Goal: Transaction & Acquisition: Book appointment/travel/reservation

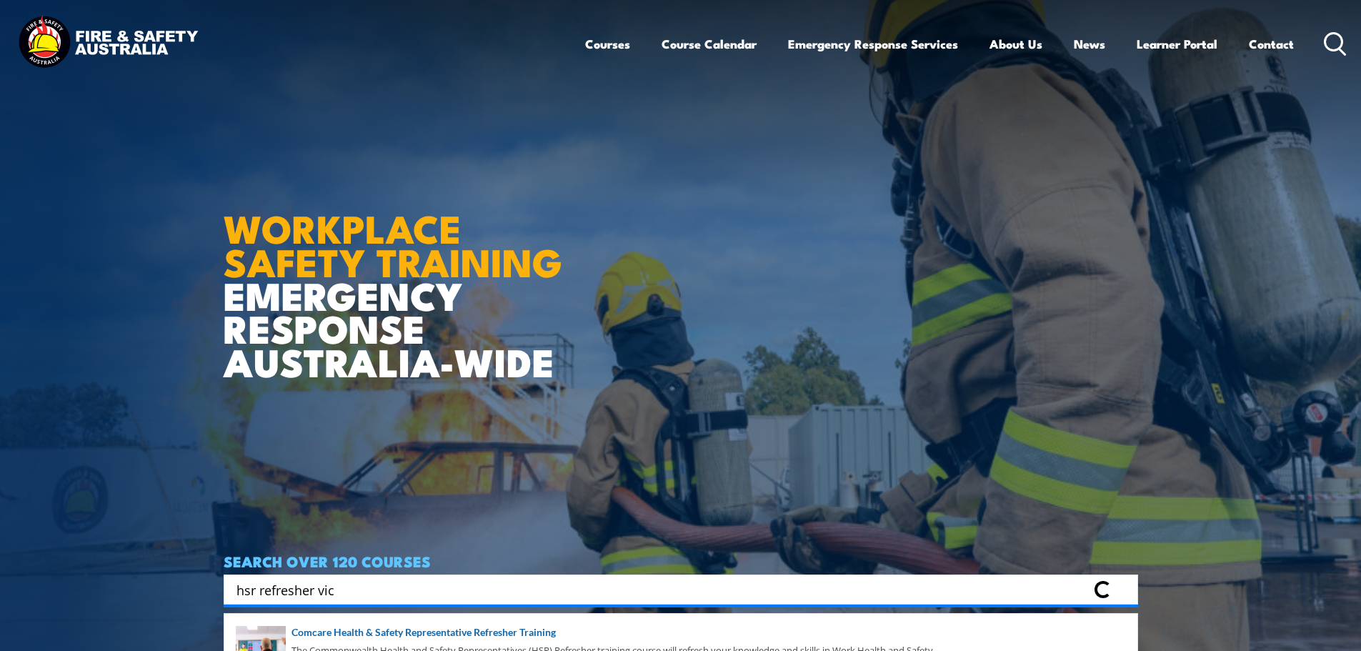
type input "hsr refresher vic"
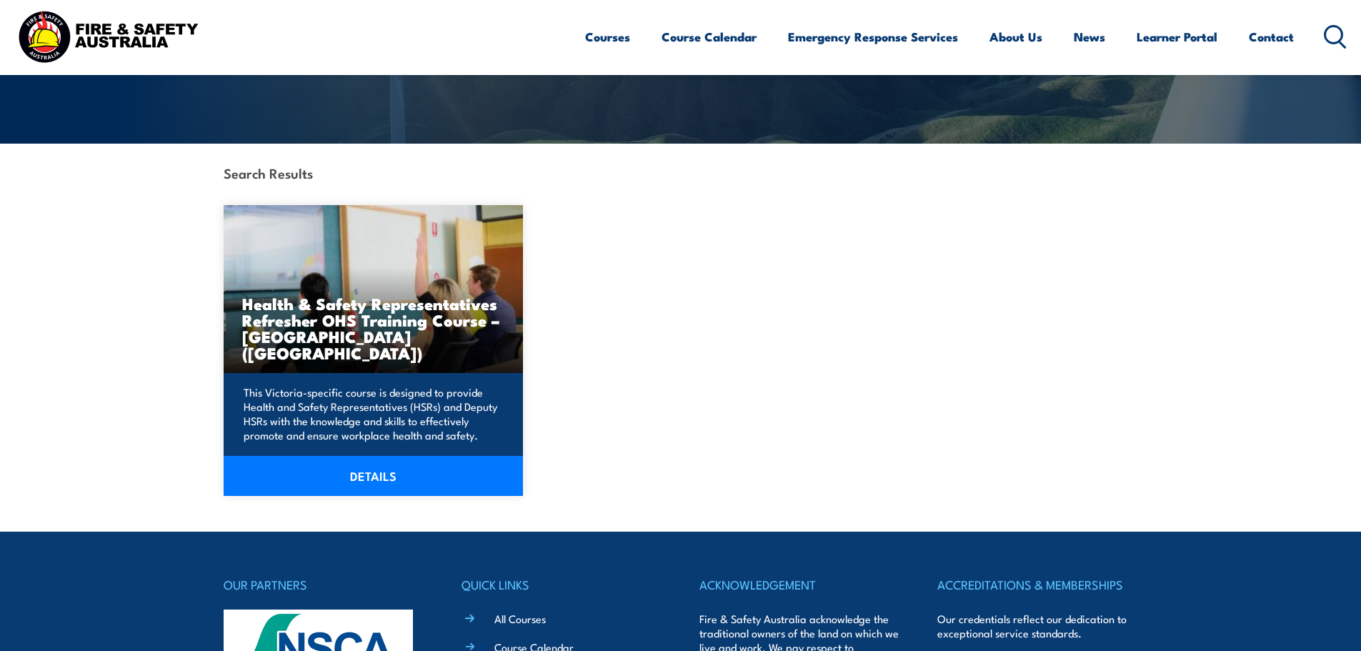
scroll to position [268, 0]
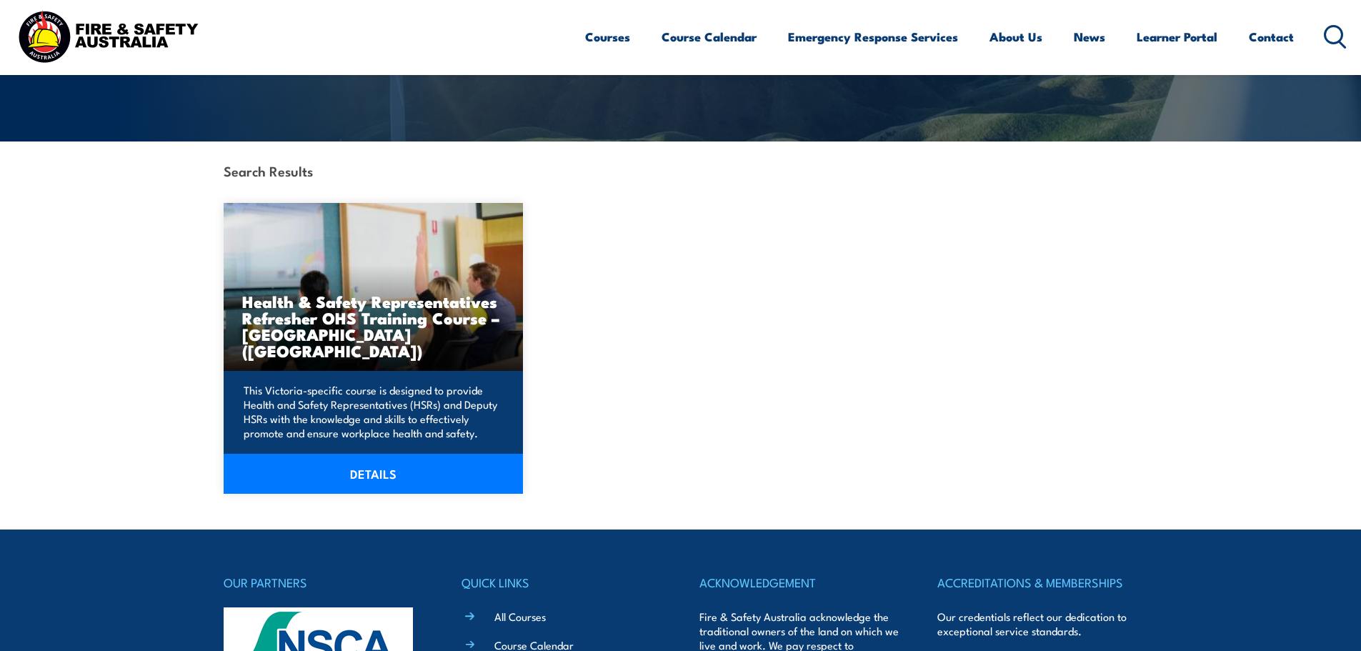
click at [319, 338] on h3 "Health & Safety Representatives Refresher OHS Training Course – Plant (VIC)" at bounding box center [373, 326] width 263 height 66
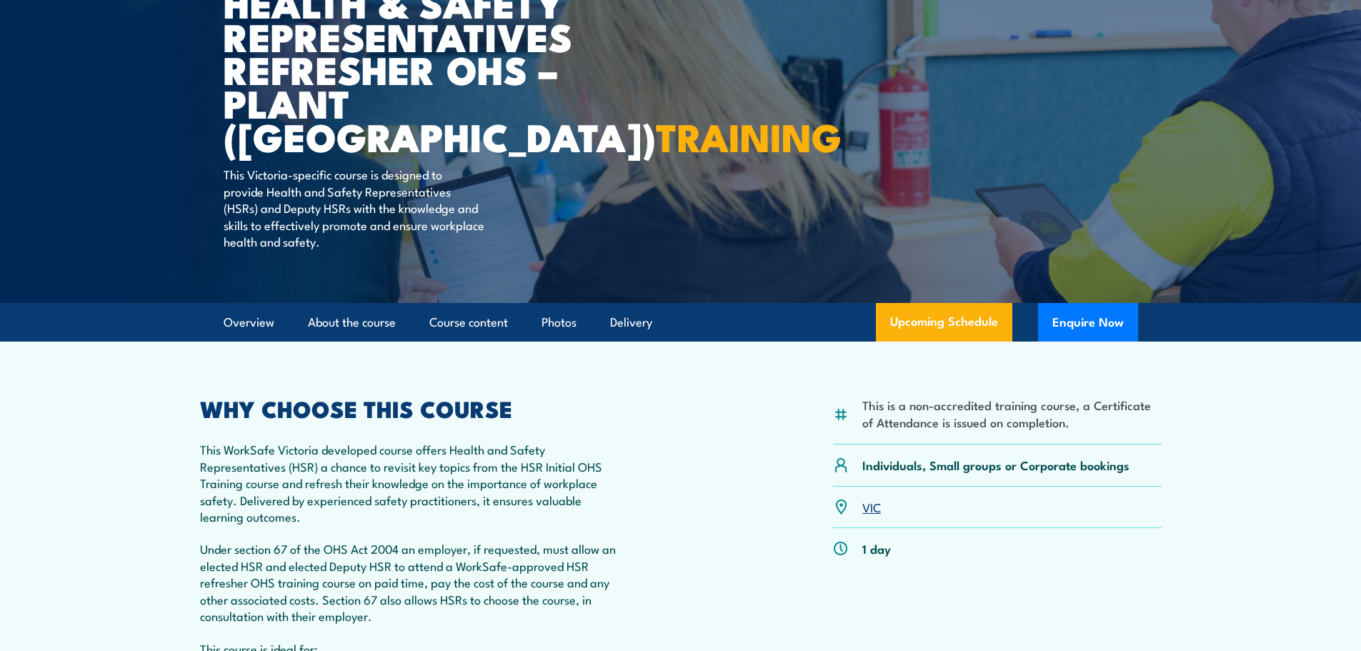
scroll to position [268, 0]
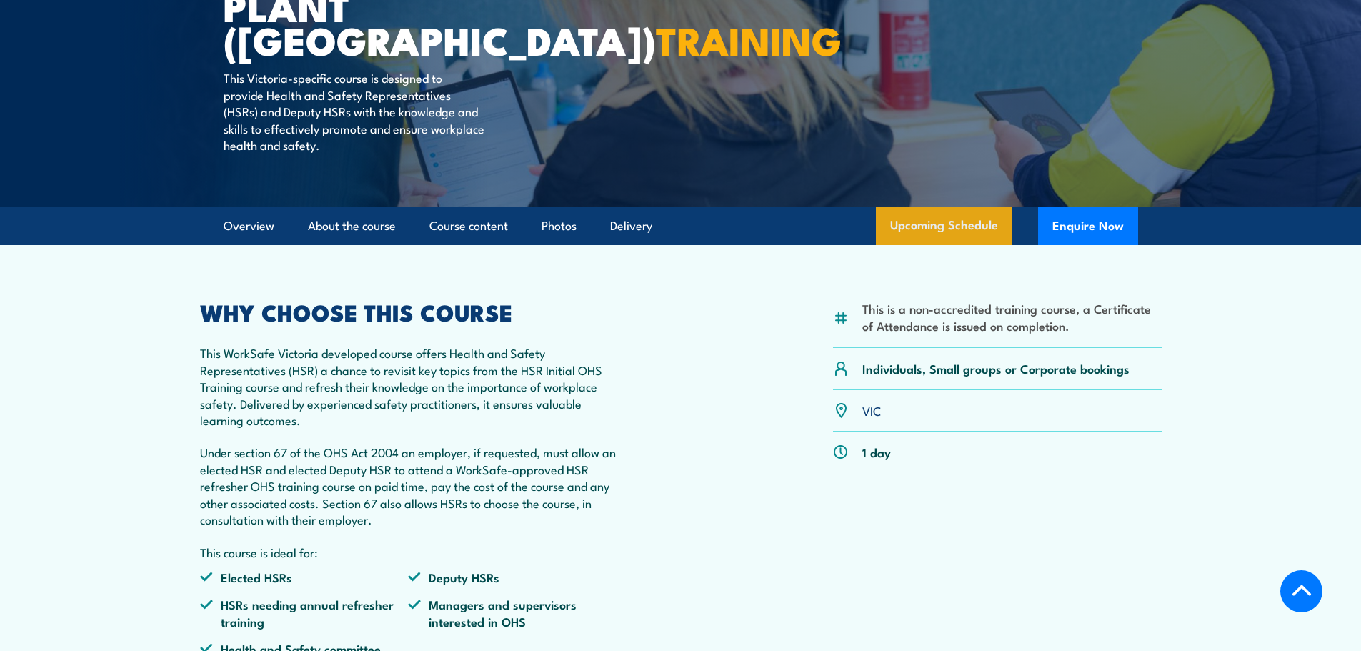
click at [935, 231] on link "Upcoming Schedule" at bounding box center [944, 226] width 136 height 39
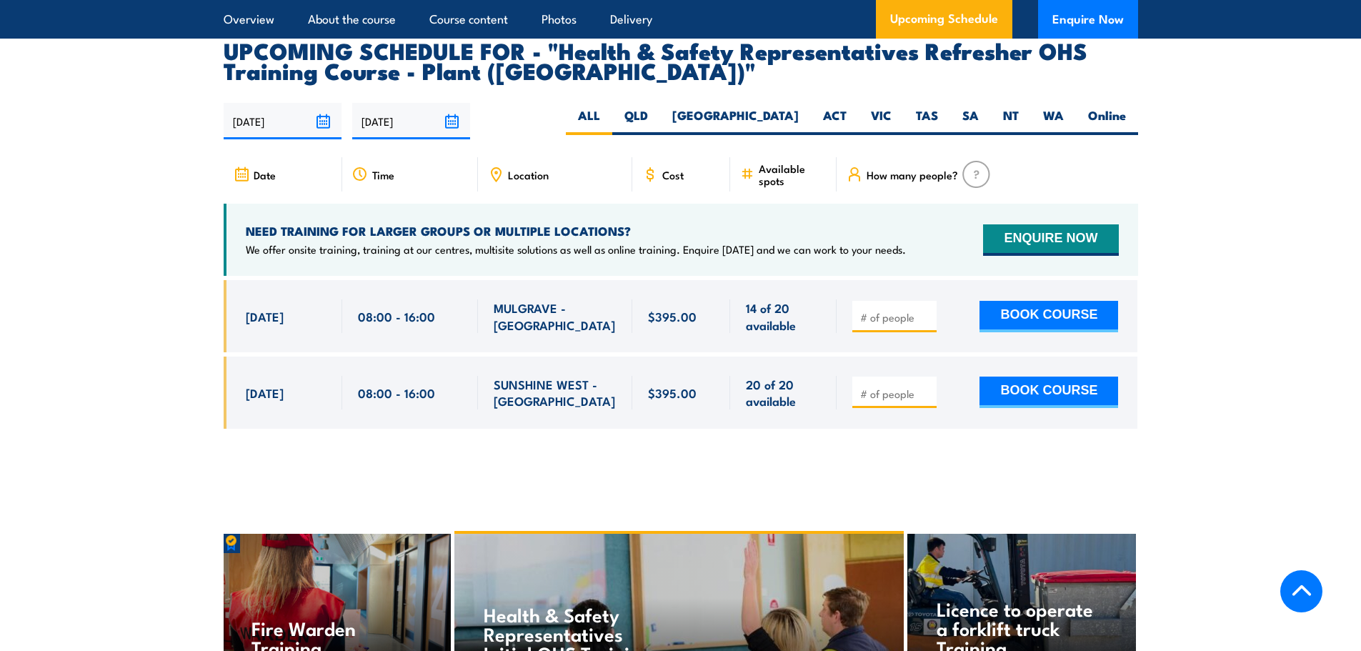
scroll to position [2570, 0]
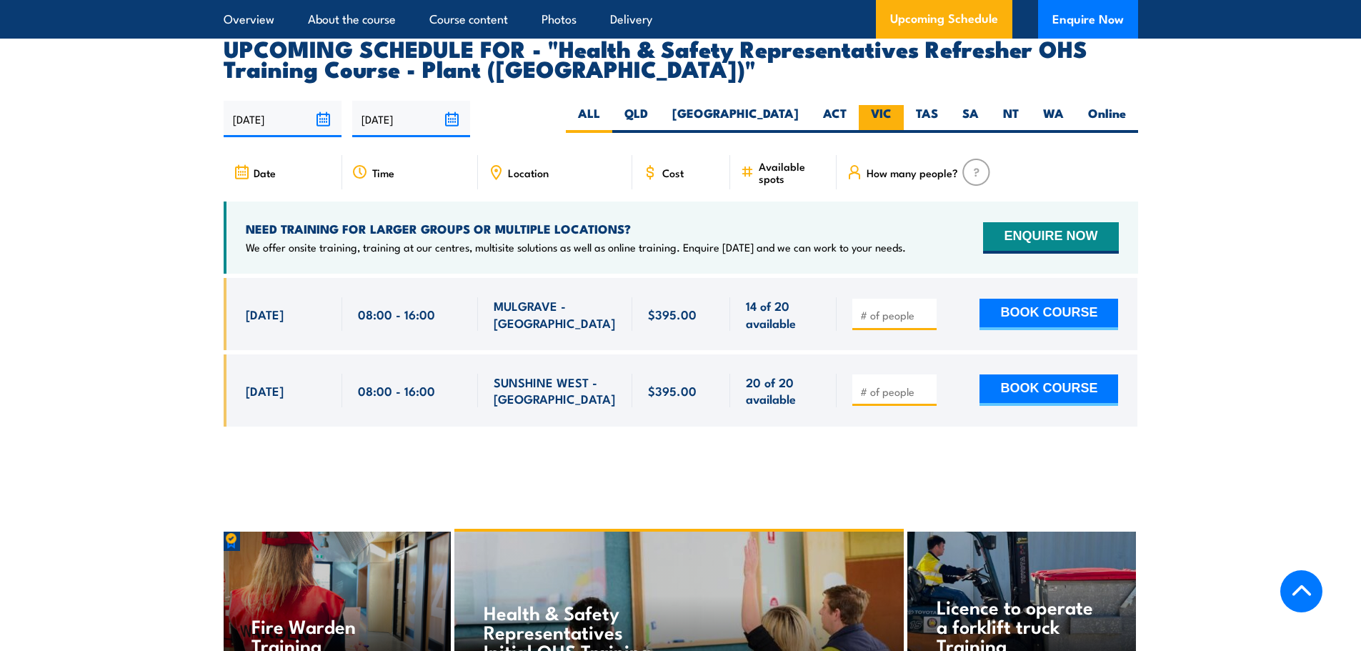
click at [888, 105] on label "VIC" at bounding box center [881, 119] width 45 height 28
click at [892, 105] on input "VIC" at bounding box center [896, 109] width 9 height 9
radio input "true"
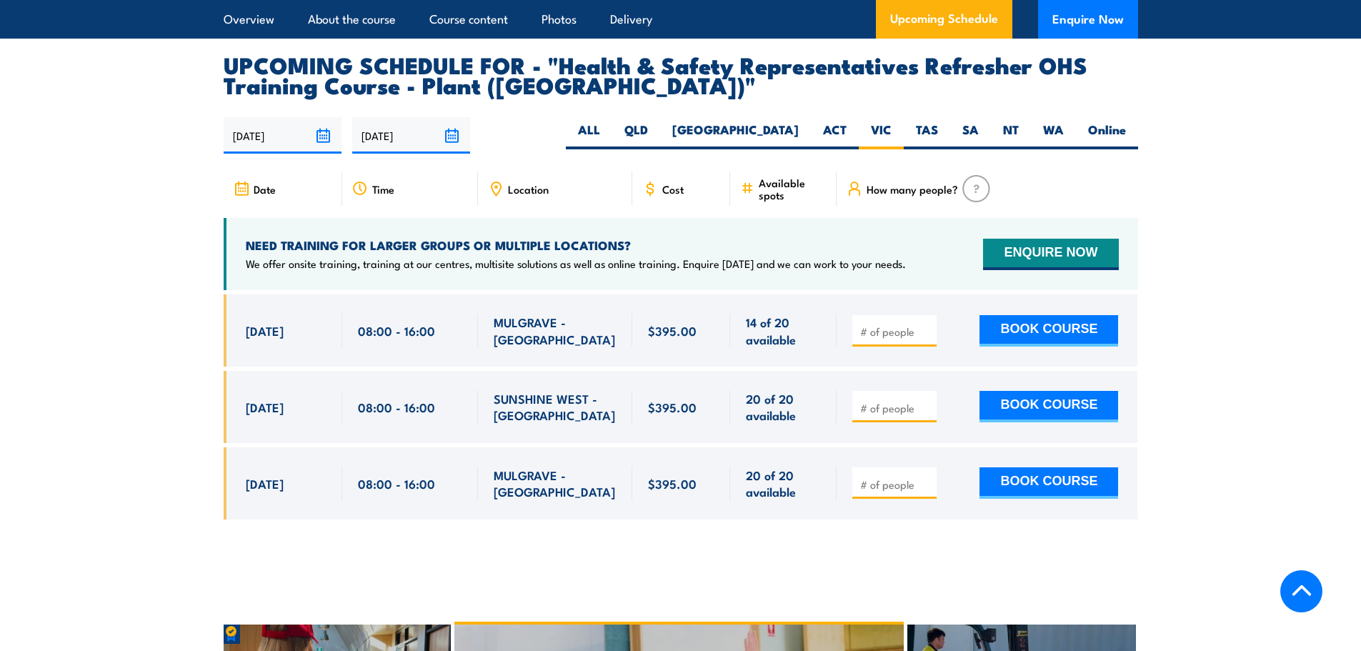
scroll to position [2570, 0]
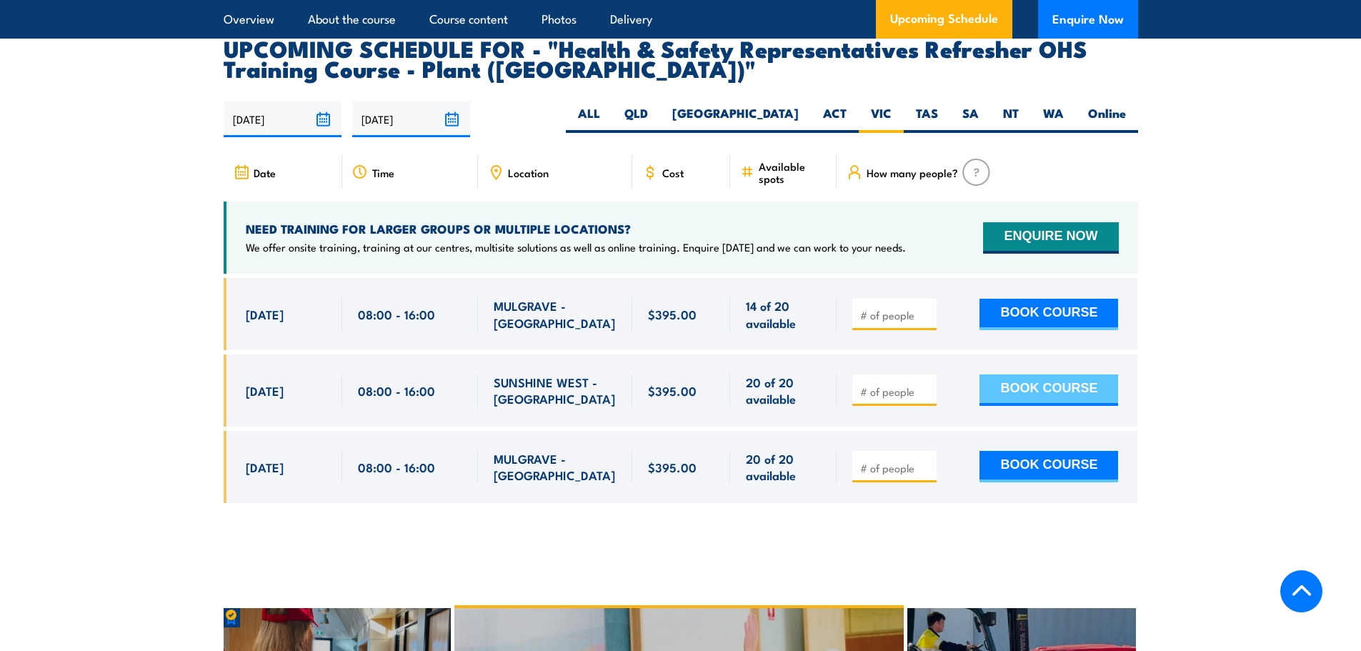
click at [1036, 374] on button "BOOK COURSE" at bounding box center [1049, 389] width 139 height 31
click at [925, 384] on input "1" at bounding box center [895, 391] width 71 height 14
click at [925, 384] on input "2" at bounding box center [895, 391] width 71 height 14
click at [925, 384] on input "3" at bounding box center [895, 391] width 71 height 14
click at [925, 384] on input "4" at bounding box center [895, 391] width 71 height 14
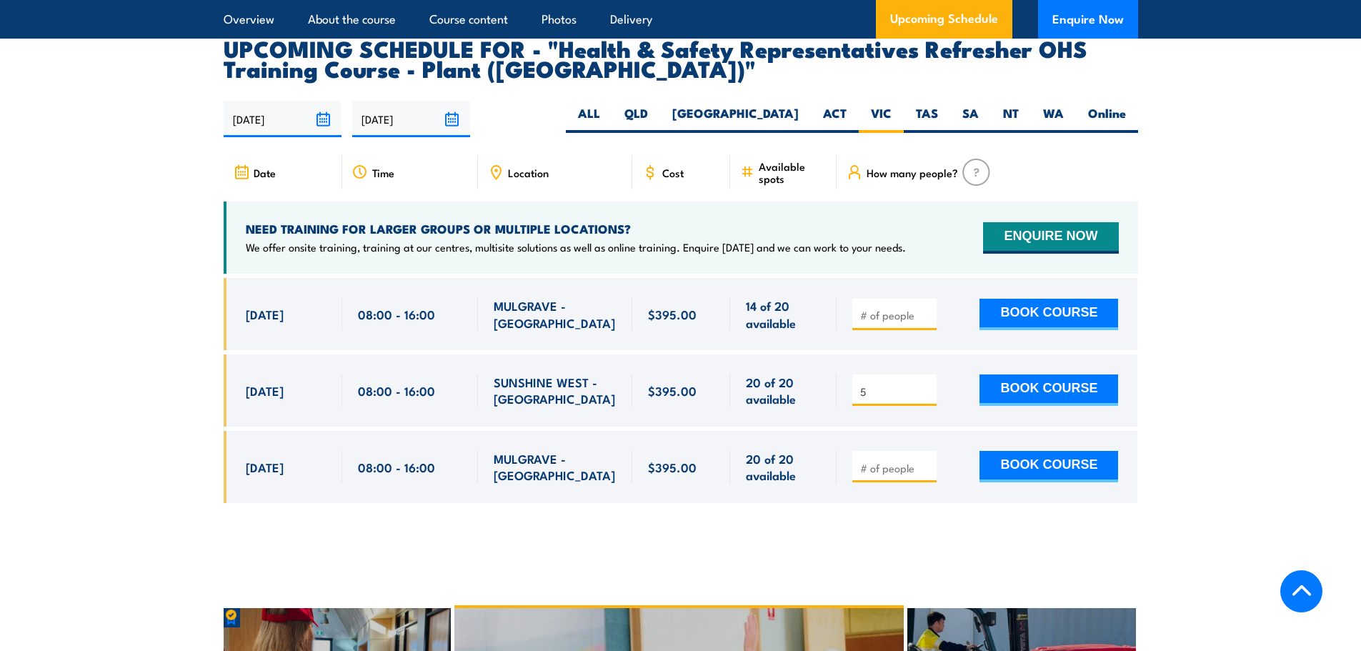
type input "5"
click at [925, 384] on input "5" at bounding box center [895, 391] width 71 height 14
click at [1013, 374] on button "BOOK COURSE" at bounding box center [1049, 389] width 139 height 31
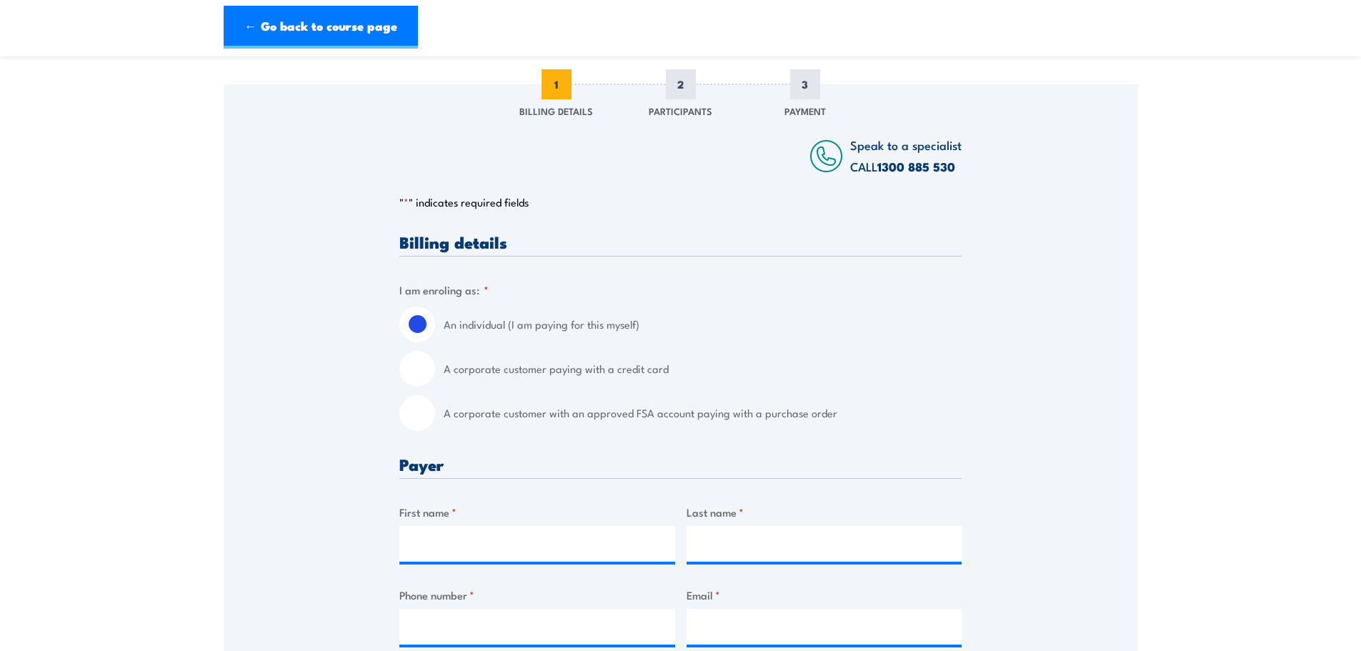
scroll to position [214, 0]
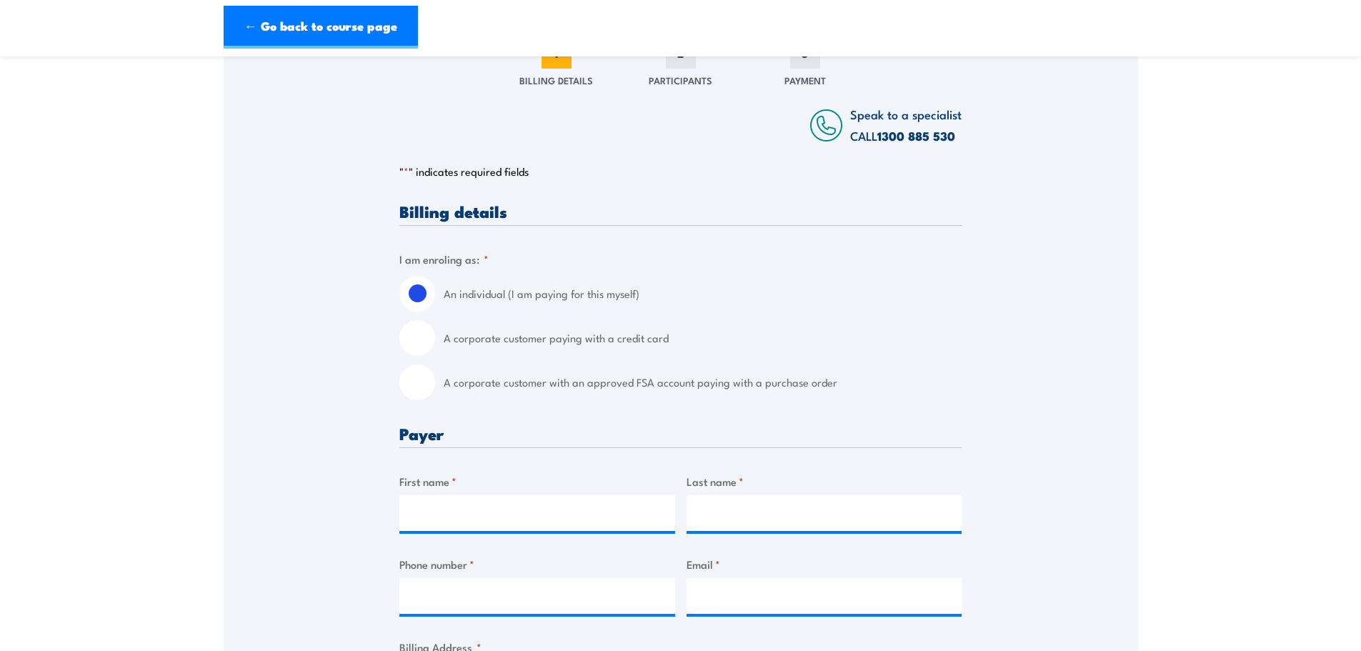
click at [412, 391] on input "A corporate customer with an approved FSA account paying with a purchase order" at bounding box center [417, 382] width 36 height 36
radio input "true"
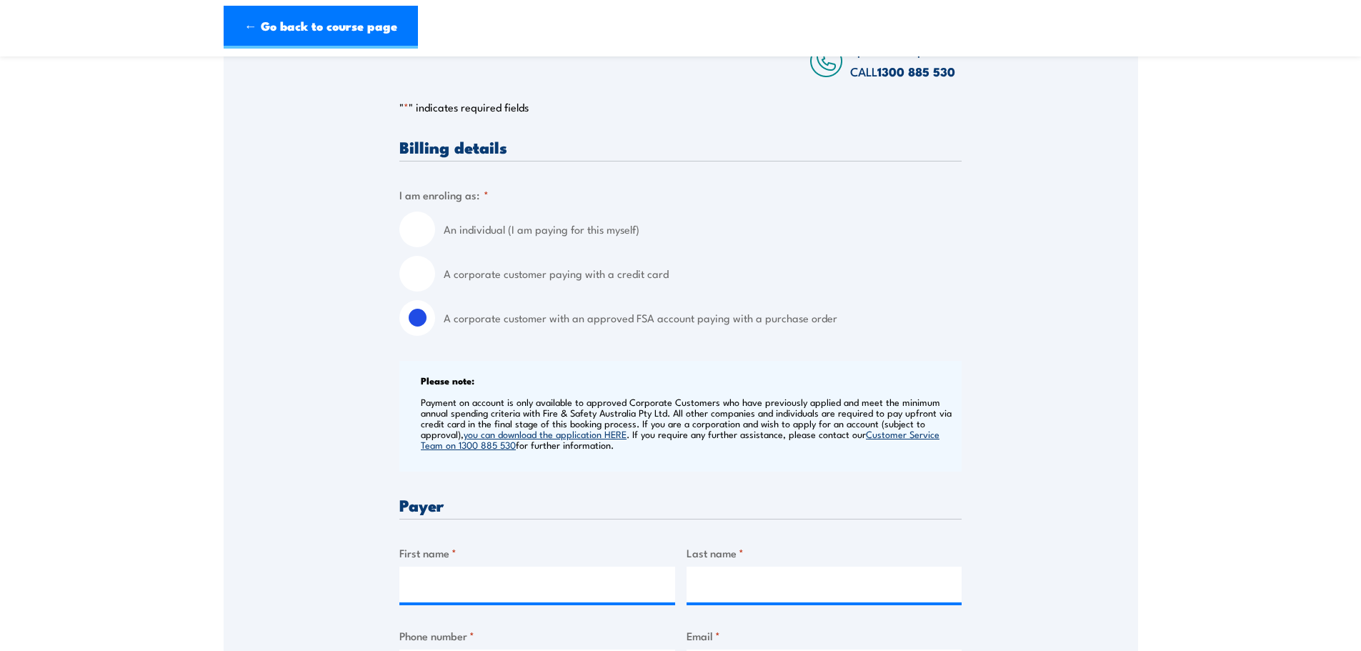
scroll to position [250, 0]
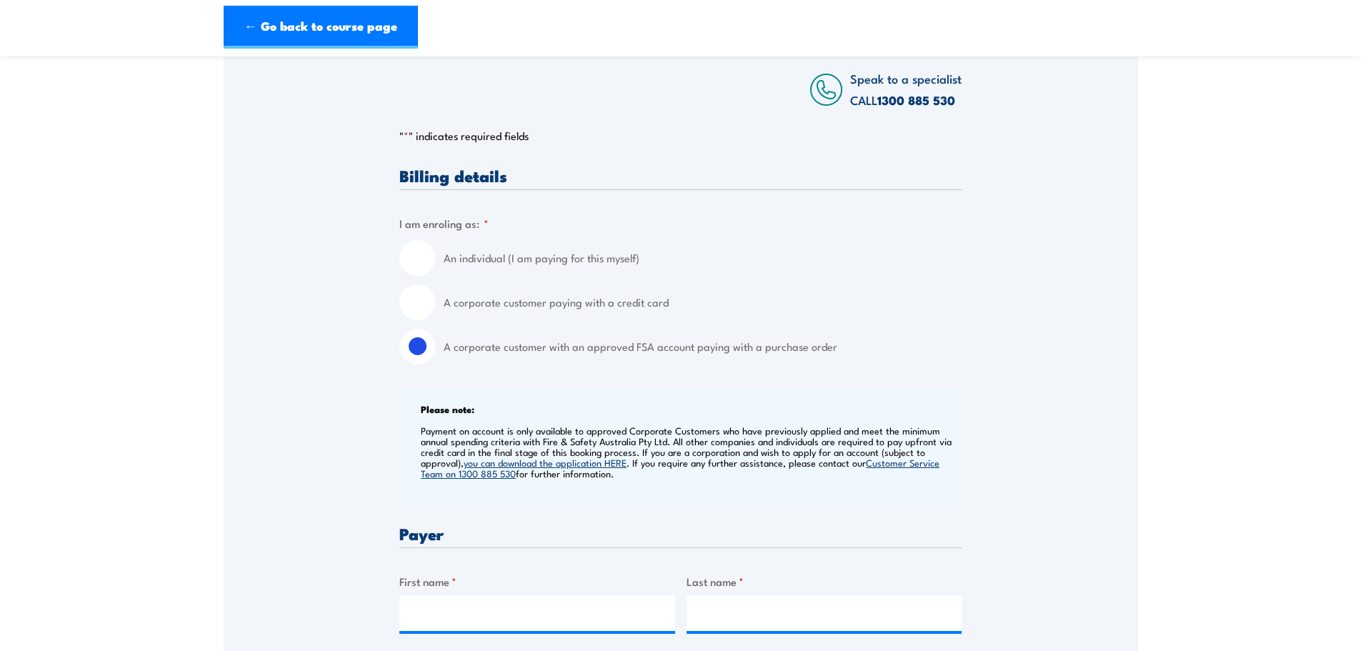
click at [420, 257] on input "An individual (I am paying for this myself)" at bounding box center [417, 258] width 36 height 36
radio input "true"
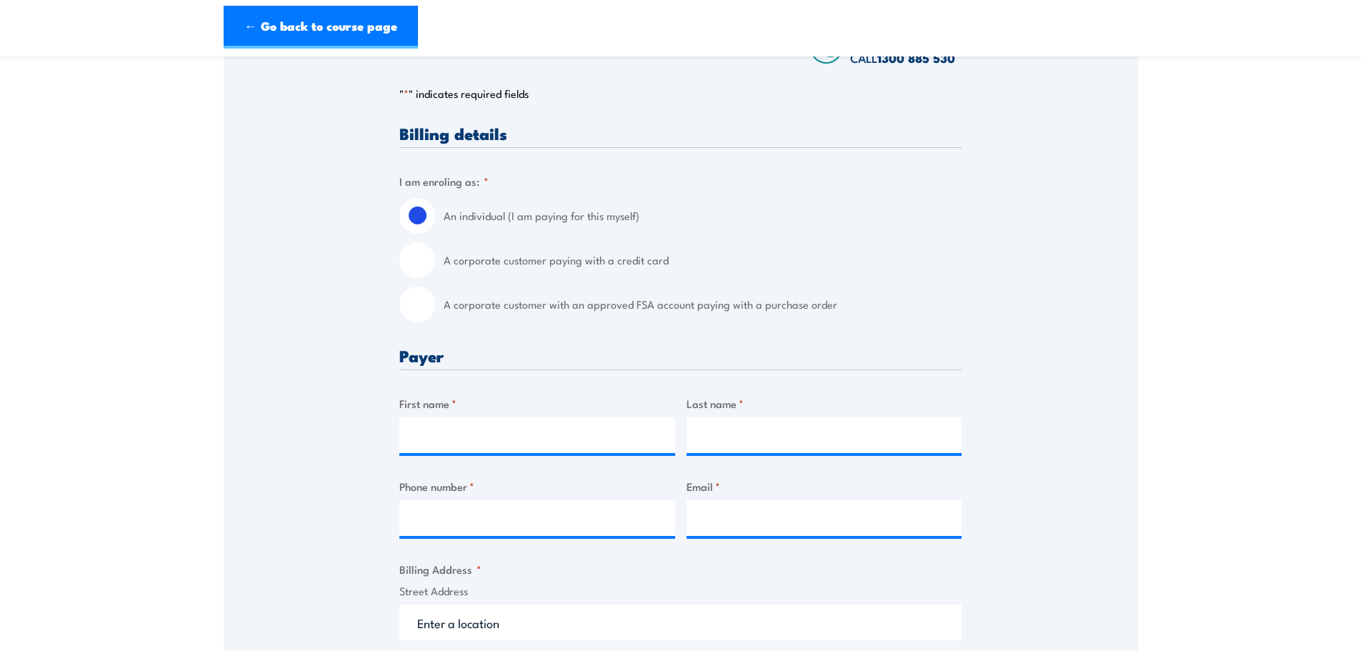
scroll to position [286, 0]
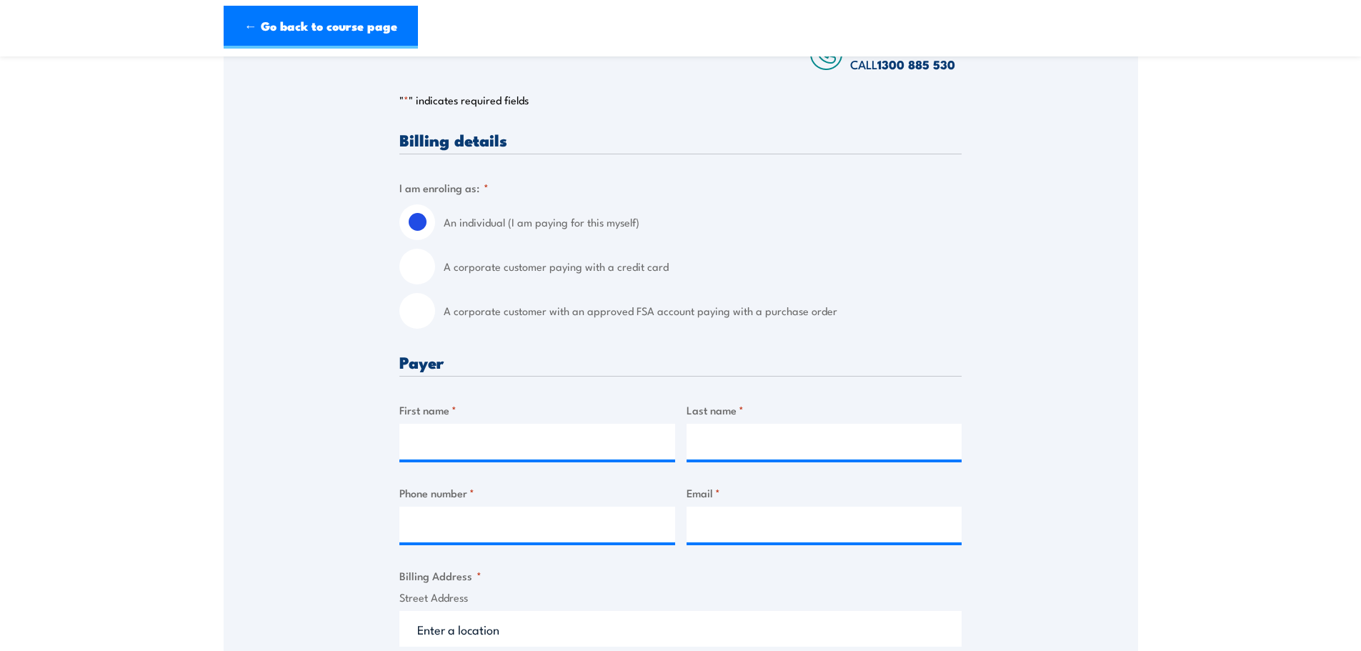
click at [414, 318] on input "A corporate customer with an approved FSA account paying with a purchase order" at bounding box center [417, 311] width 36 height 36
radio input "true"
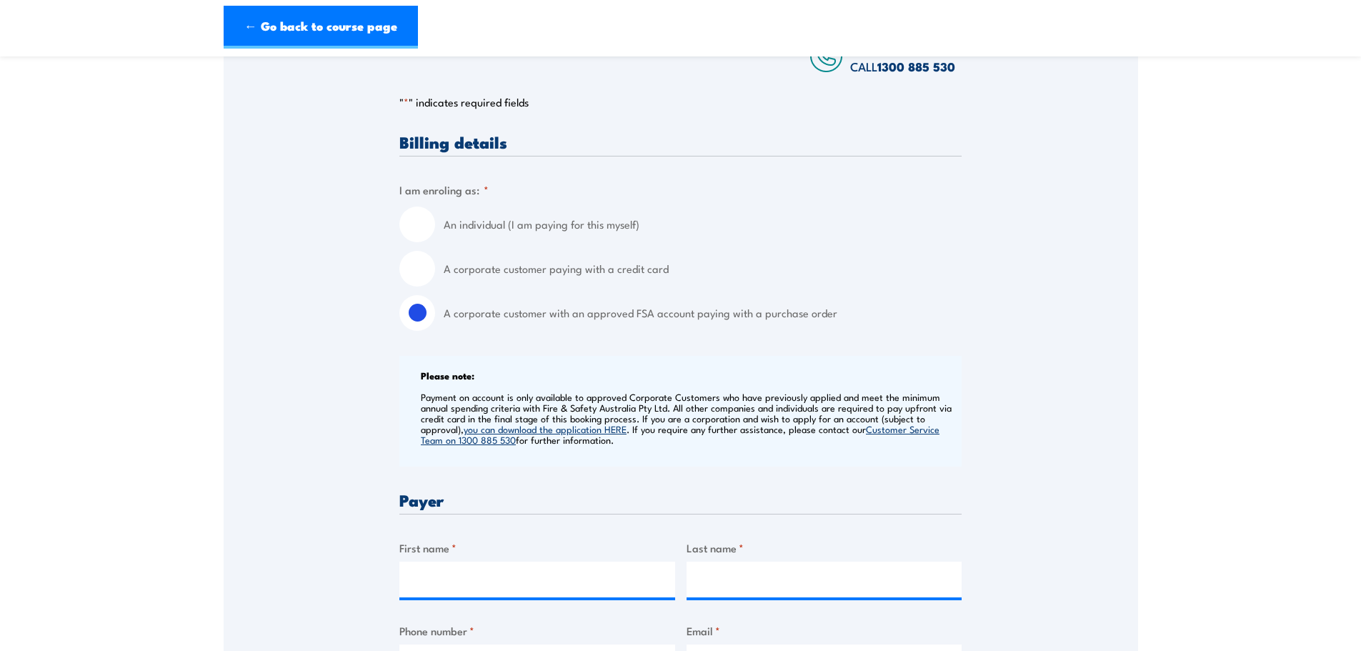
scroll to position [268, 0]
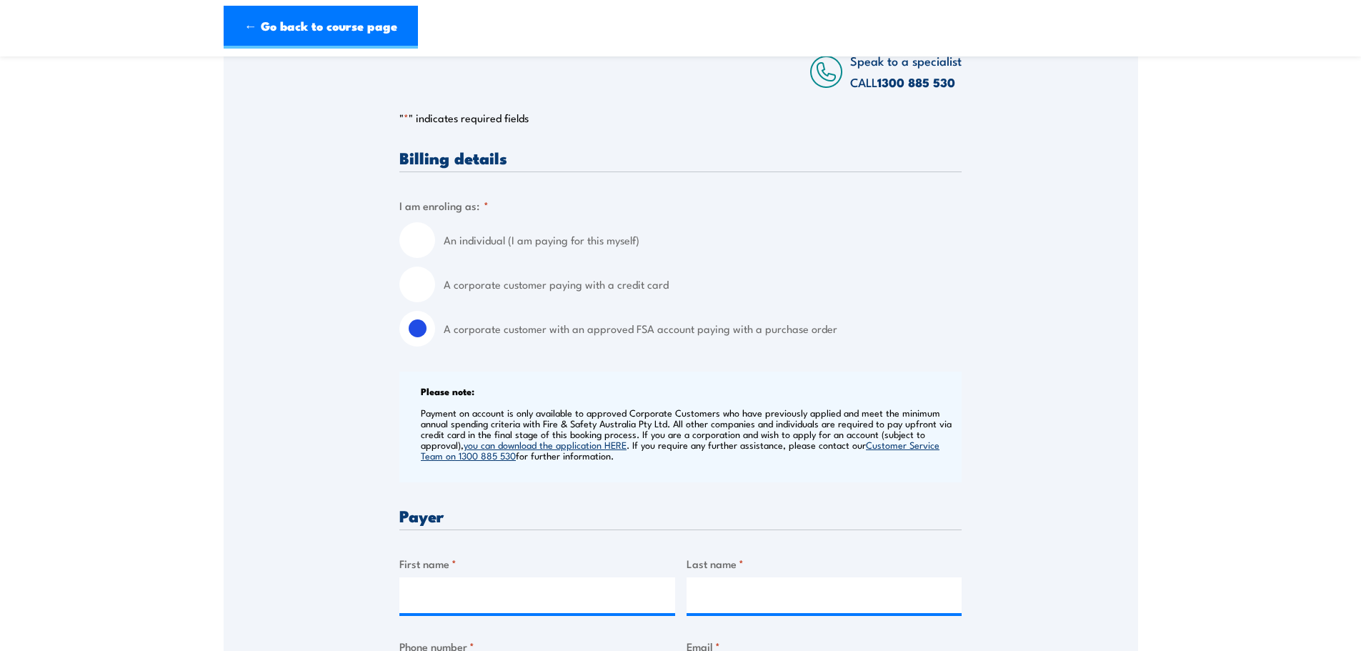
click at [424, 240] on input "An individual (I am paying for this myself)" at bounding box center [417, 240] width 36 height 36
radio input "true"
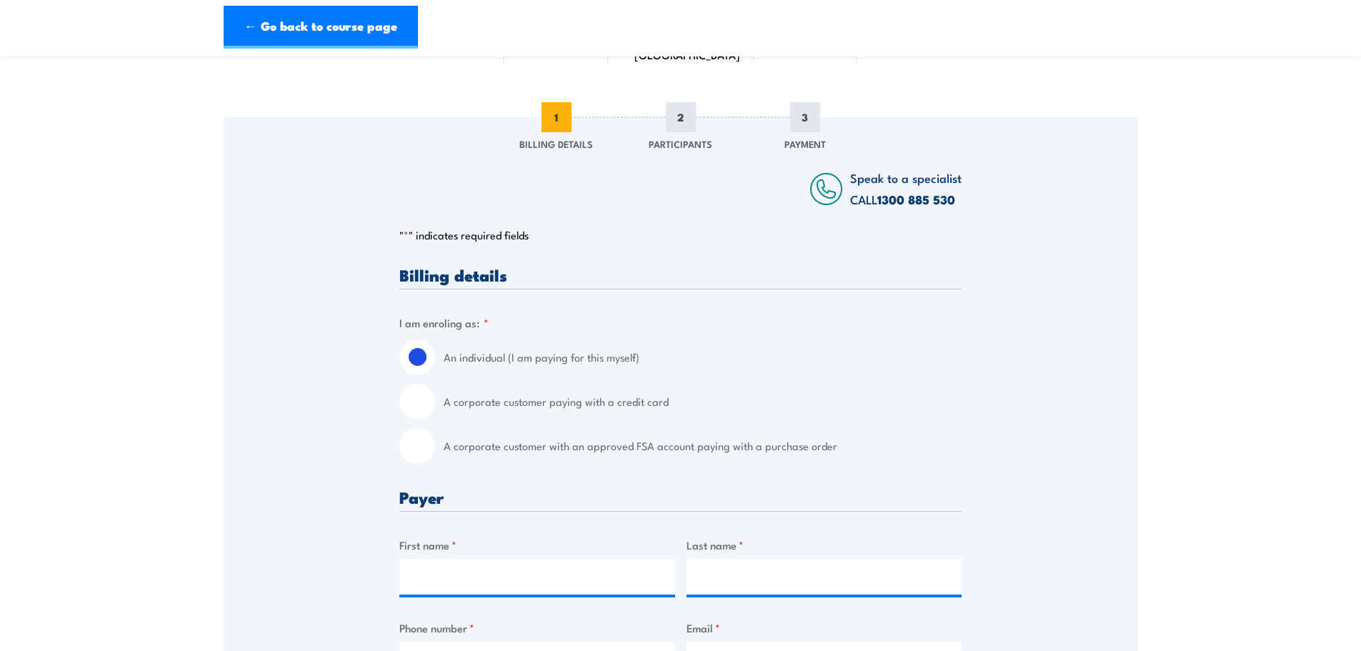
scroll to position [107, 0]
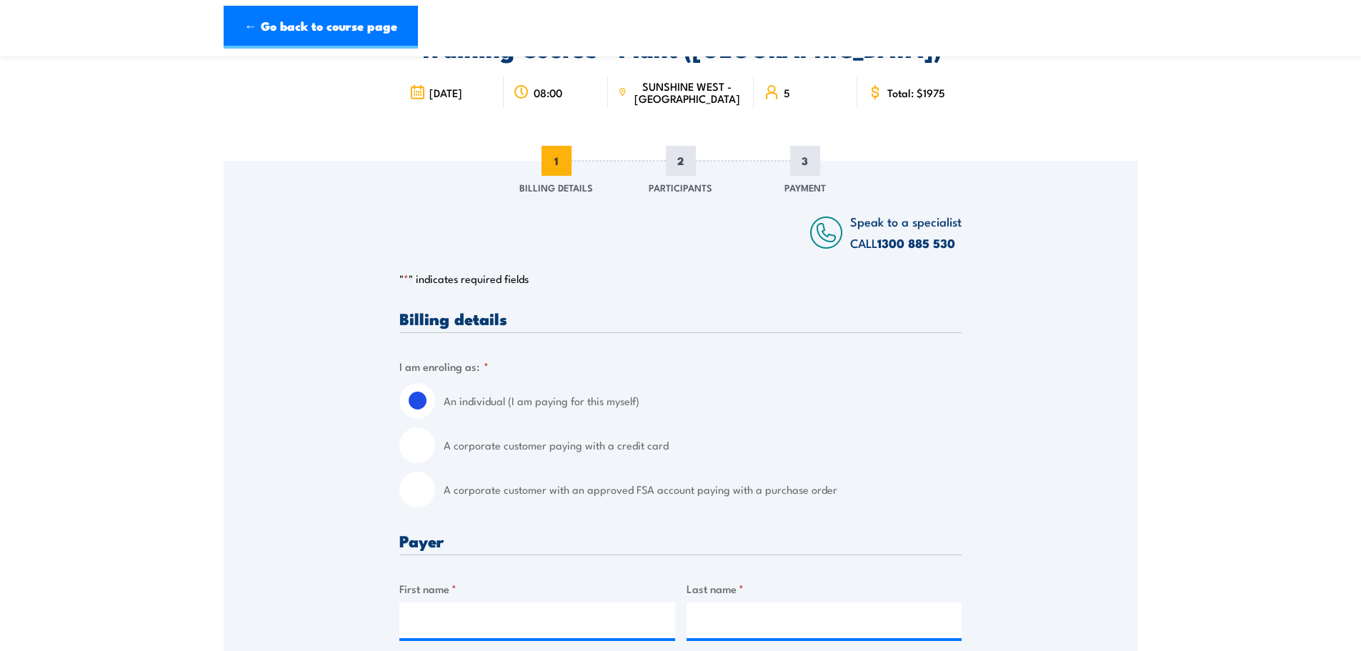
click at [415, 485] on input "A corporate customer with an approved FSA account paying with a purchase order" at bounding box center [417, 490] width 36 height 36
radio input "true"
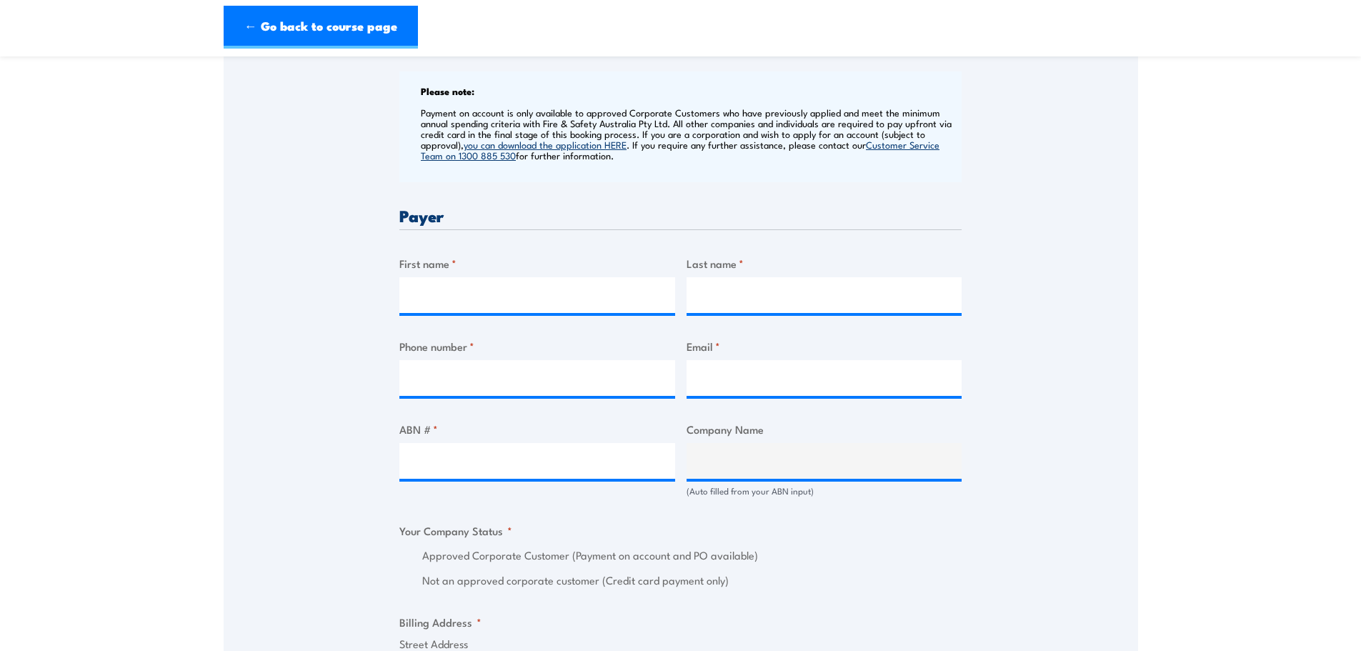
scroll to position [643, 0]
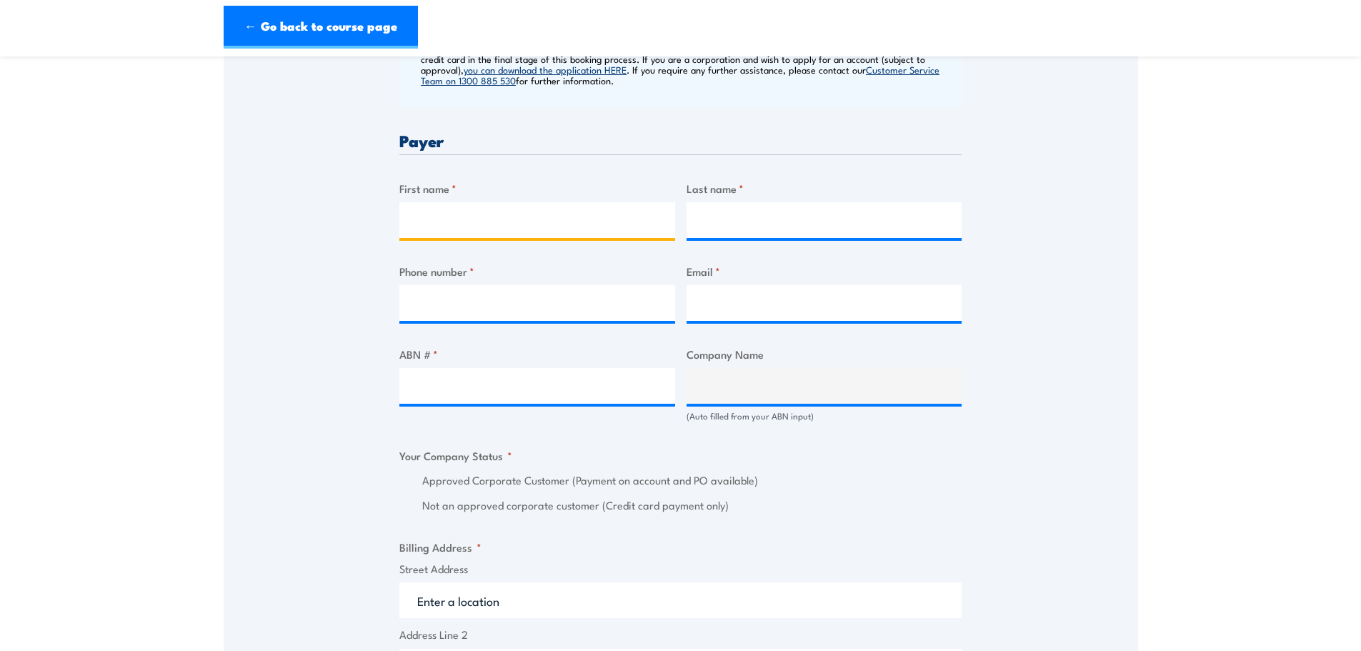
click at [434, 223] on input "First name *" at bounding box center [537, 220] width 276 height 36
type input "CEVA"
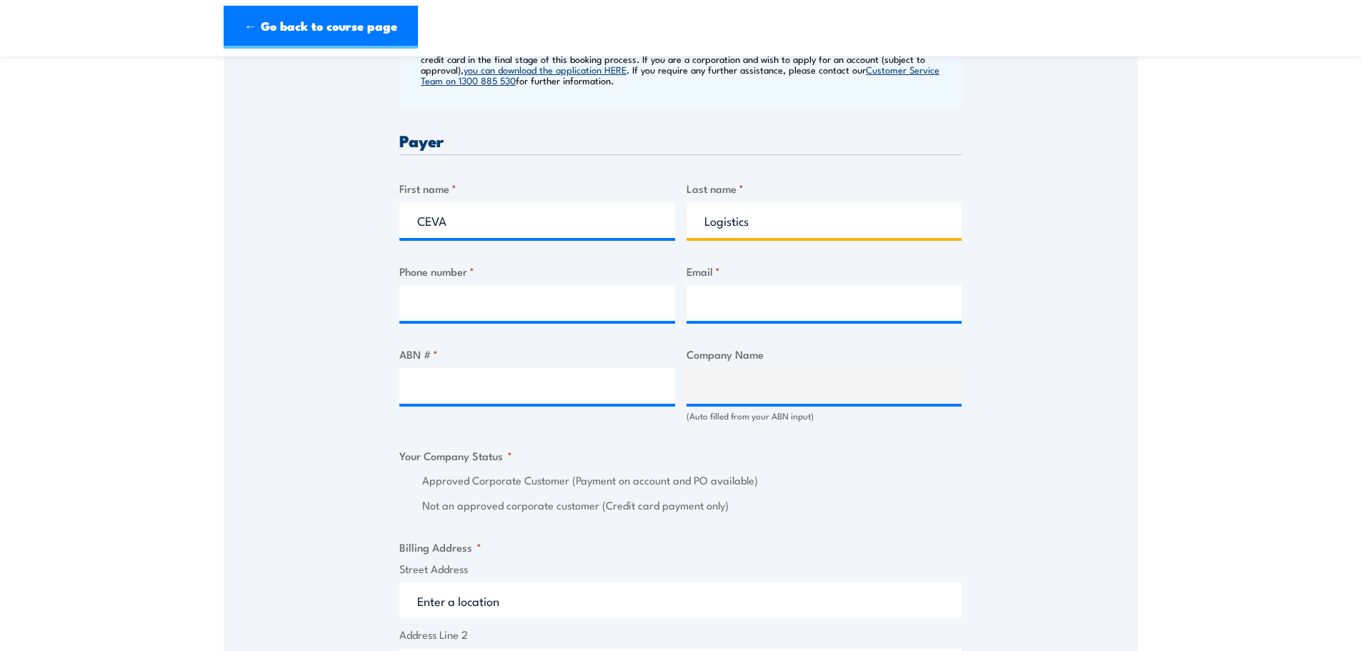
type input "Logistics"
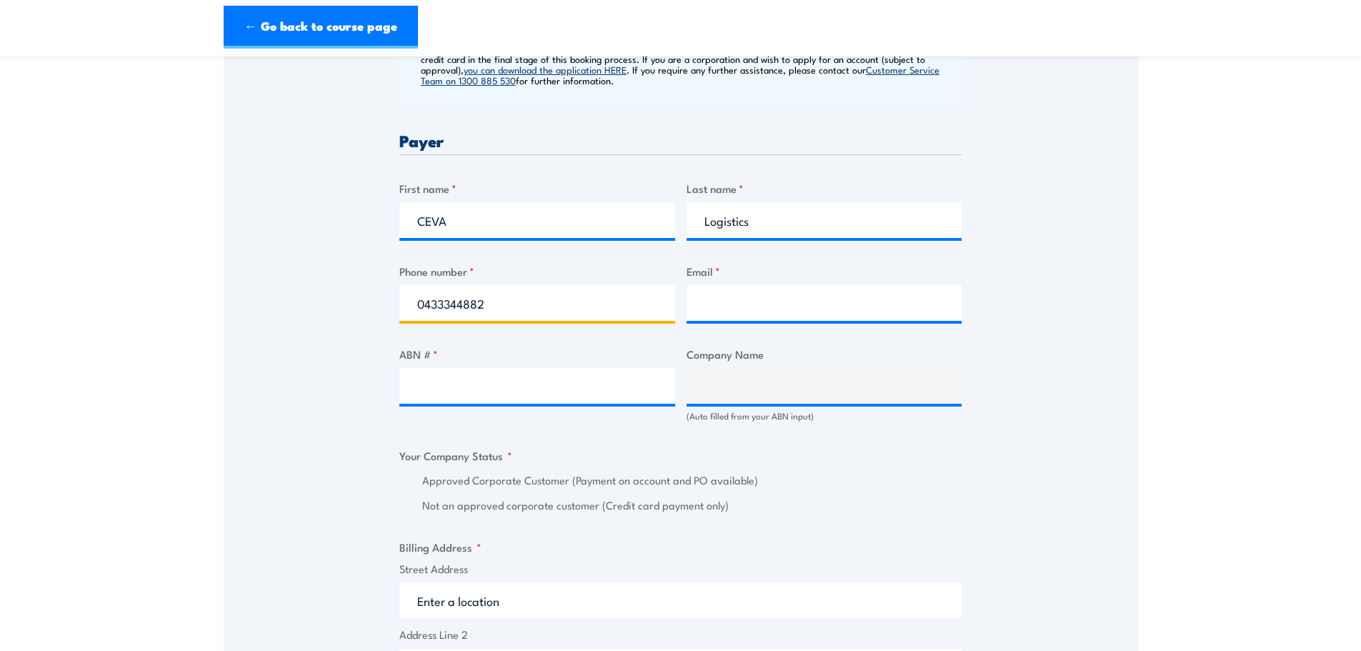
type input "0433344882"
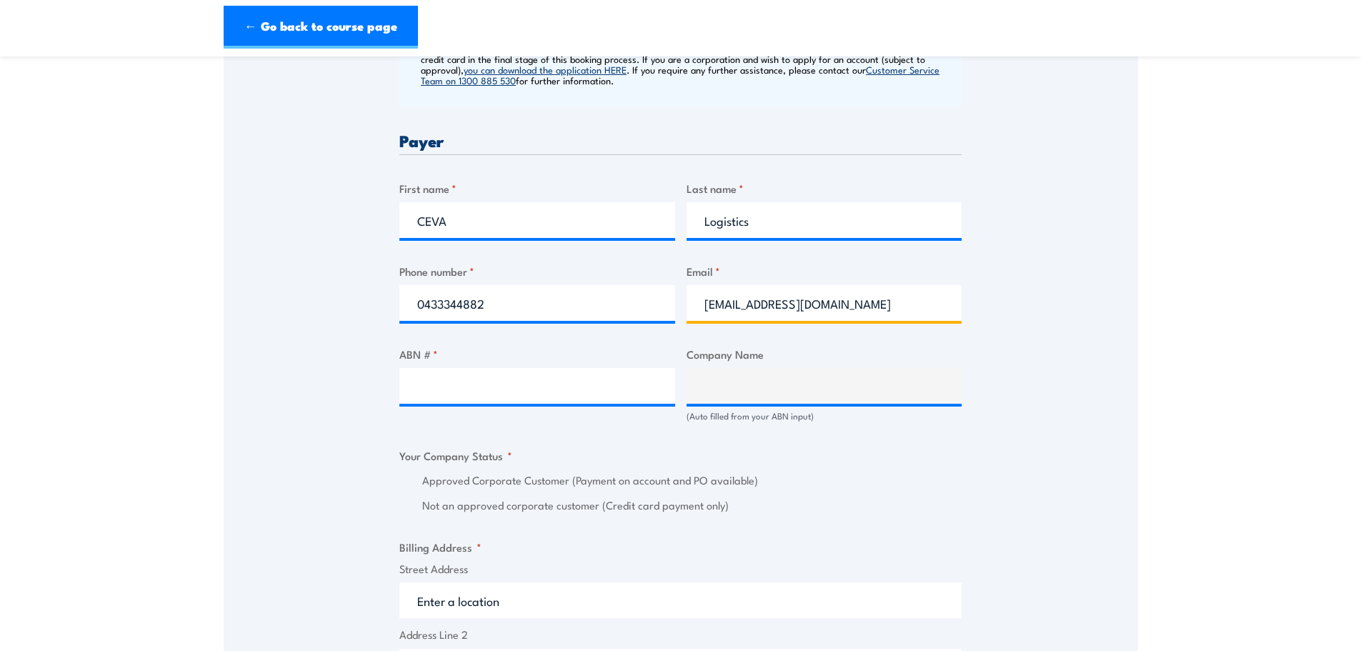
type input "[EMAIL_ADDRESS][DOMAIN_NAME]"
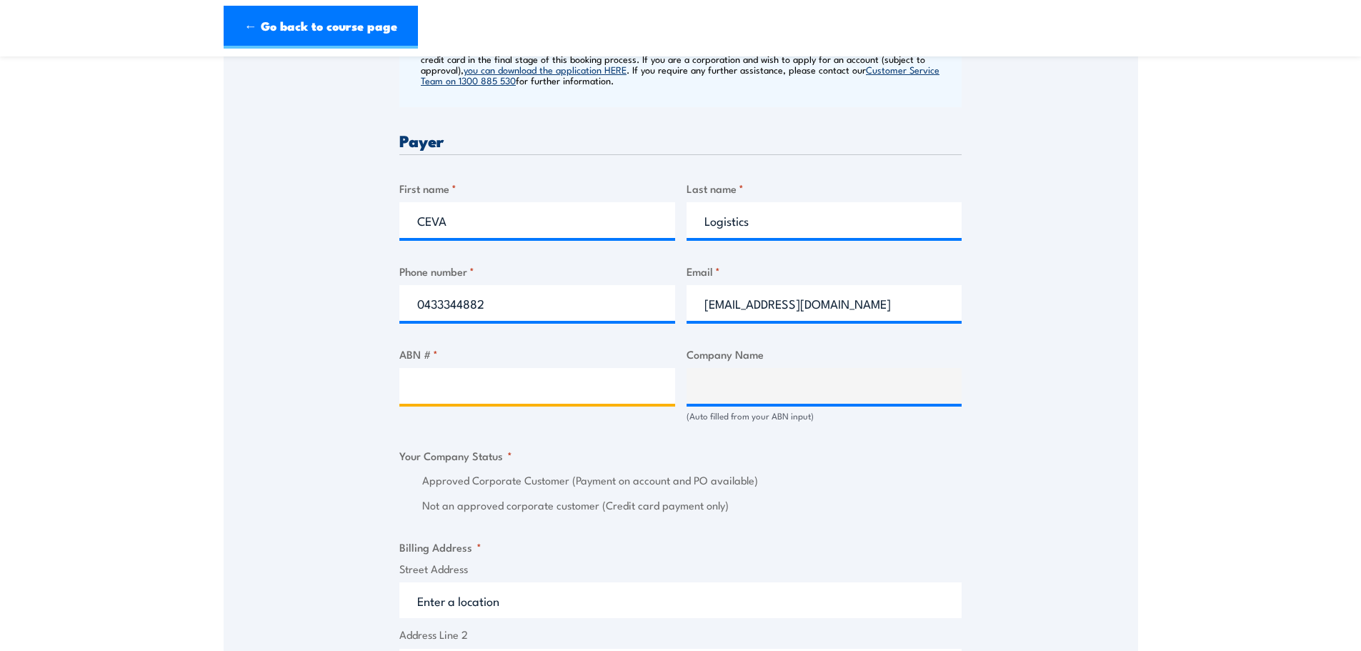
click at [442, 388] on input "ABN # *" at bounding box center [537, 386] width 276 height 36
click at [1163, 372] on section "Health & Safety Representatives Refresher OHS Training Course - Plant (VIC) 08:…" at bounding box center [680, 376] width 1361 height 1897
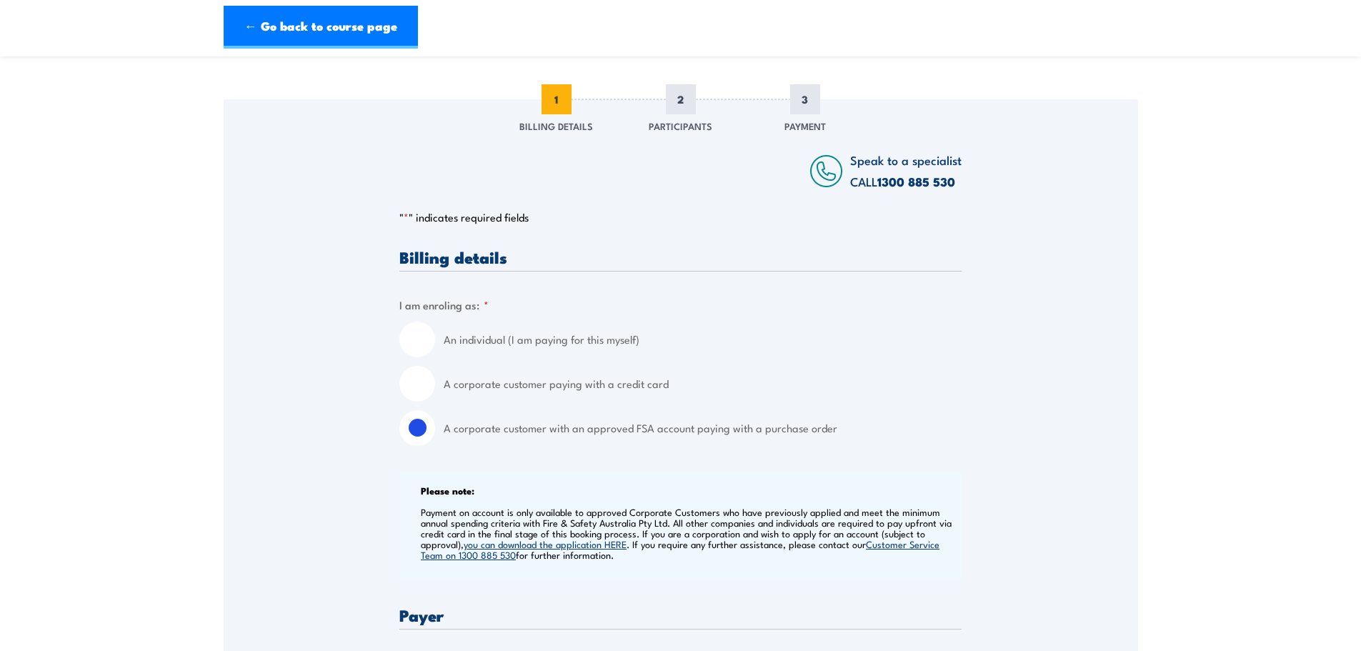
scroll to position [197, 0]
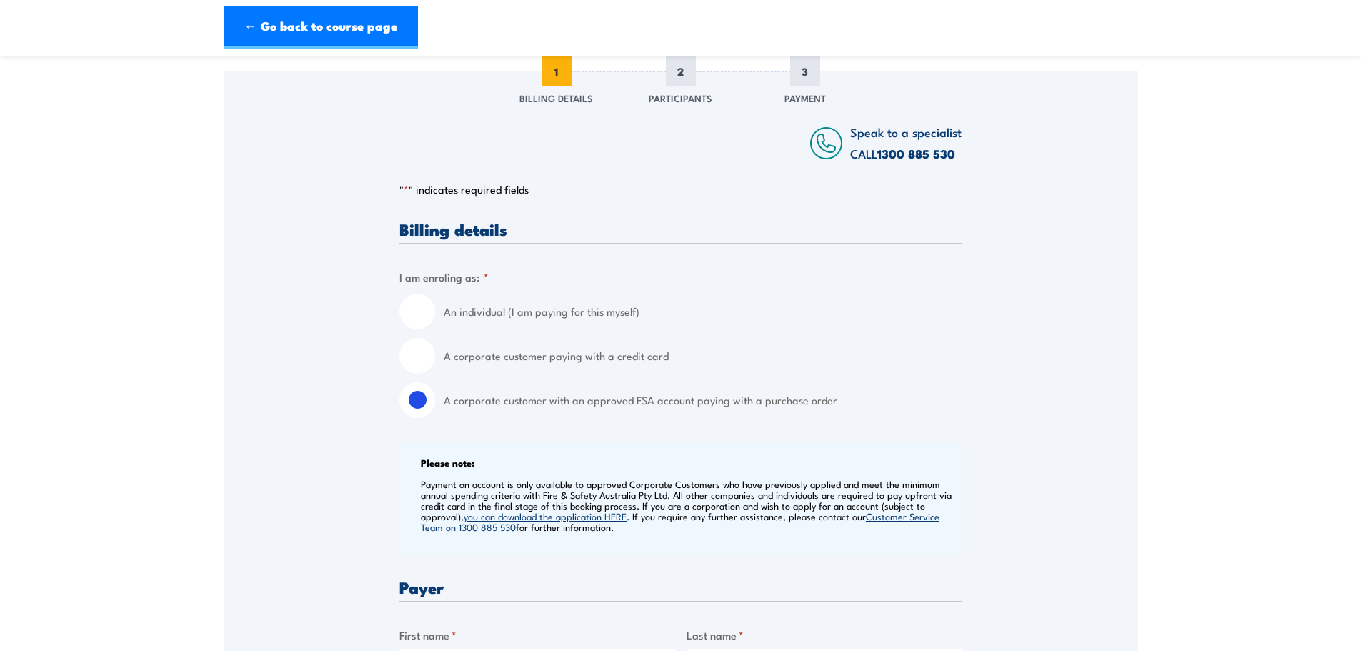
click at [409, 319] on input "An individual (I am paying for this myself)" at bounding box center [417, 312] width 36 height 36
radio input "true"
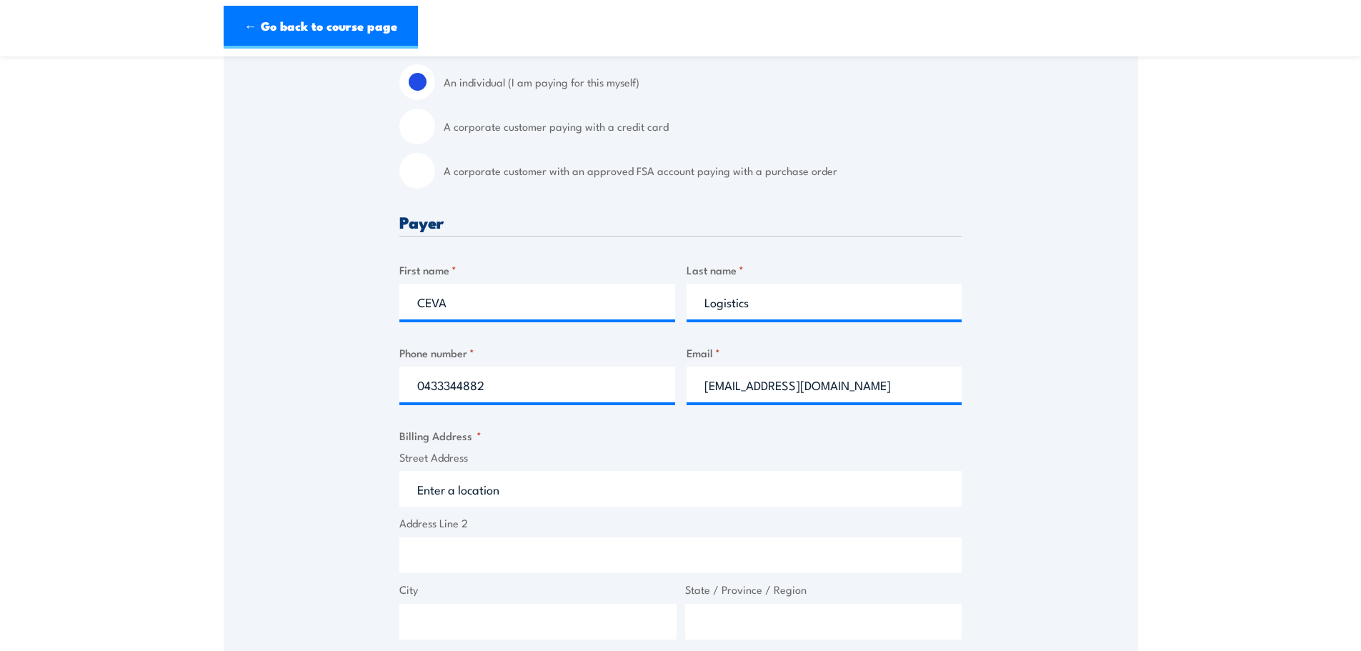
scroll to position [500, 0]
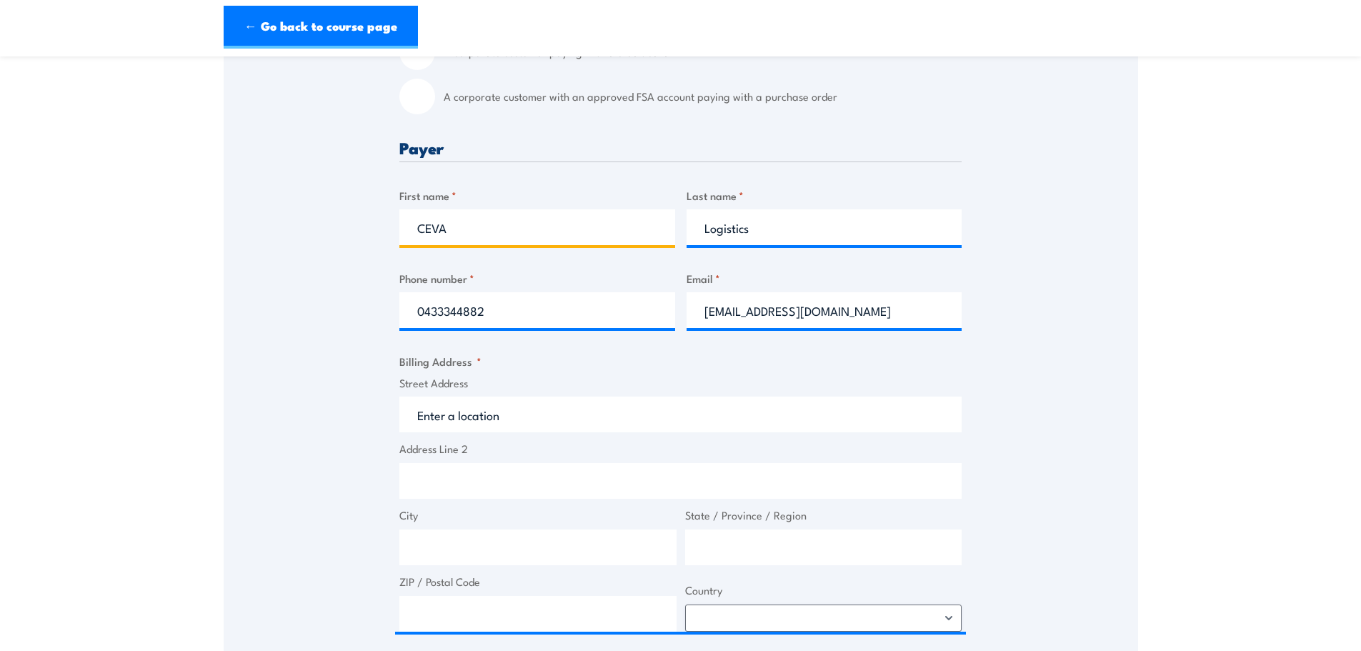
drag, startPoint x: 418, startPoint y: 229, endPoint x: 450, endPoint y: 232, distance: 31.6
click at [450, 232] on input "CEVA" at bounding box center [537, 227] width 276 height 36
type input "[PERSON_NAME]"
type input "Kiro"
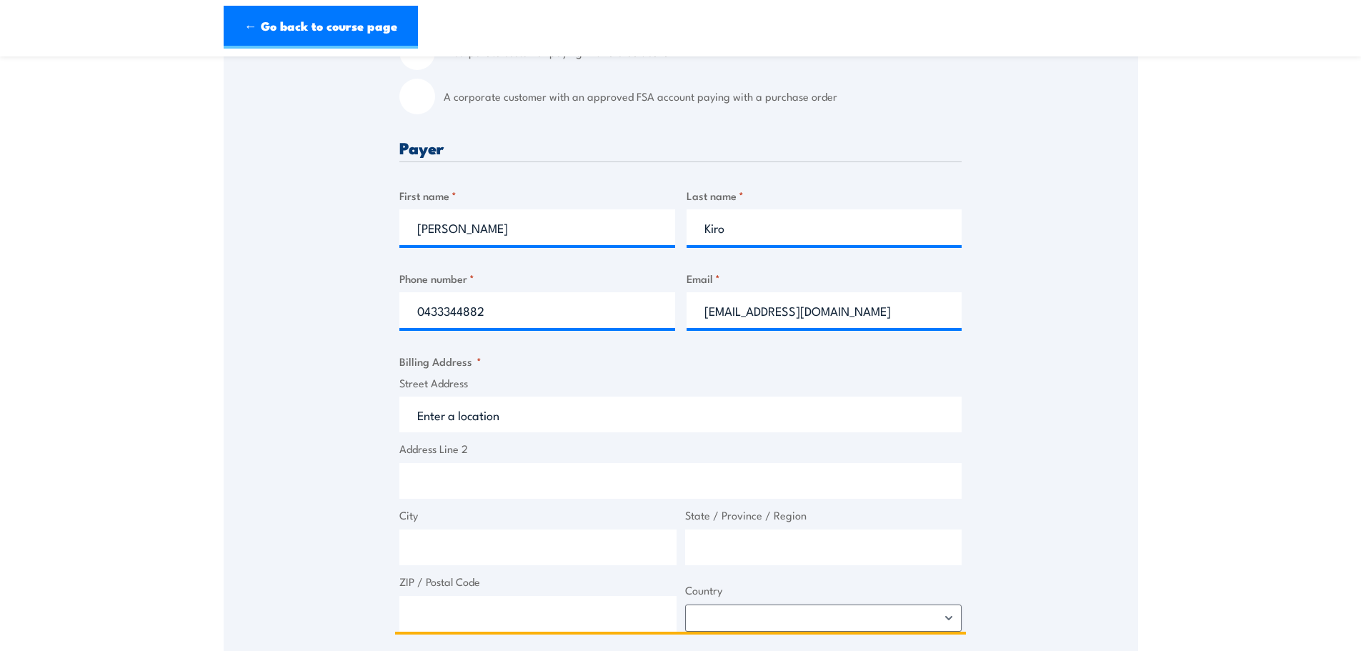
click at [460, 423] on input "Street Address" at bounding box center [680, 415] width 562 height 36
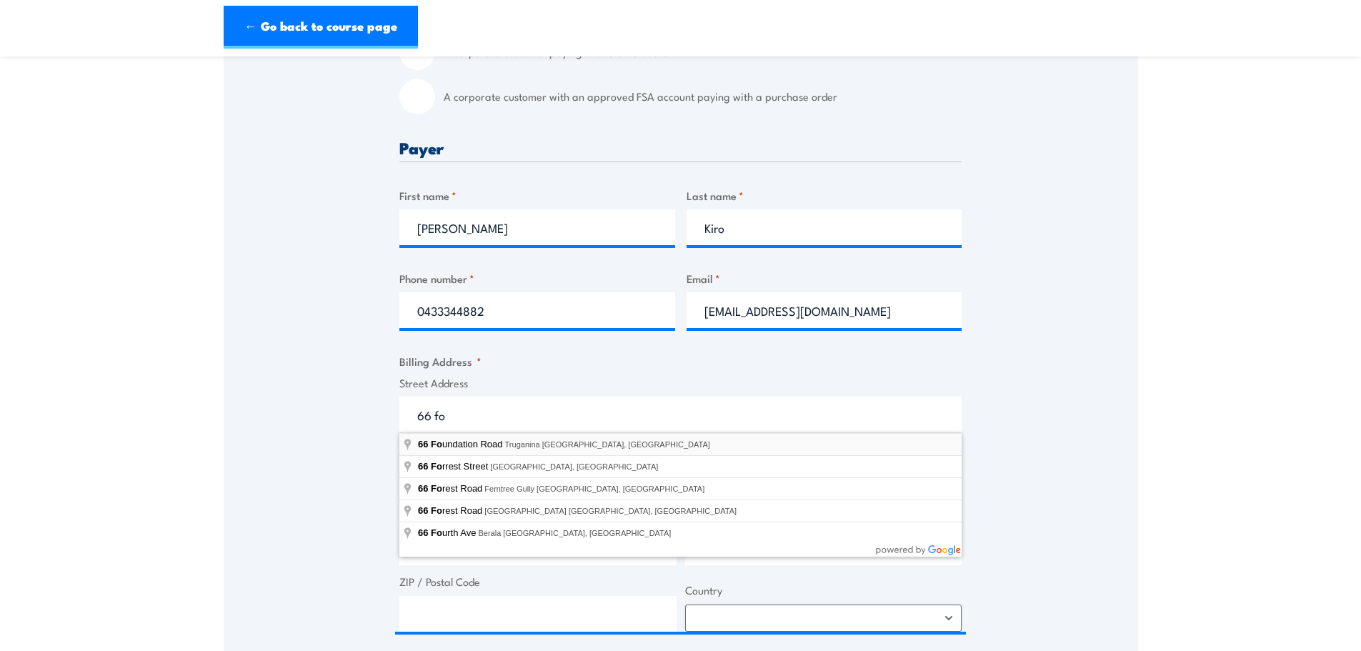
type input "[STREET_ADDRESS]"
type input "66 Foundation Rd"
type input "Truganina"
type input "Victoria"
type input "3029"
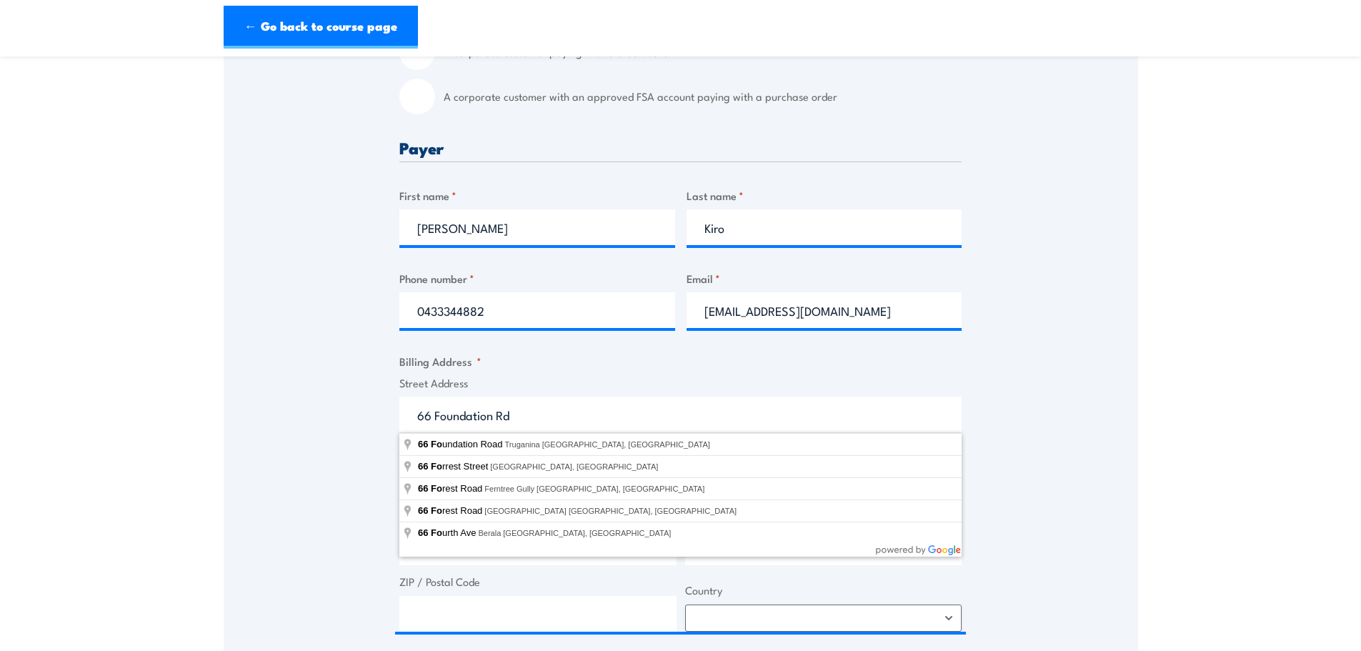
select select "[GEOGRAPHIC_DATA]"
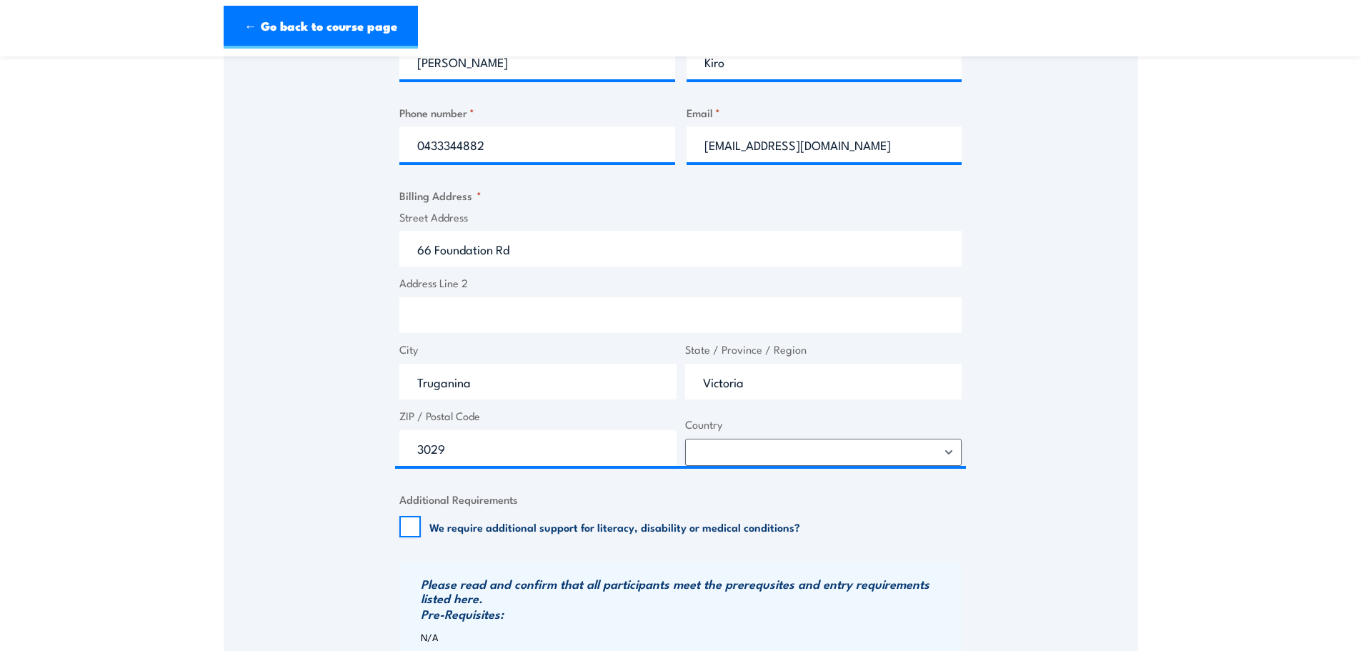
scroll to position [679, 0]
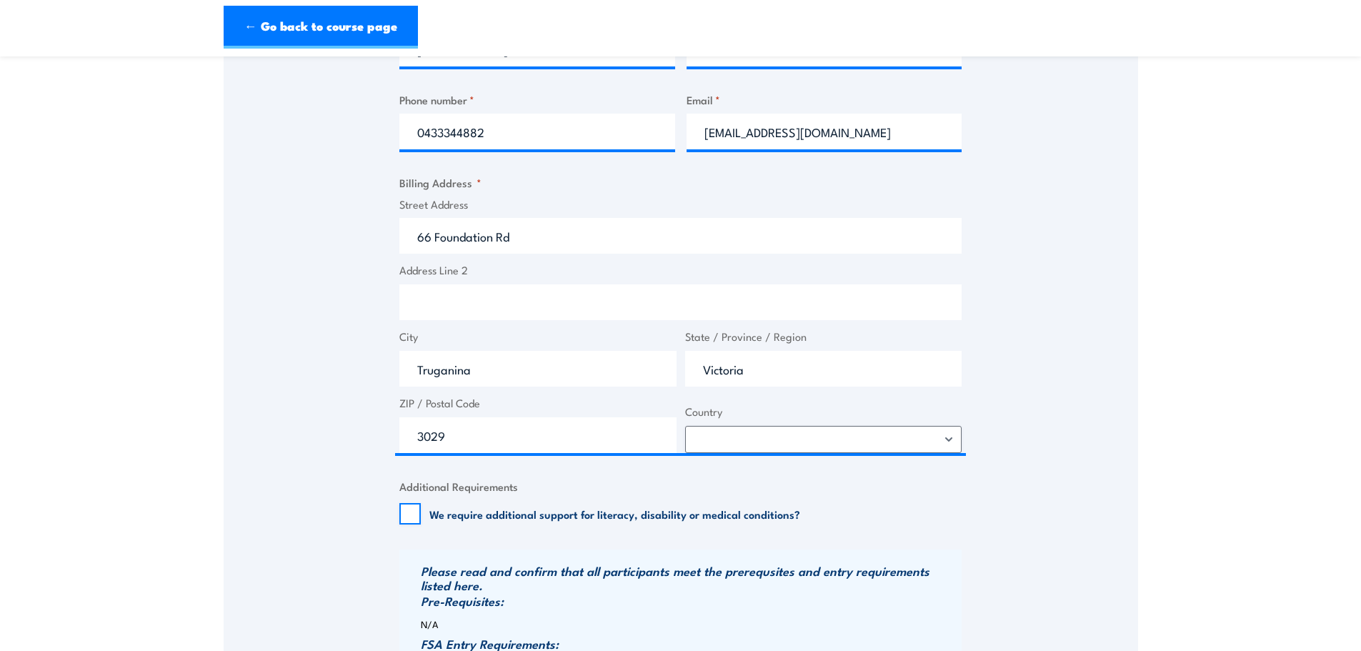
click at [308, 452] on div "Speak to a specialist CALL 1300 885 530 CALL 1300 885 530 " * " indicates requi…" at bounding box center [681, 224] width 915 height 1271
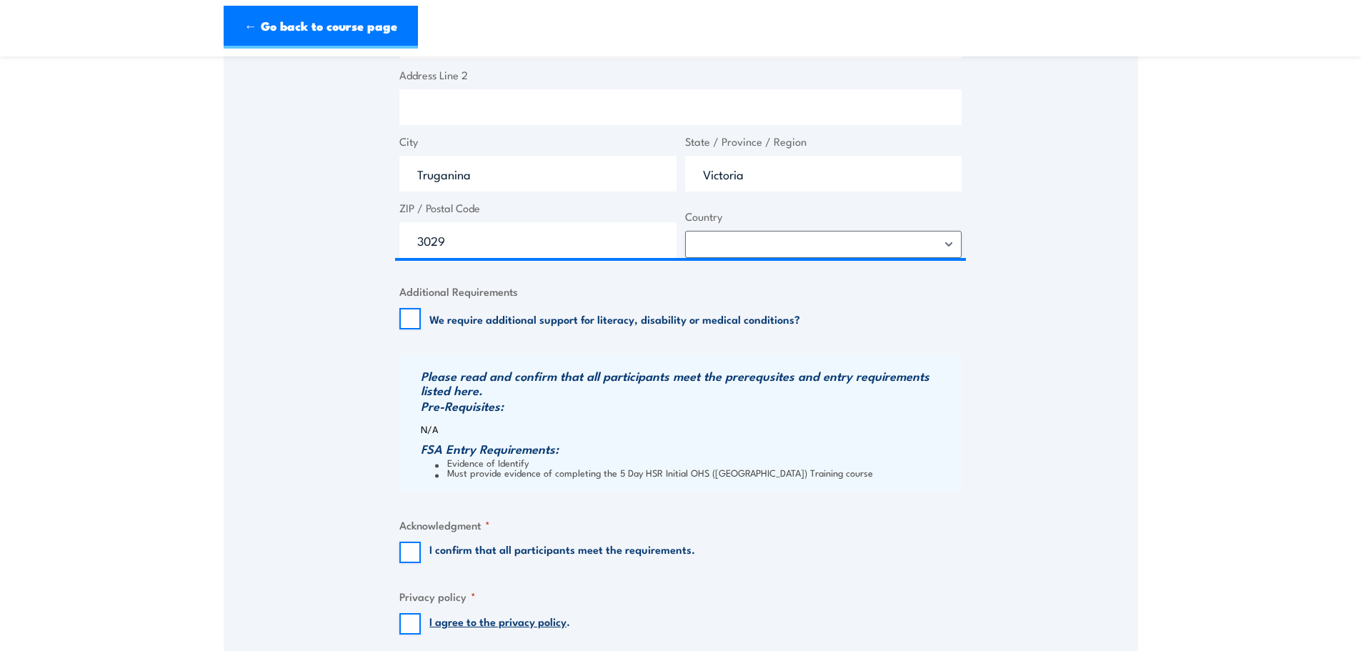
scroll to position [875, 0]
click at [349, 356] on div "Speak to a specialist CALL 1300 885 530 CALL 1300 885 530 " * " indicates requi…" at bounding box center [681, 28] width 915 height 1271
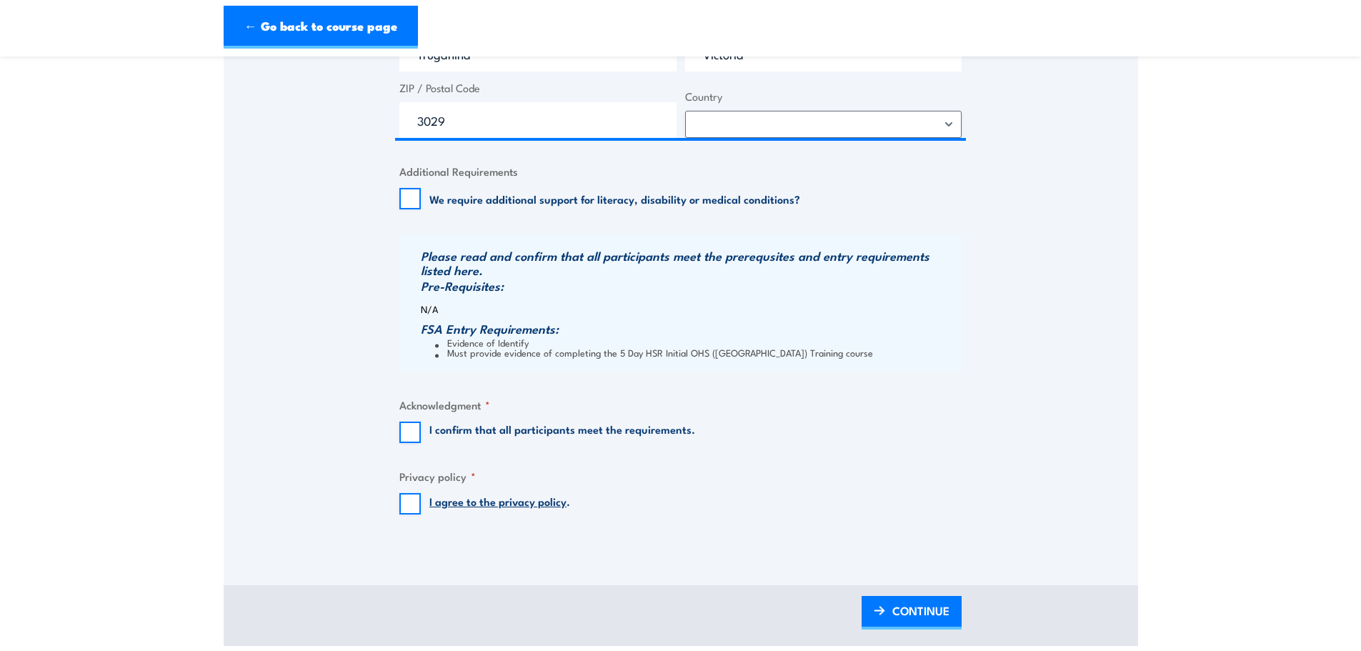
scroll to position [1072, 0]
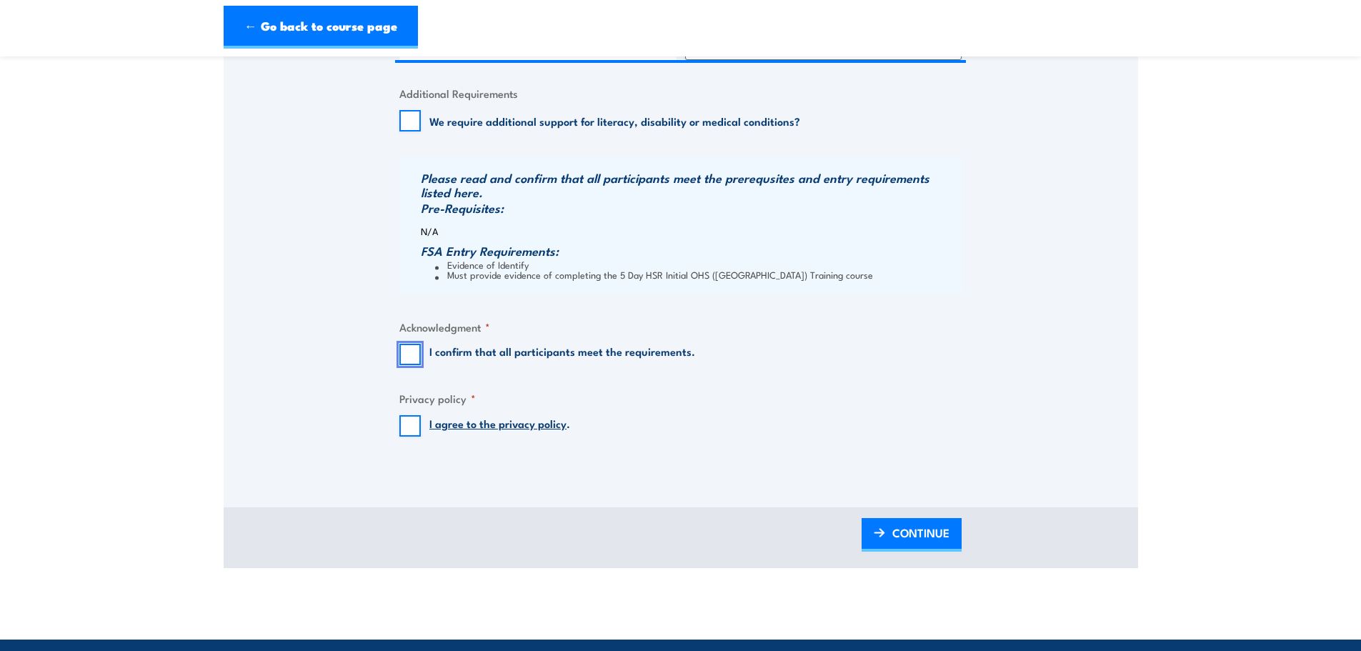
click at [412, 352] on input "I confirm that all participants meet the requirements." at bounding box center [409, 354] width 21 height 21
checkbox input "true"
click at [407, 422] on input "I agree to the privacy policy ." at bounding box center [409, 425] width 21 height 21
checkbox input "true"
click at [895, 537] on span "CONTINUE" at bounding box center [921, 533] width 57 height 38
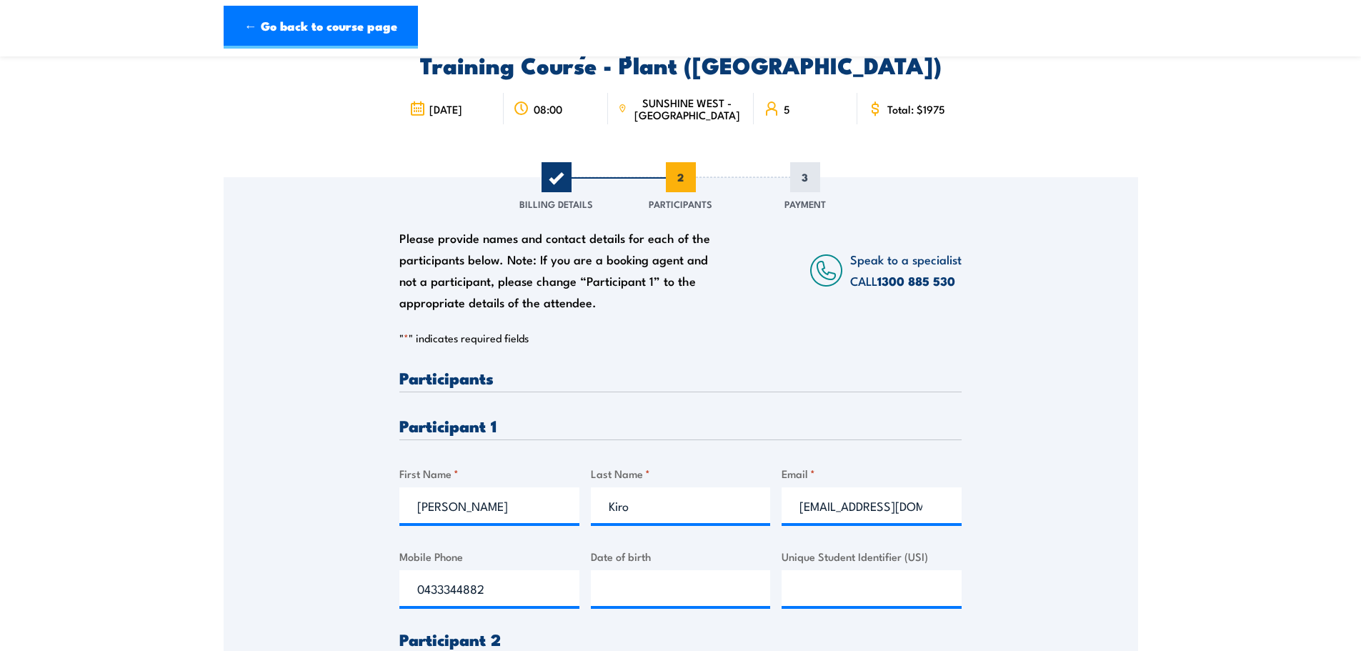
scroll to position [36, 0]
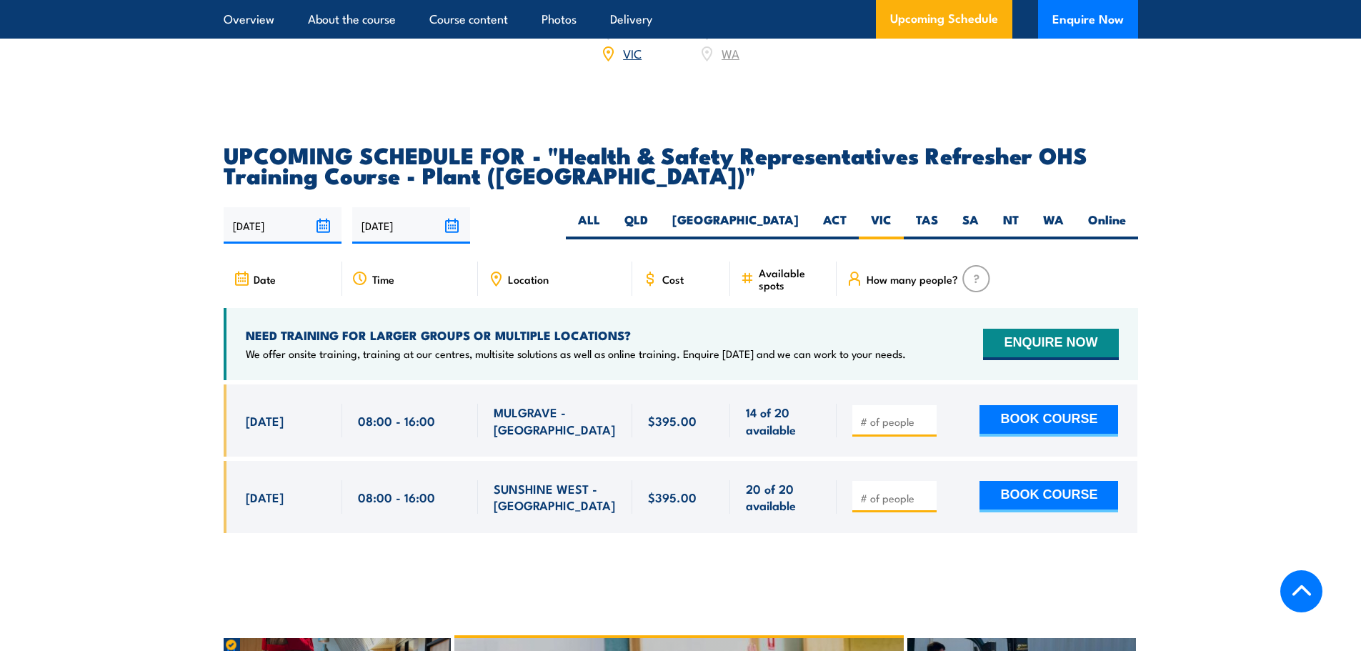
scroll to position [2453, 0]
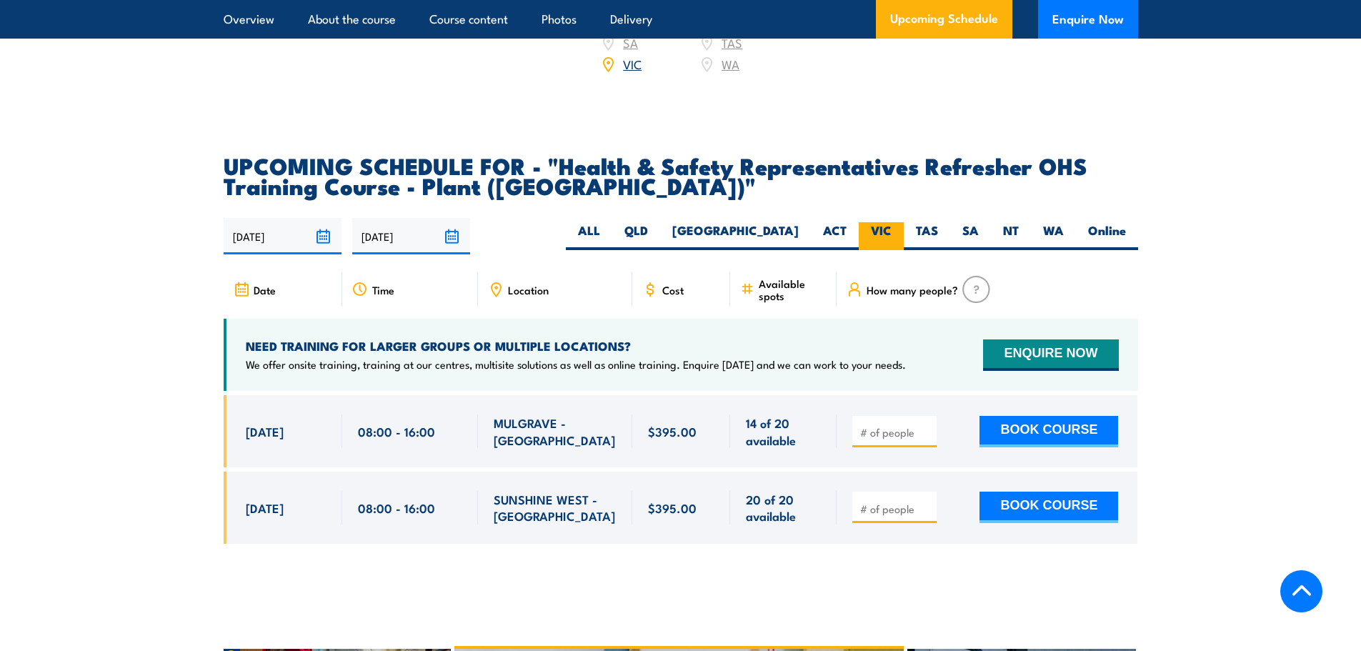
click at [880, 222] on label "VIC" at bounding box center [881, 236] width 45 height 28
click at [892, 222] on input "VIC" at bounding box center [896, 226] width 9 height 9
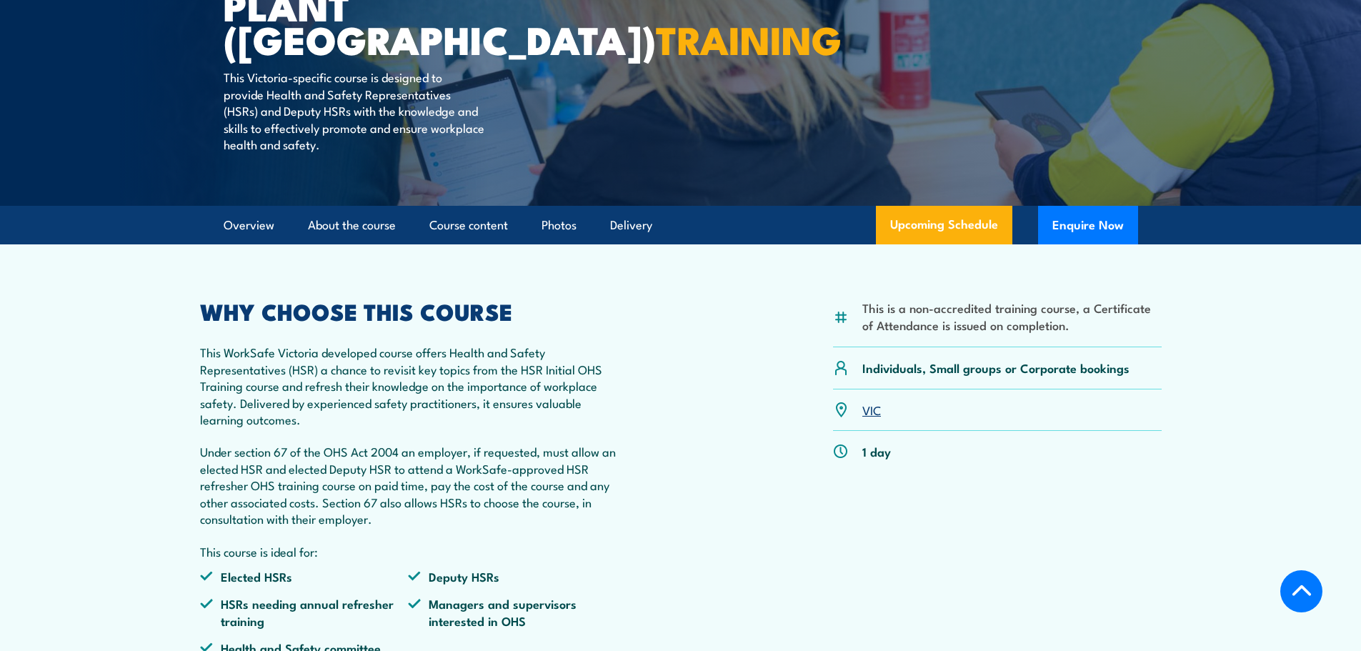
scroll to position [268, 0]
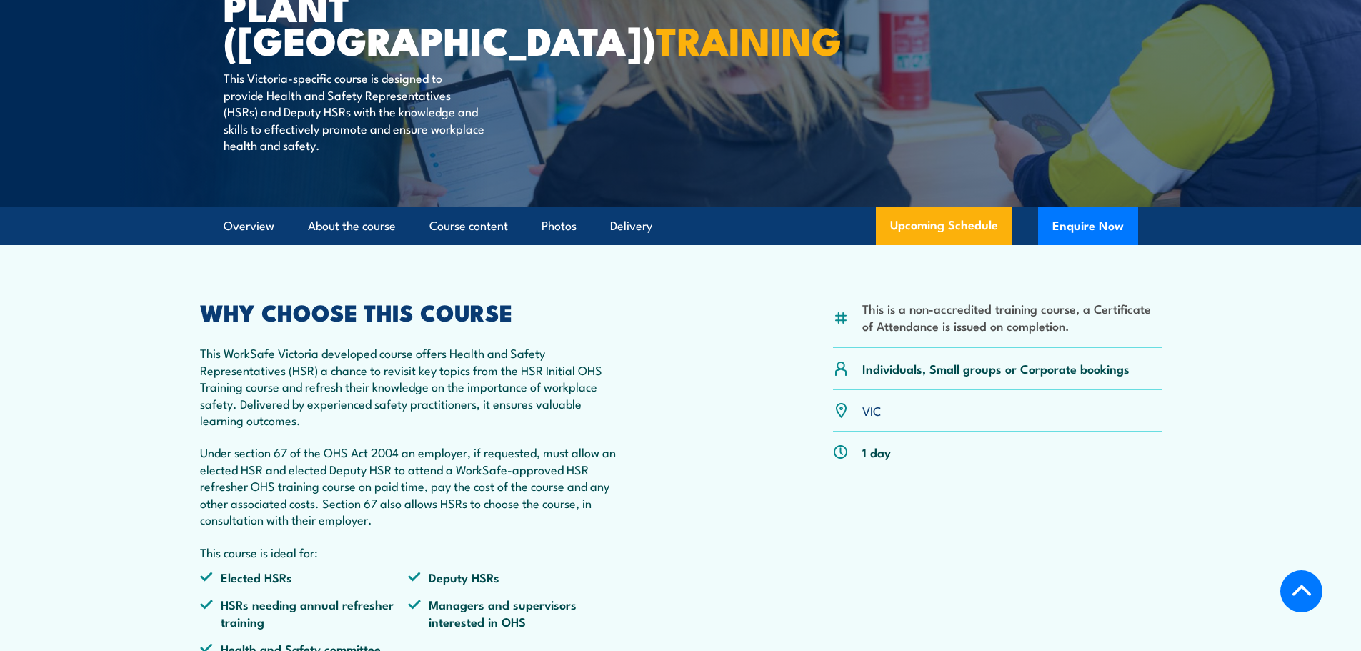
drag, startPoint x: 932, startPoint y: 232, endPoint x: 938, endPoint y: 247, distance: 16.1
click at [932, 232] on link "Upcoming Schedule" at bounding box center [944, 226] width 136 height 39
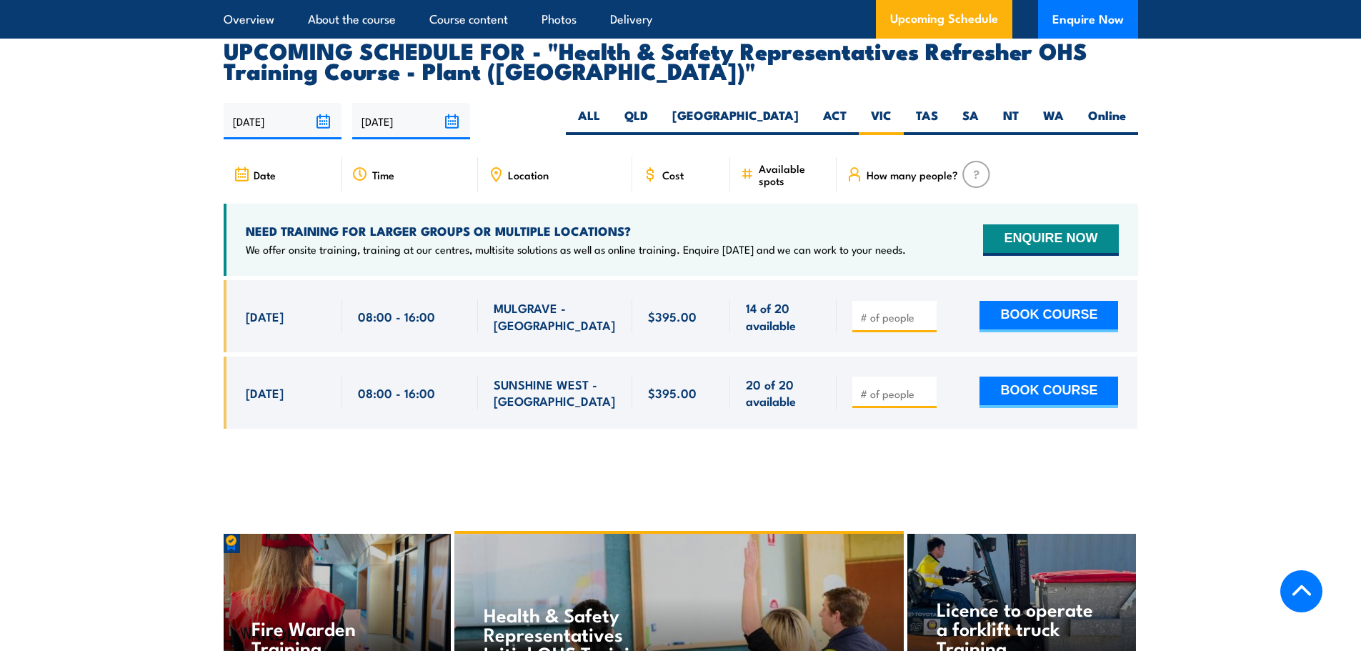
scroll to position [2570, 0]
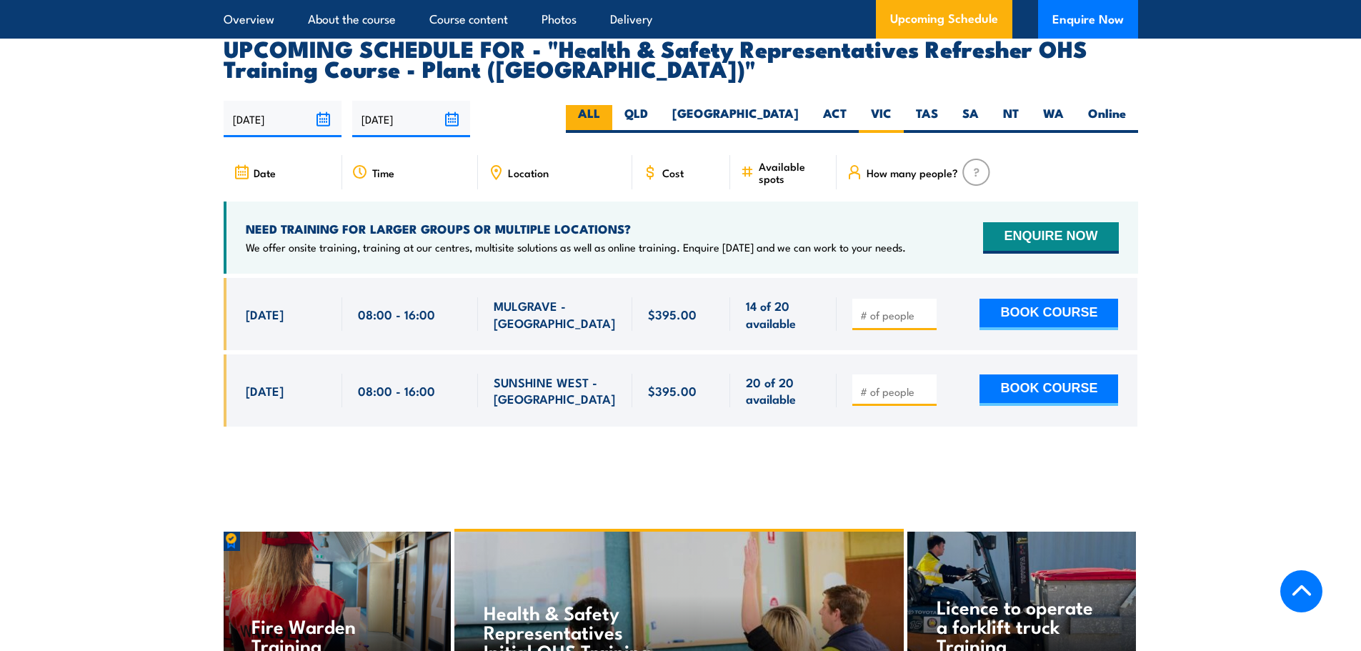
click at [612, 105] on label "ALL" at bounding box center [589, 119] width 46 height 28
click at [610, 105] on input "ALL" at bounding box center [604, 109] width 9 height 9
radio input "true"
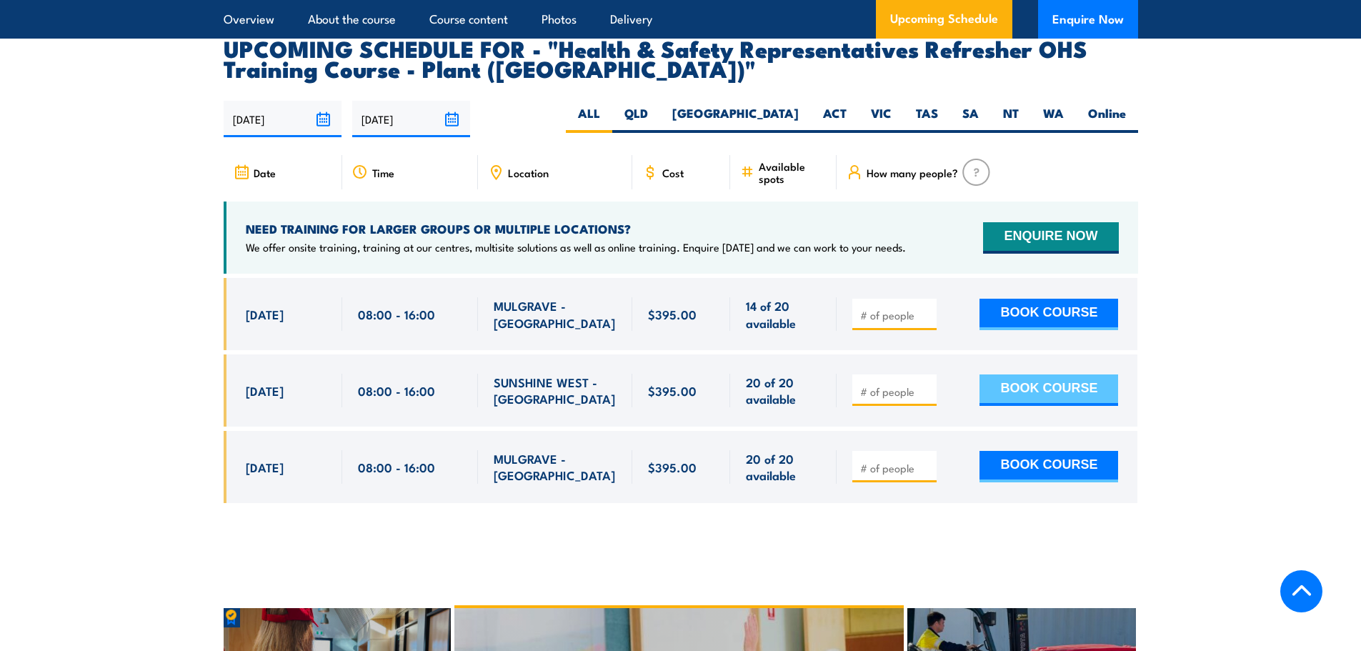
click at [1020, 374] on button "BOOK COURSE" at bounding box center [1049, 389] width 139 height 31
type input "1"
click at [929, 384] on input "1" at bounding box center [895, 391] width 71 height 14
click at [1032, 374] on button "BOOK COURSE" at bounding box center [1049, 389] width 139 height 31
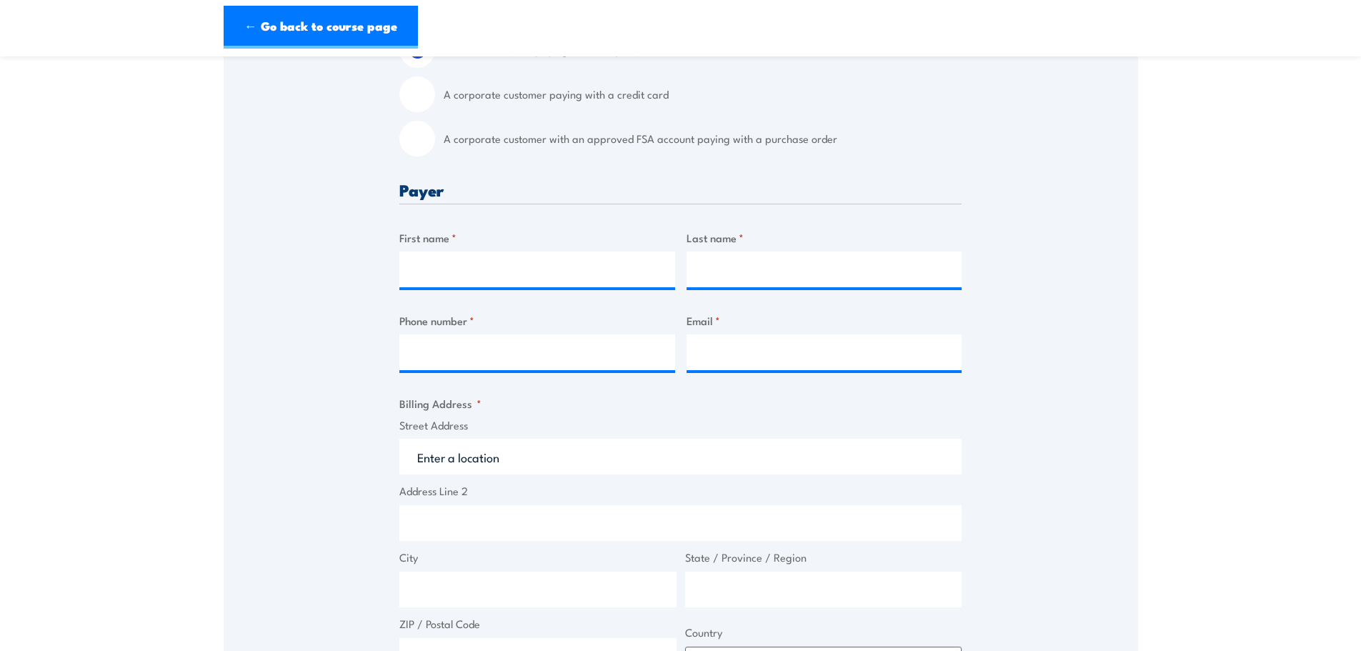
scroll to position [482, 0]
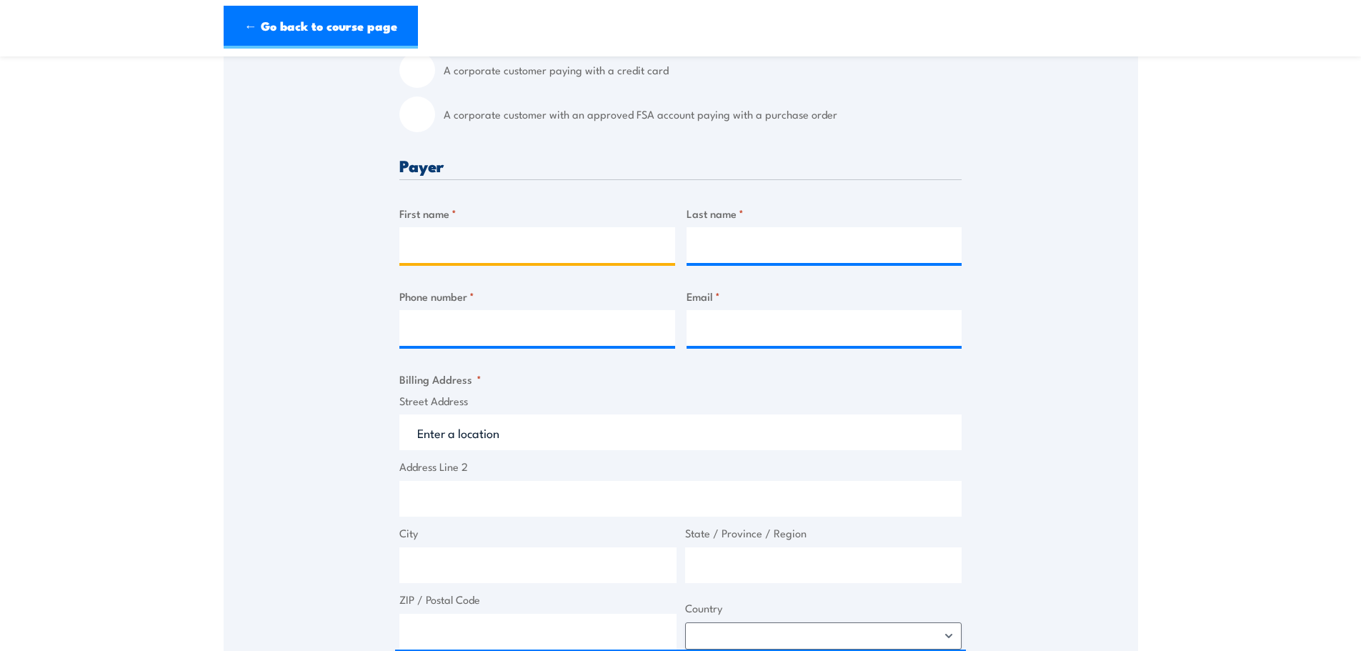
click at [457, 249] on input "First name *" at bounding box center [537, 245] width 276 height 36
type input "[PERSON_NAME]"
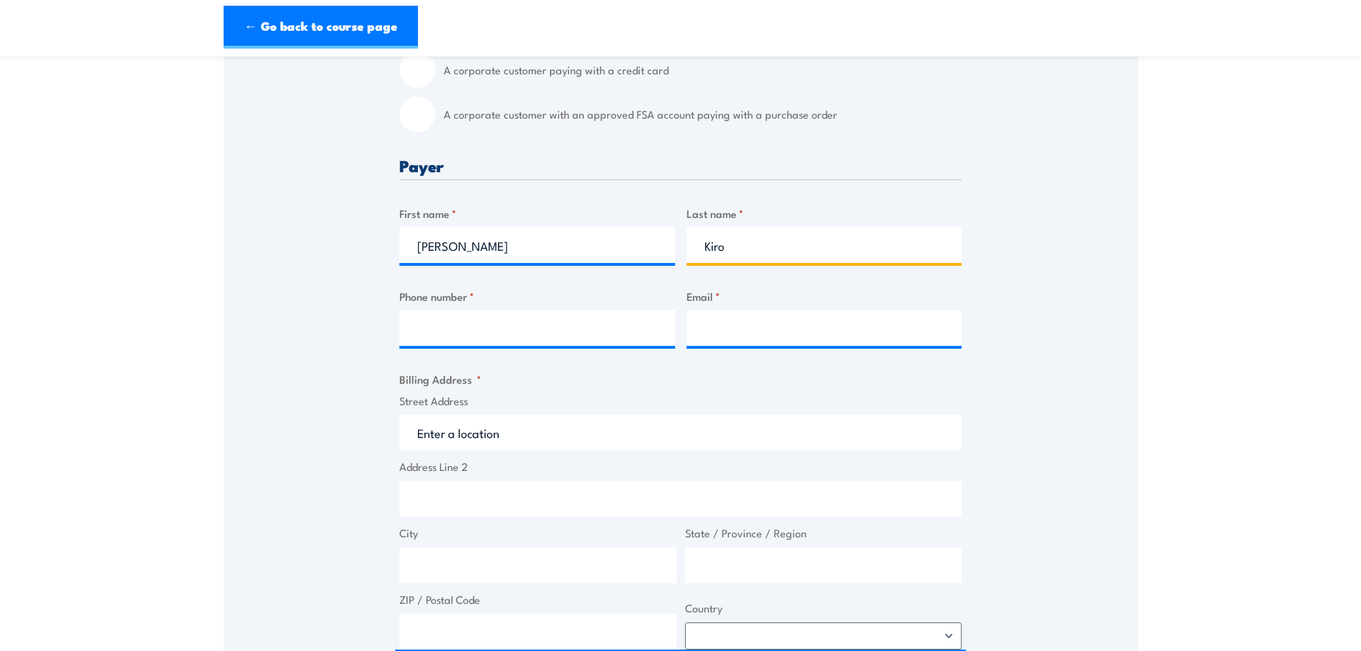
type input "Kiro"
click at [432, 333] on input "Phone number *" at bounding box center [537, 328] width 276 height 36
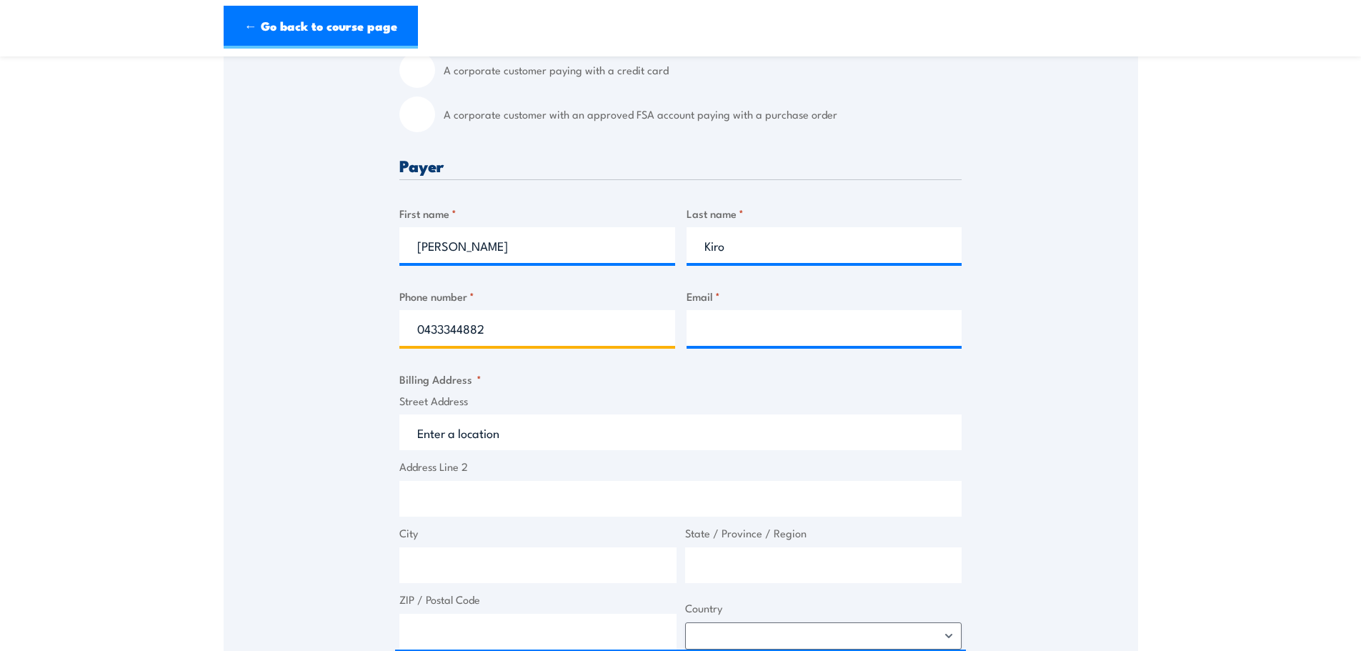
type input "0433344882"
type input "Krupasana.prasad@cevalogistics. com"
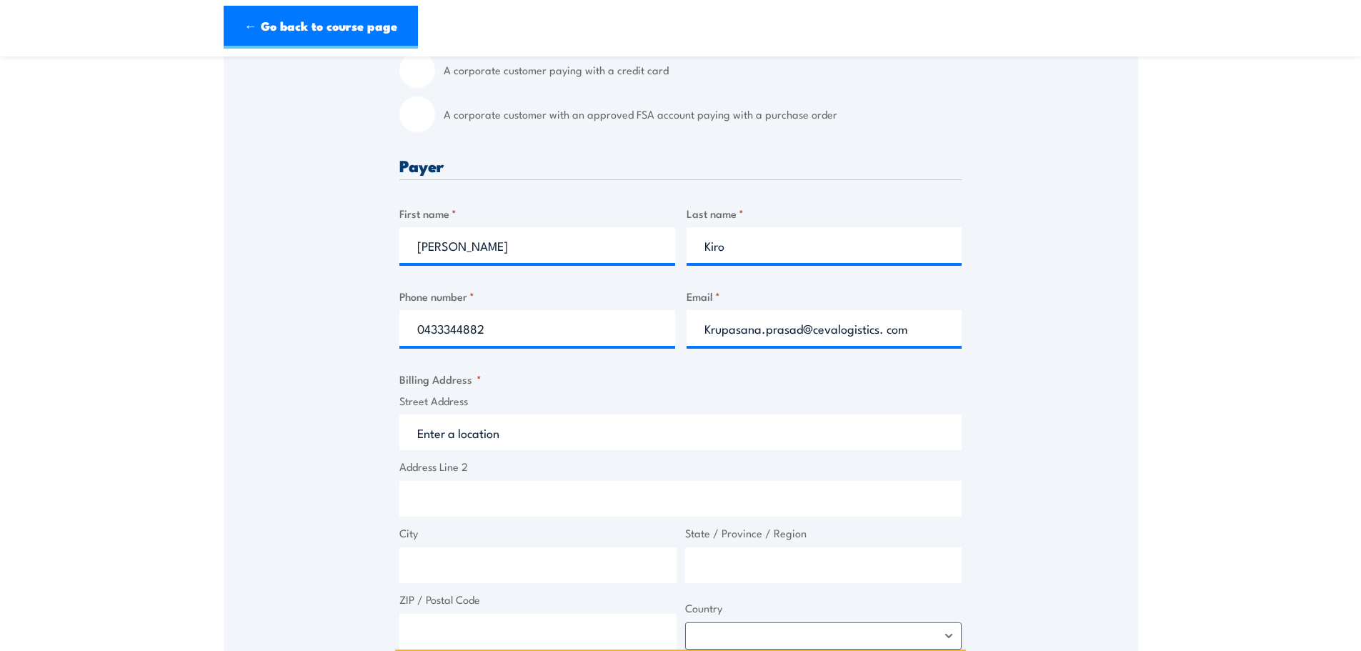
click at [439, 439] on input "Street Address" at bounding box center [680, 432] width 562 height 36
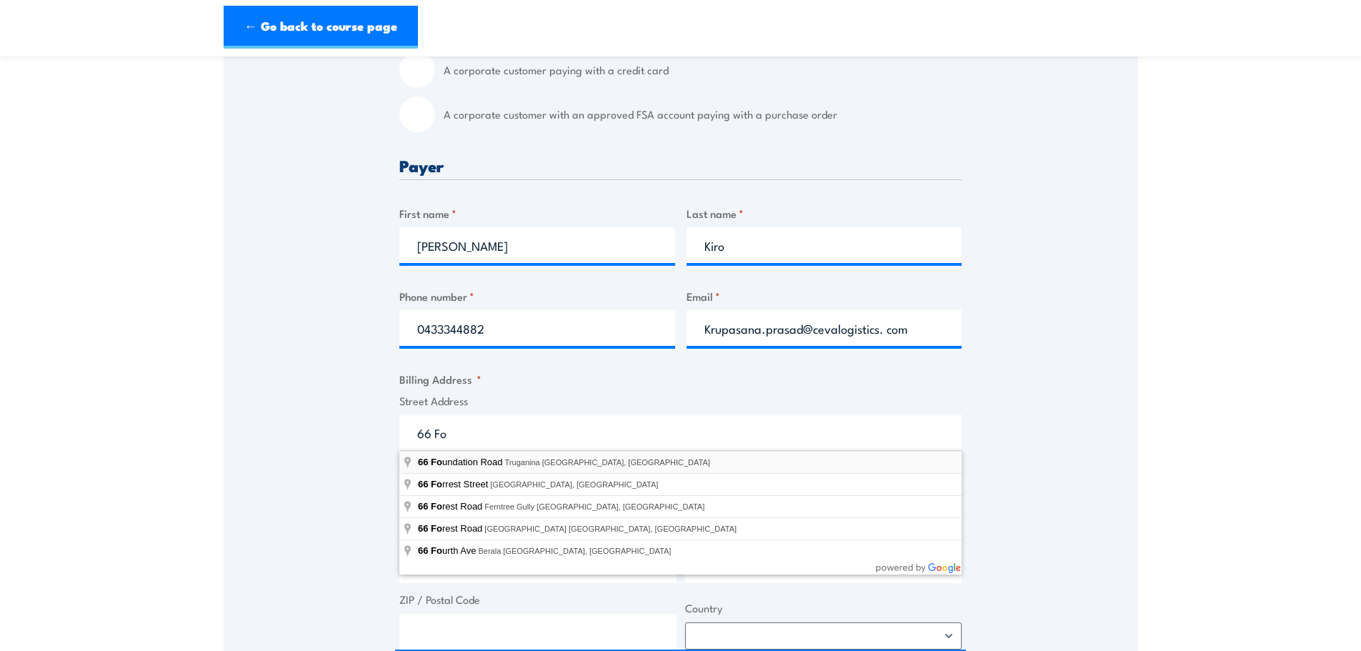
type input "[STREET_ADDRESS]"
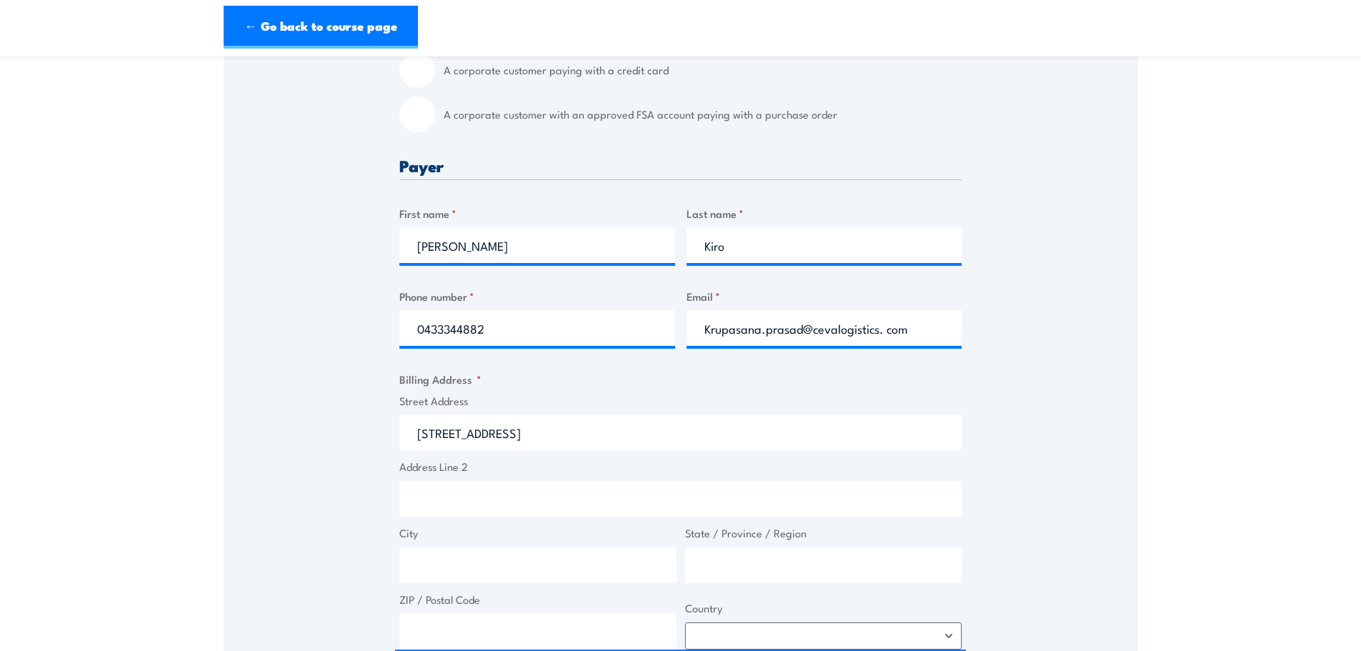
type input "66 Foundation Rd"
type input "Truganina"
type input "Victoria"
type input "3029"
select select "[GEOGRAPHIC_DATA]"
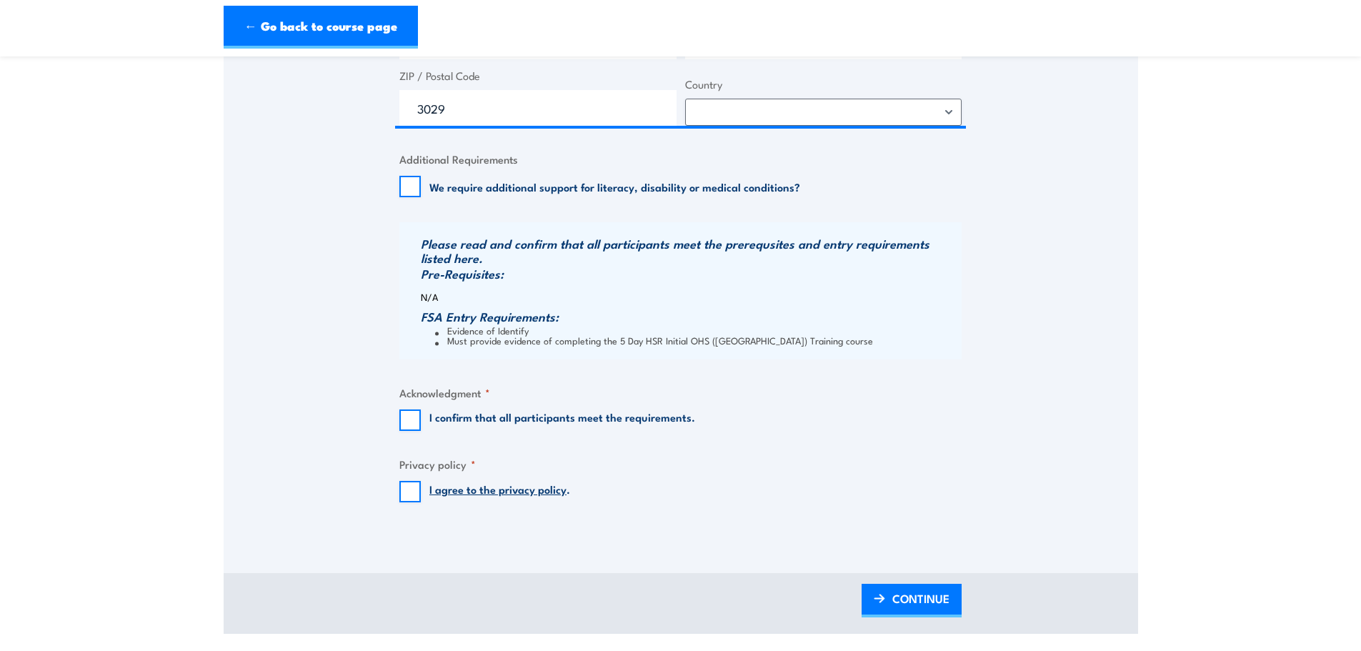
scroll to position [1018, 0]
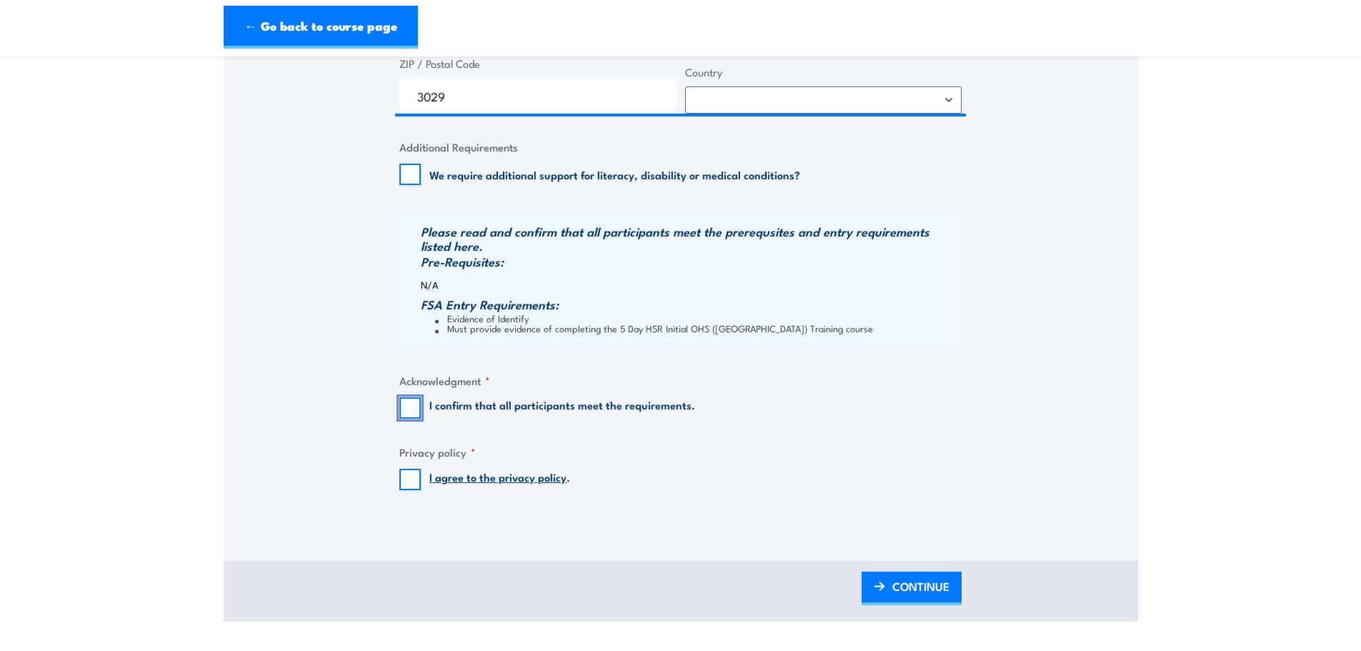
click at [412, 411] on input "I confirm that all participants meet the requirements." at bounding box center [409, 407] width 21 height 21
checkbox input "true"
click at [414, 477] on input "I agree to the privacy policy ." at bounding box center [409, 479] width 21 height 21
checkbox input "true"
click at [913, 584] on span "CONTINUE" at bounding box center [921, 586] width 57 height 38
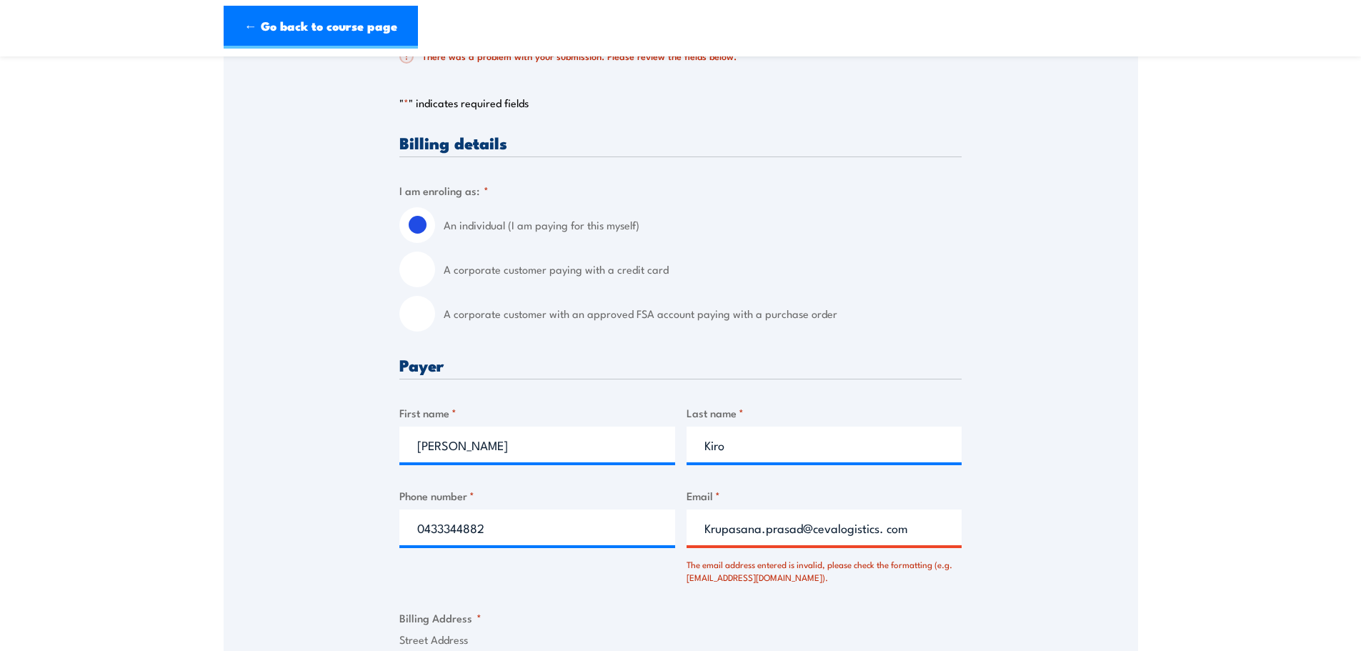
scroll to position [445, 0]
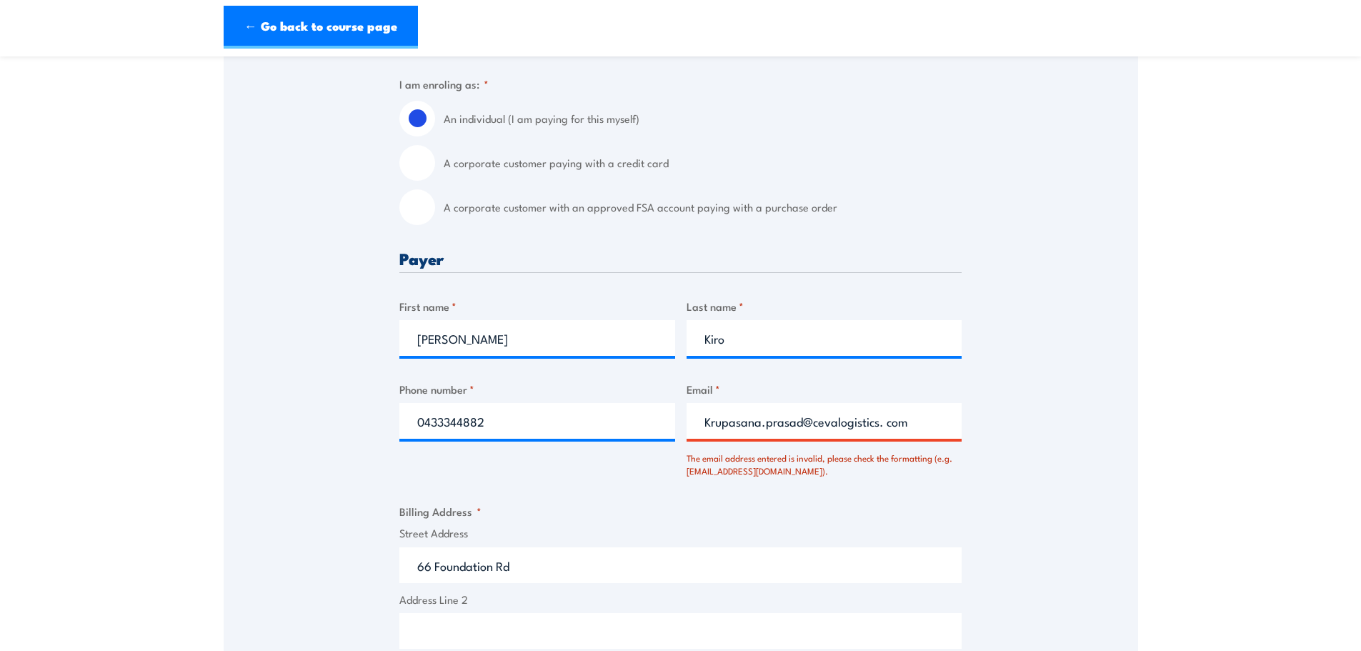
click at [885, 425] on input "Krupasana.prasad@cevalogistics. com" at bounding box center [825, 421] width 276 height 36
drag, startPoint x: 911, startPoint y: 424, endPoint x: 692, endPoint y: 417, distance: 219.5
click at [692, 417] on input "[EMAIL_ADDRESS][DOMAIN_NAME]" at bounding box center [825, 421] width 276 height 36
paste input "k"
type input "[EMAIL_ADDRESS][DOMAIN_NAME]"
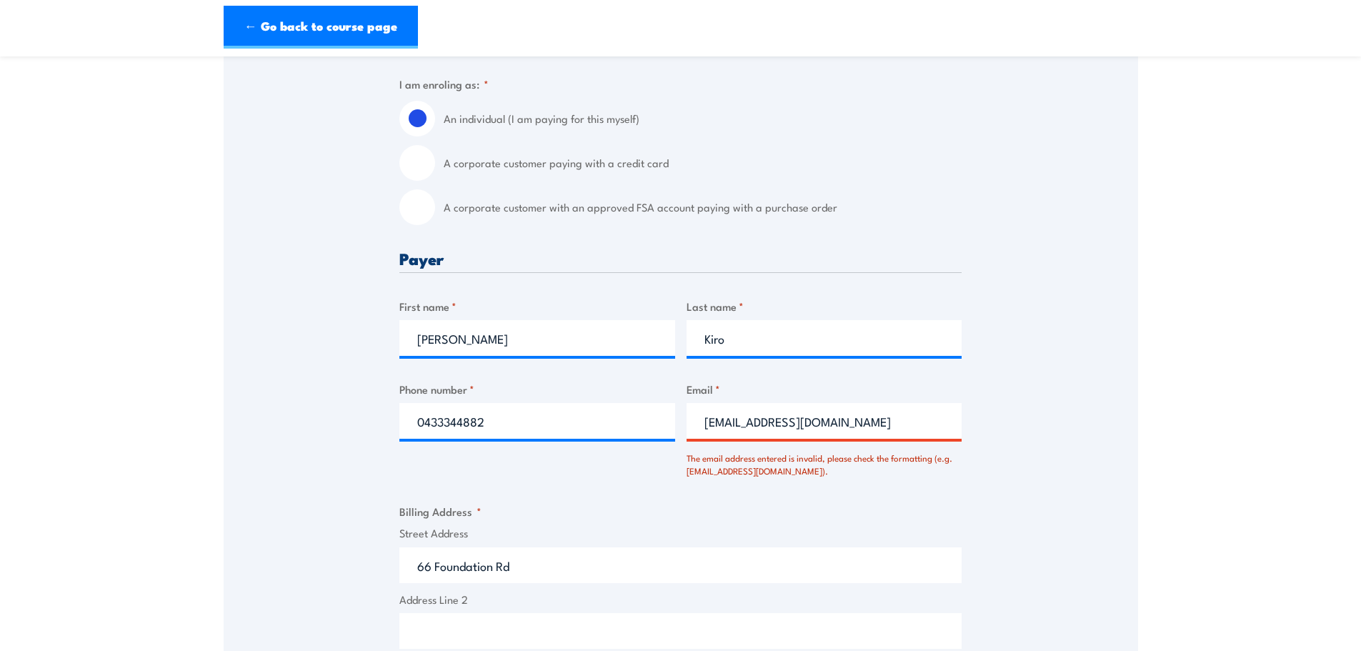
click at [717, 515] on fieldset "Billing Address * Street Address [STREET_ADDRESS] Address Line 2 City [GEOGRAPH…" at bounding box center [680, 642] width 562 height 279
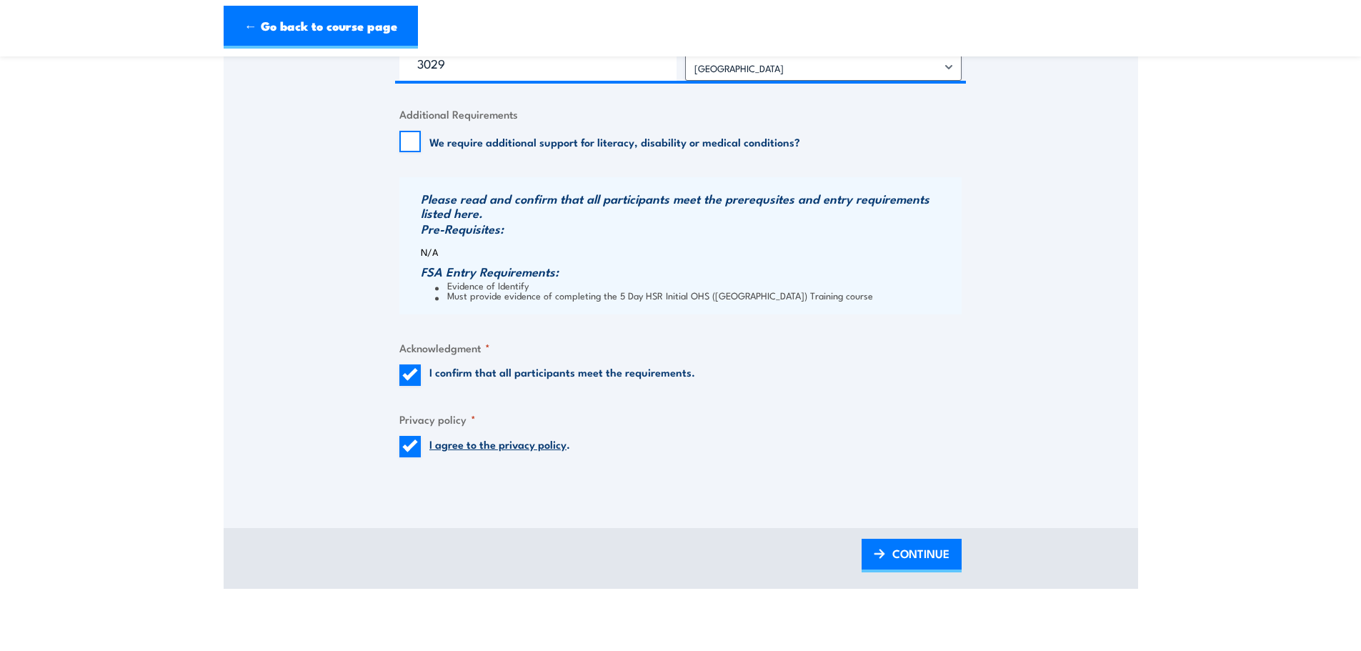
scroll to position [1196, 0]
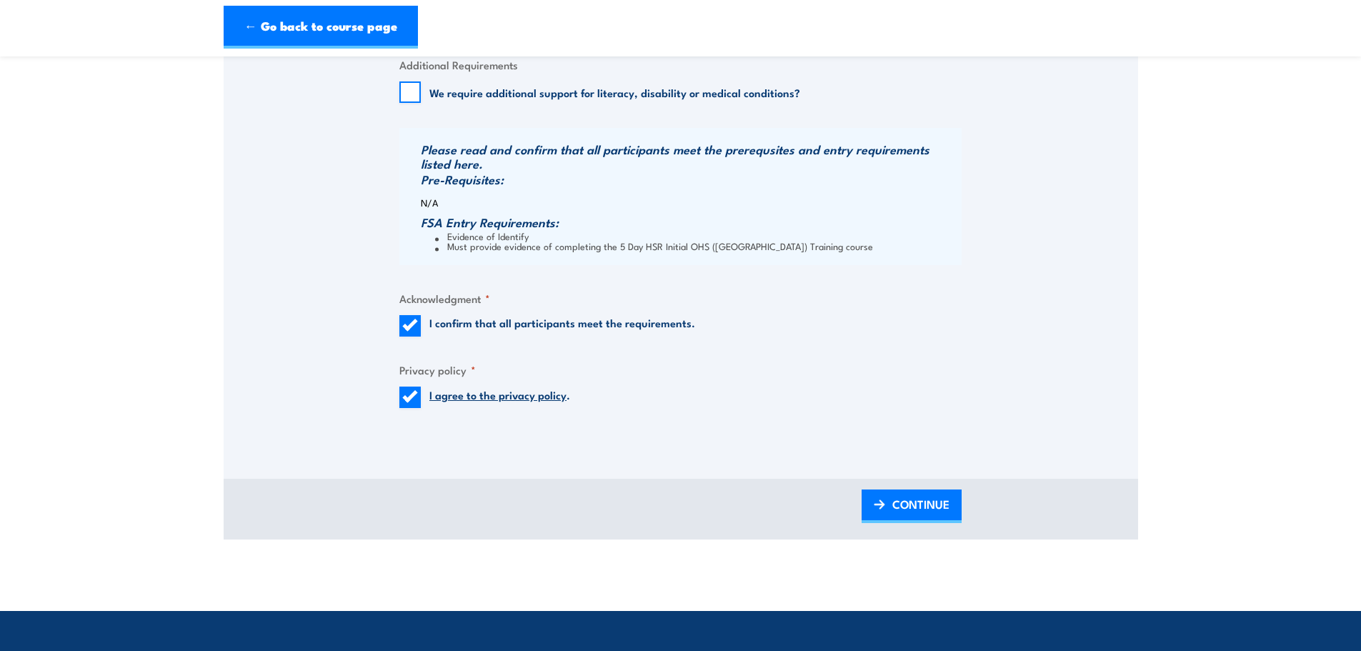
drag, startPoint x: 917, startPoint y: 496, endPoint x: 542, endPoint y: 495, distance: 374.5
click at [917, 496] on span "CONTINUE" at bounding box center [921, 504] width 57 height 38
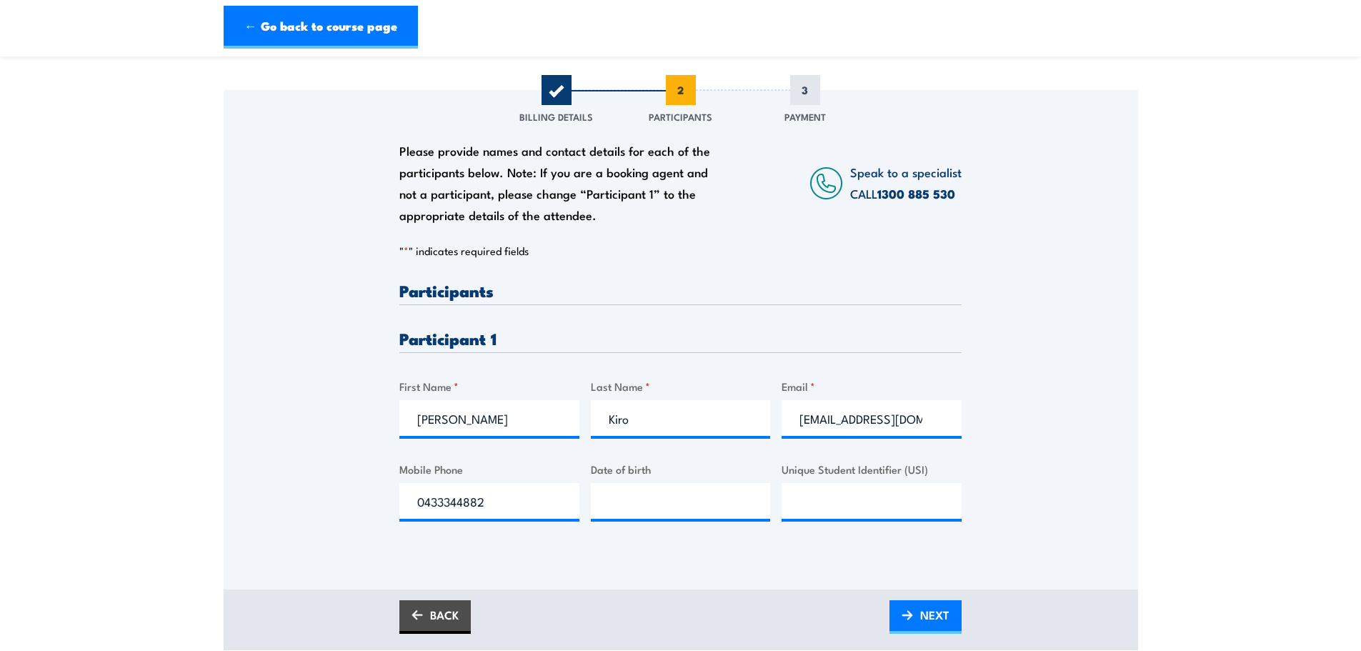
scroll to position [214, 0]
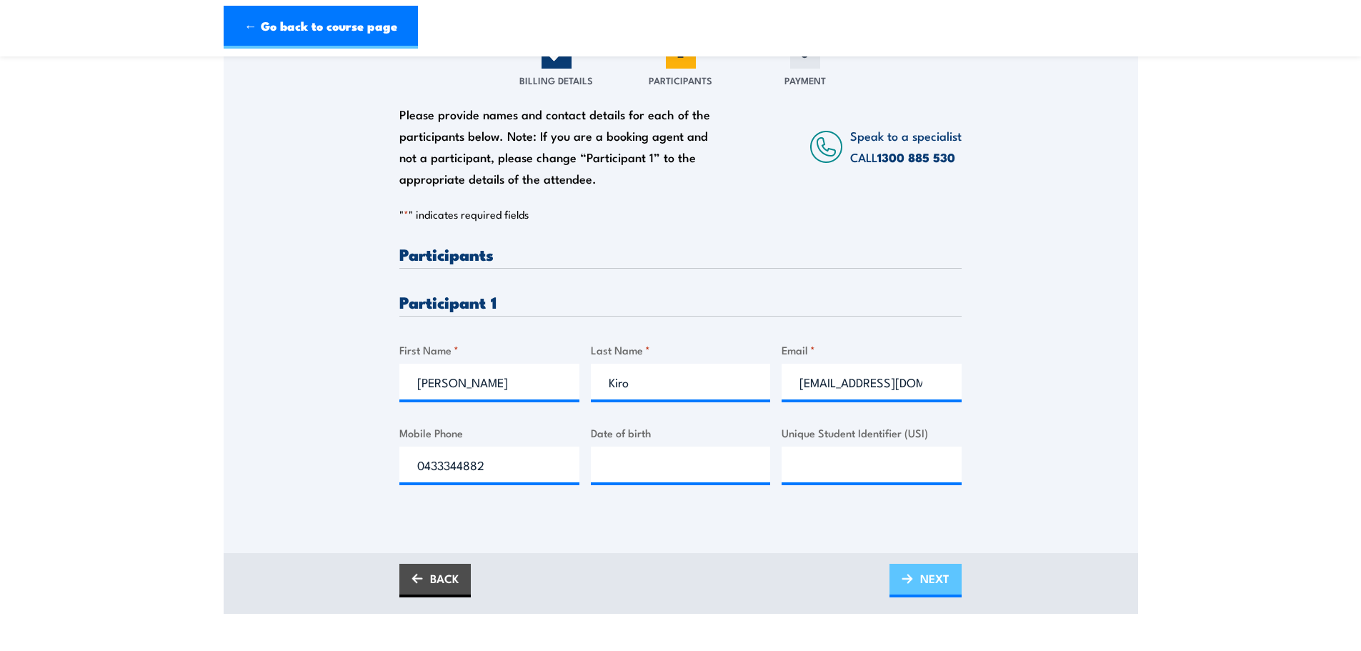
click at [928, 581] on span "NEXT" at bounding box center [934, 579] width 29 height 38
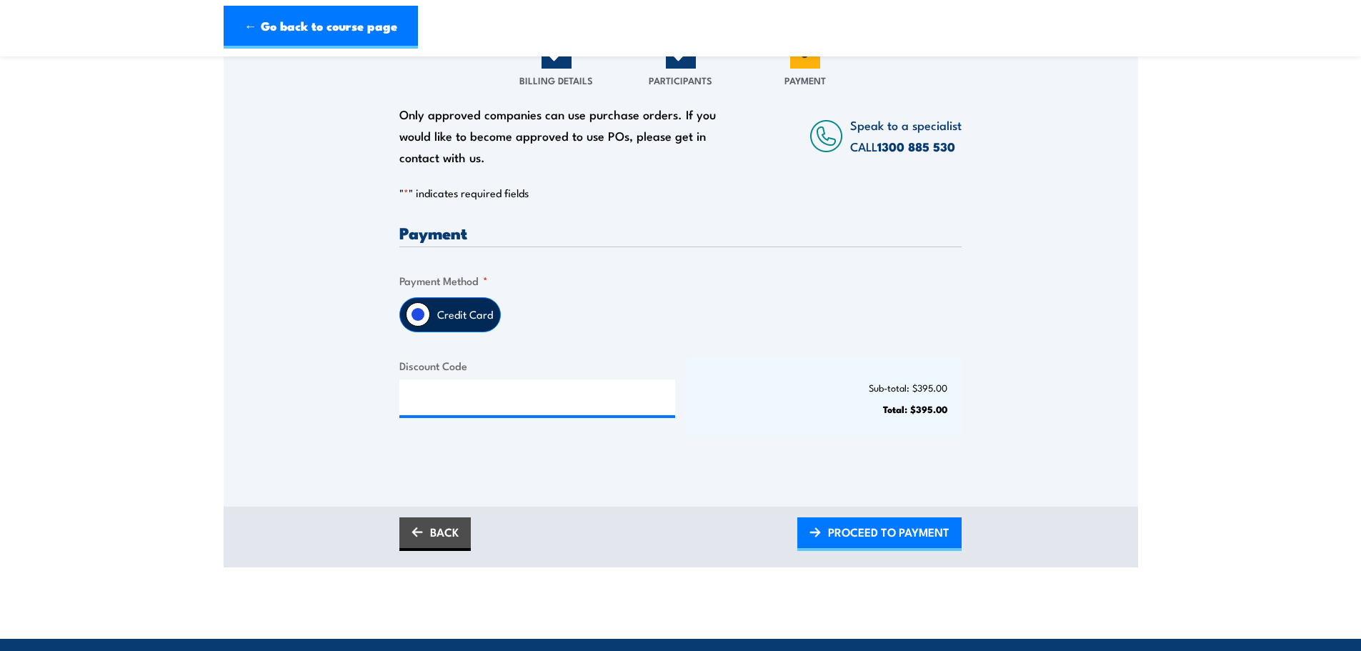
click at [467, 282] on legend "Payment Method *" at bounding box center [443, 280] width 89 height 16
click at [440, 401] on input "Discount Code" at bounding box center [537, 397] width 276 height 36
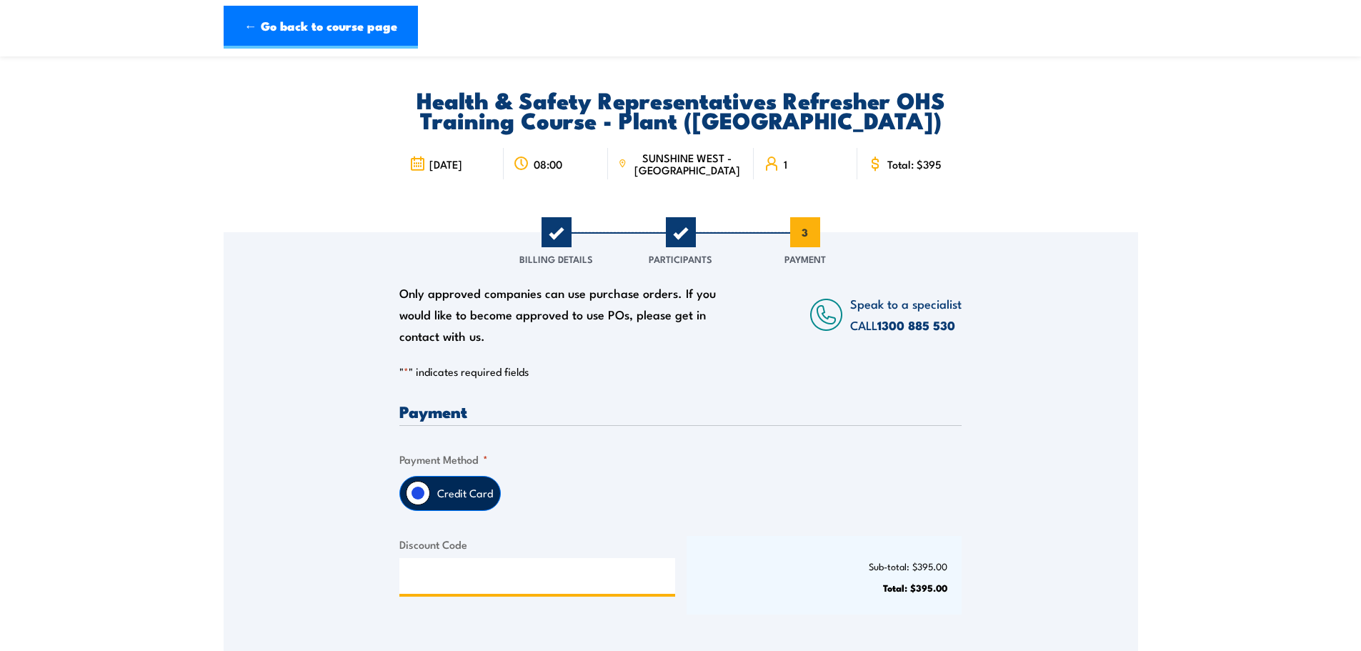
scroll to position [0, 0]
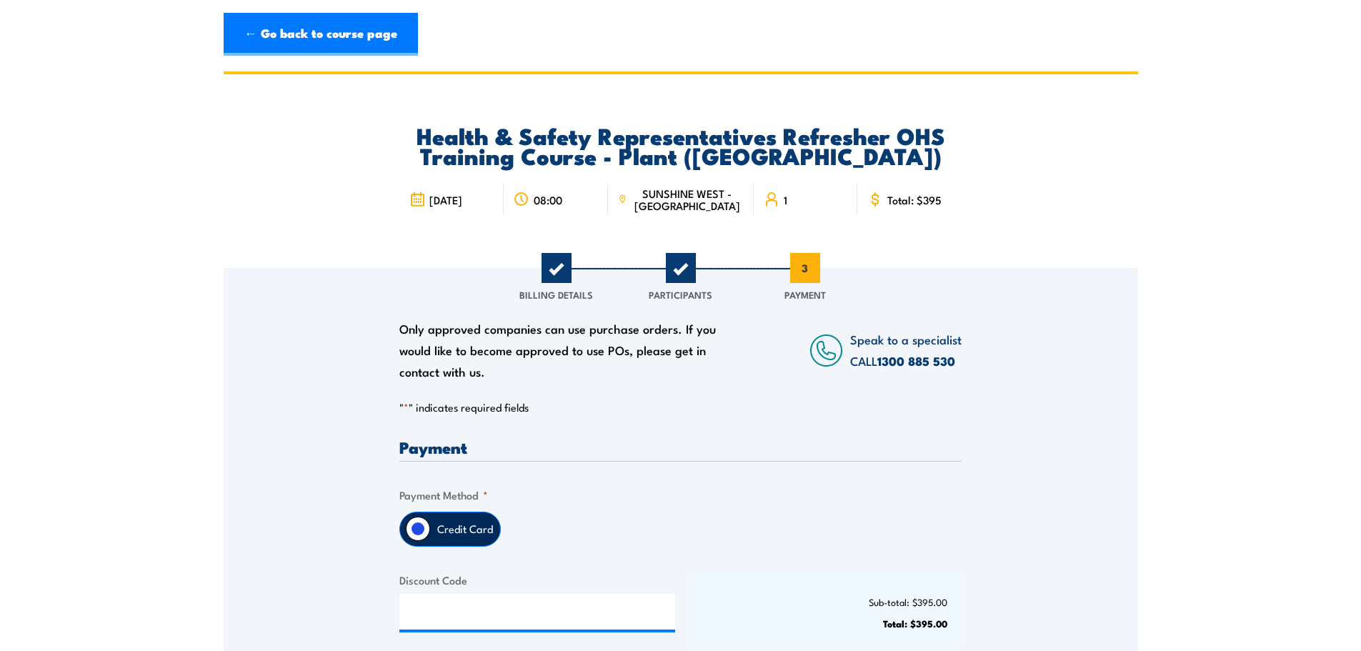
click at [561, 264] on span "1" at bounding box center [557, 268] width 30 height 30
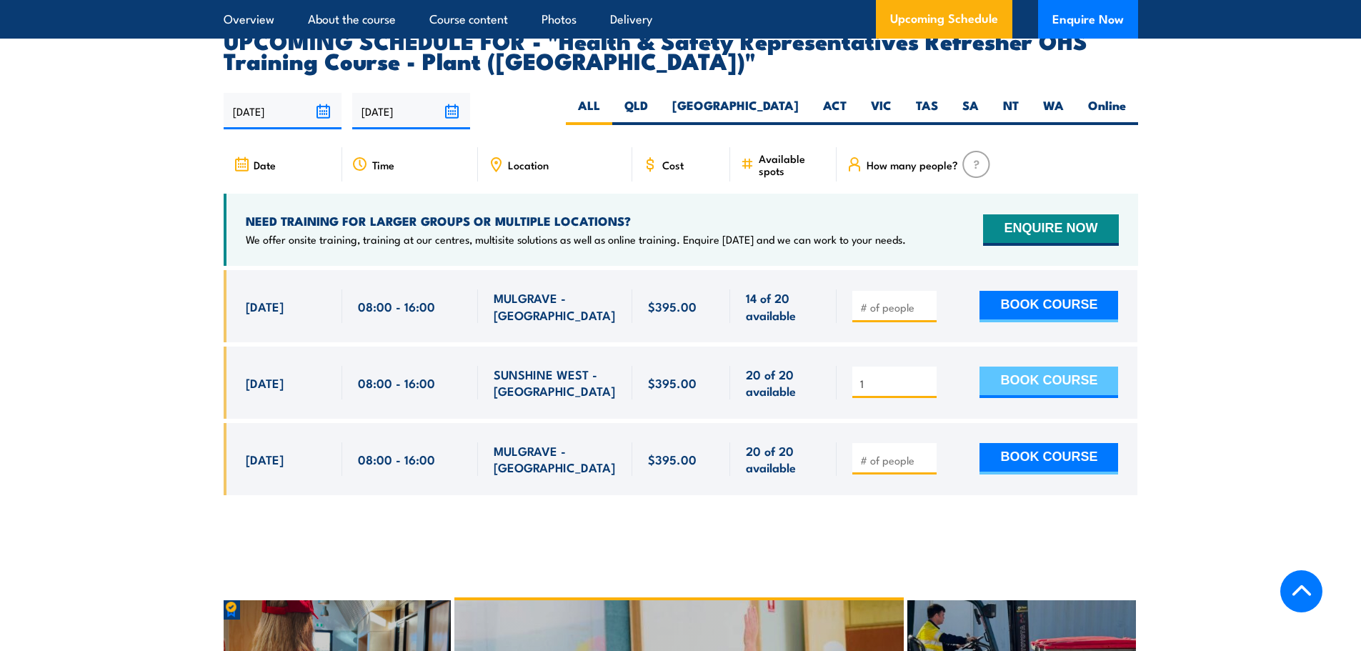
click at [1055, 367] on button "BOOK COURSE" at bounding box center [1049, 382] width 139 height 31
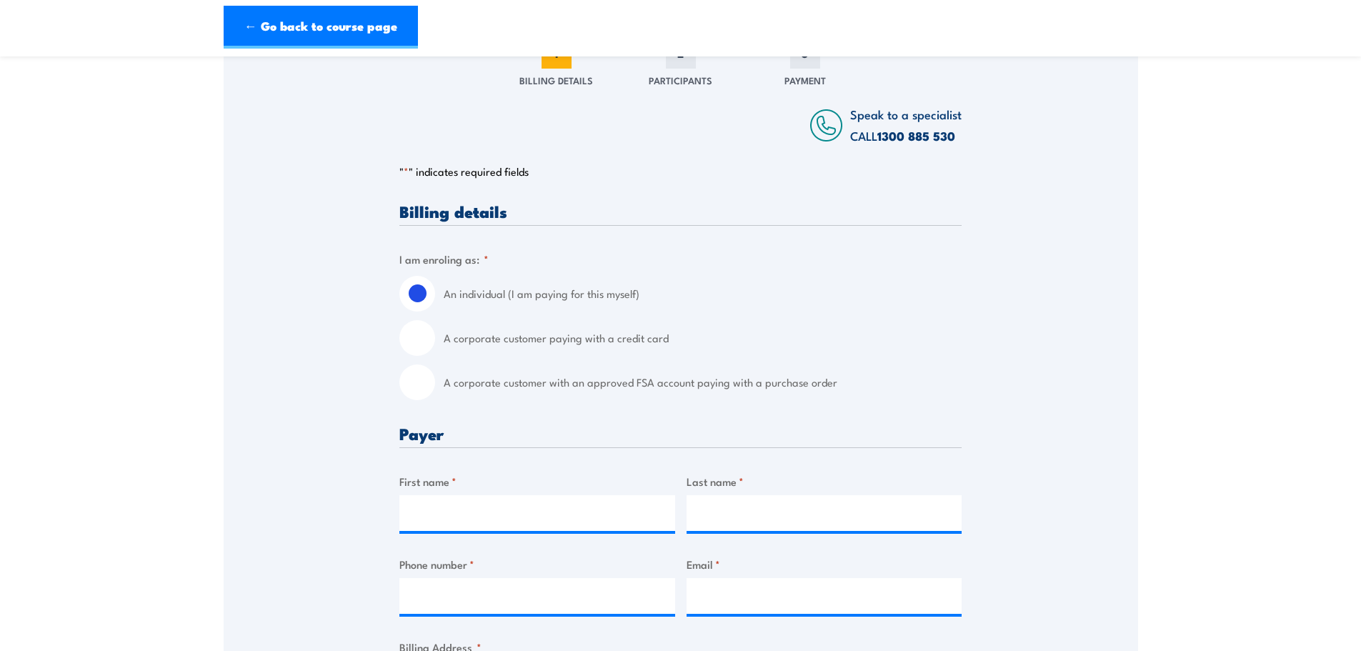
click at [419, 389] on input "A corporate customer with an approved FSA account paying with a purchase order" at bounding box center [417, 382] width 36 height 36
radio input "true"
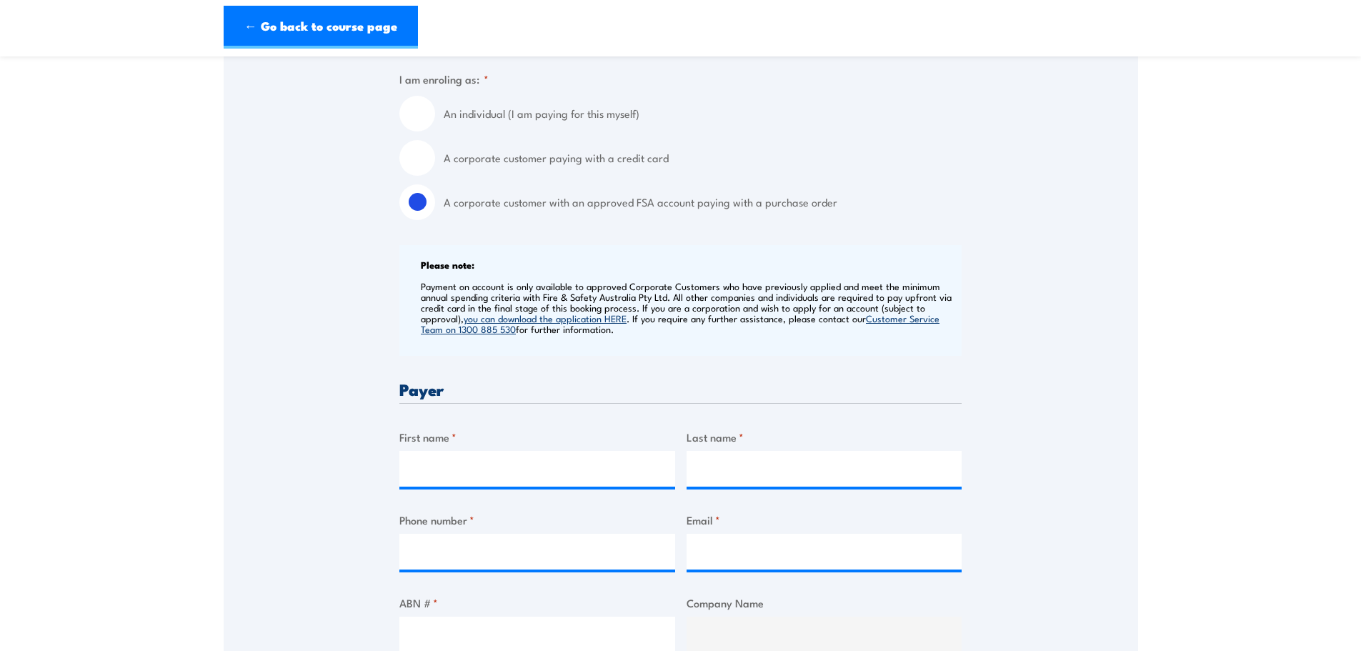
scroll to position [500, 0]
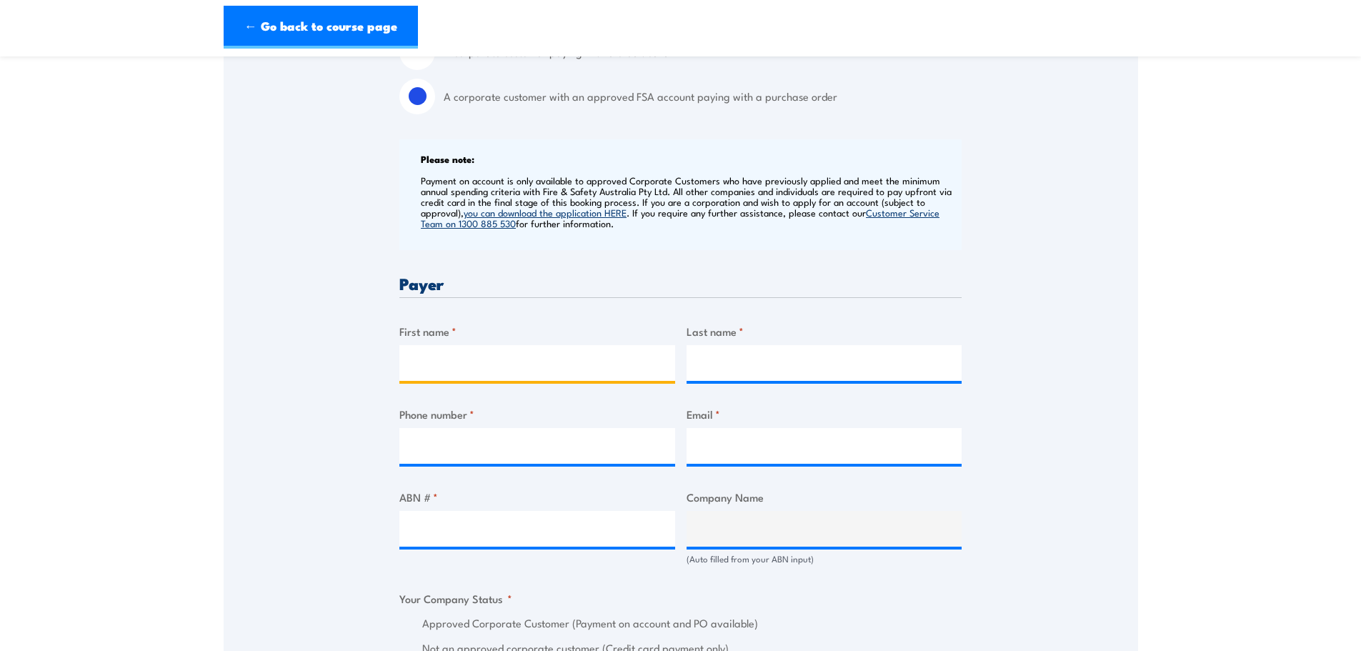
click at [445, 373] on input "First name *" at bounding box center [537, 363] width 276 height 36
type input "Krupasna"
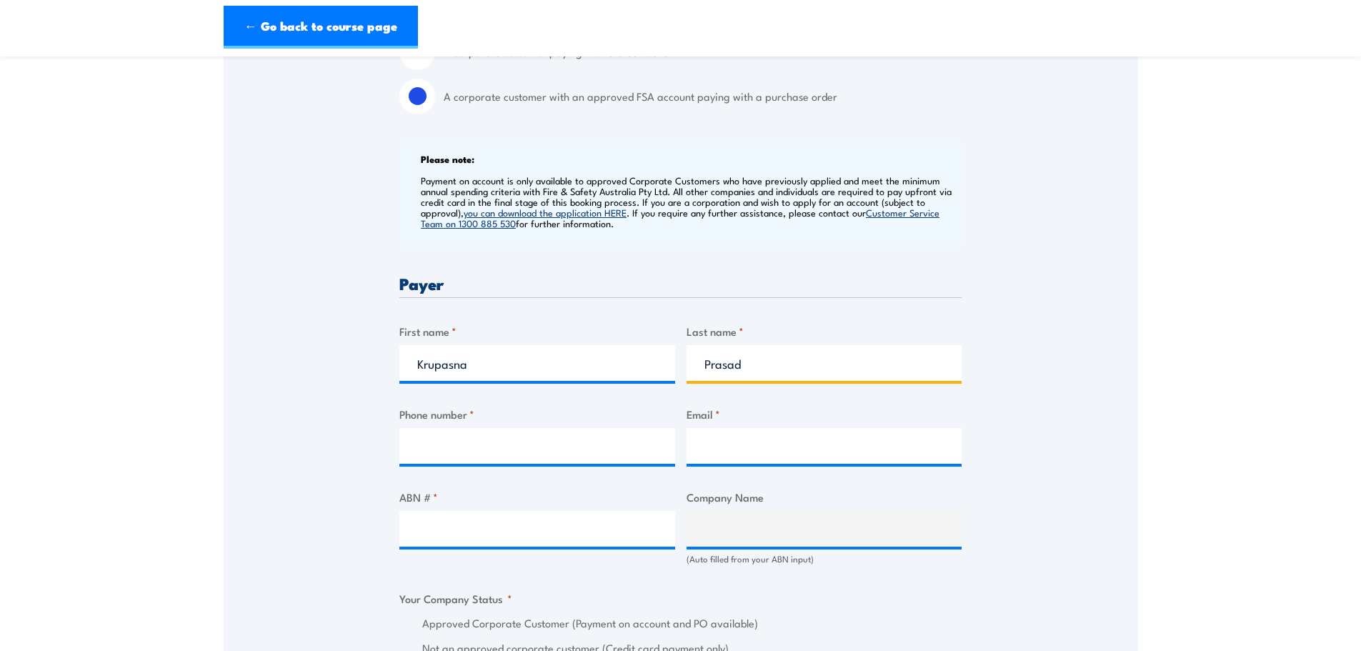
type input "Prasad"
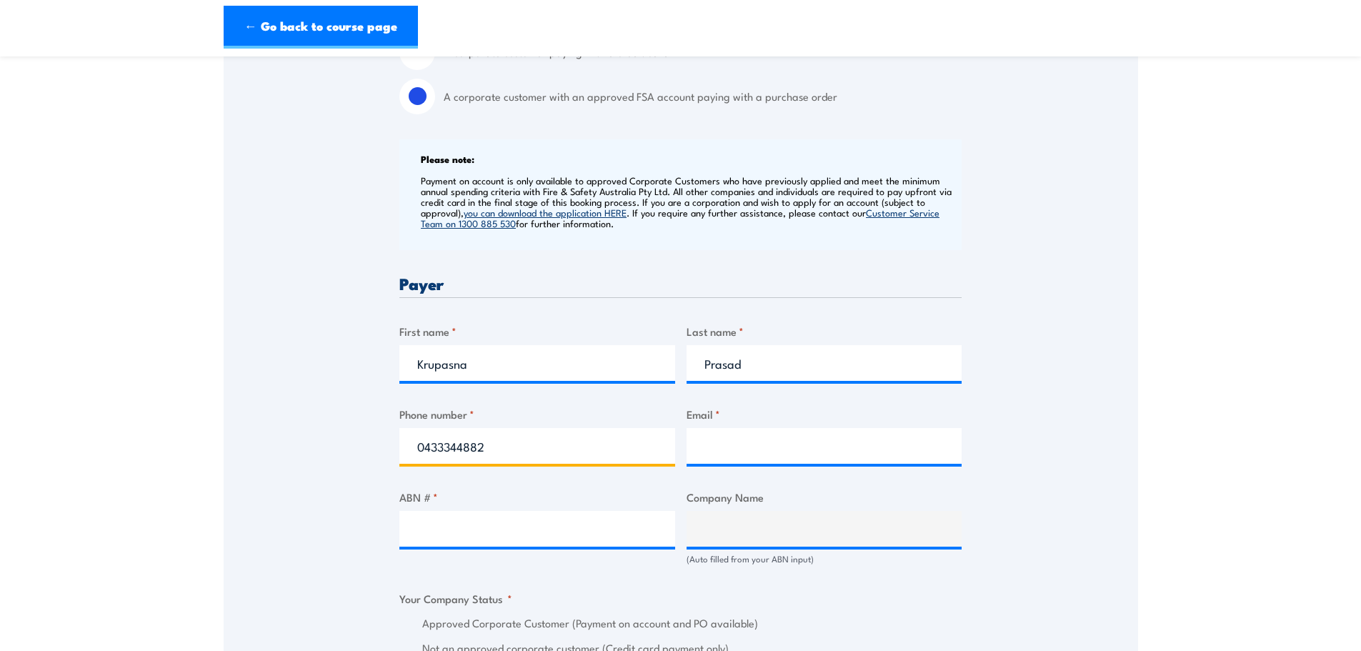
type input "0433344882"
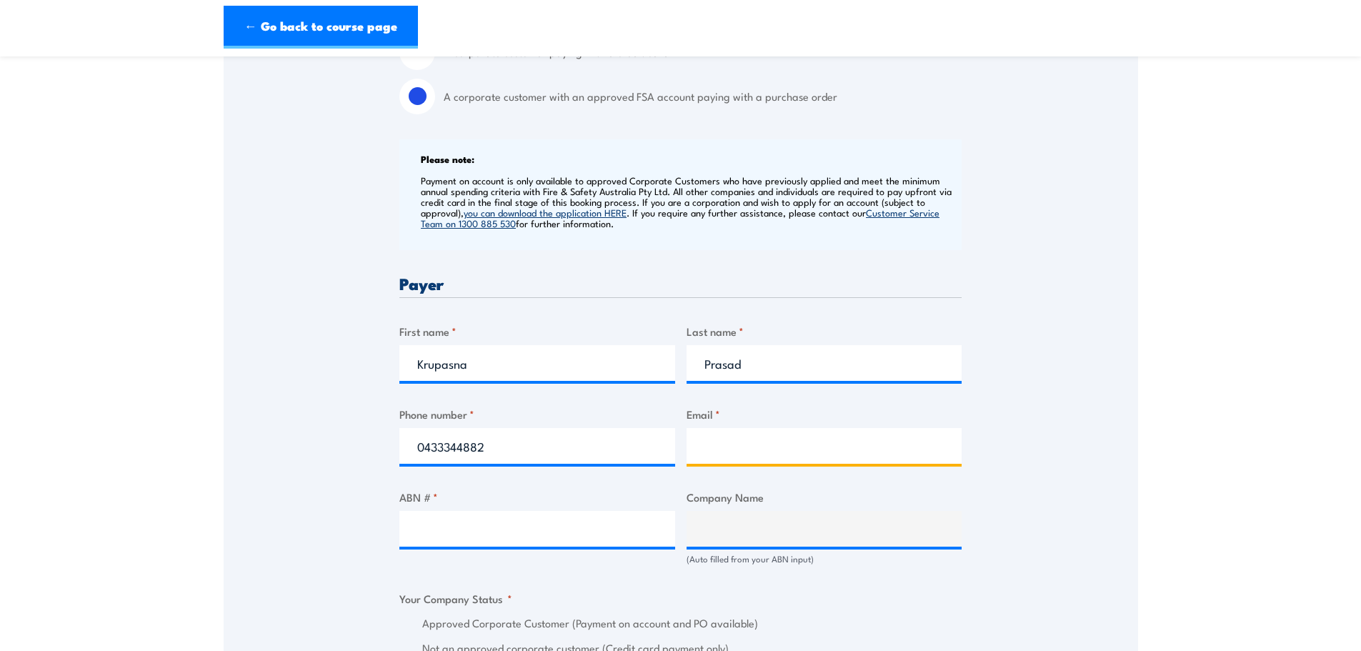
paste input "[EMAIL_ADDRESS][DOMAIN_NAME]"
type input "[EMAIL_ADDRESS][DOMAIN_NAME]"
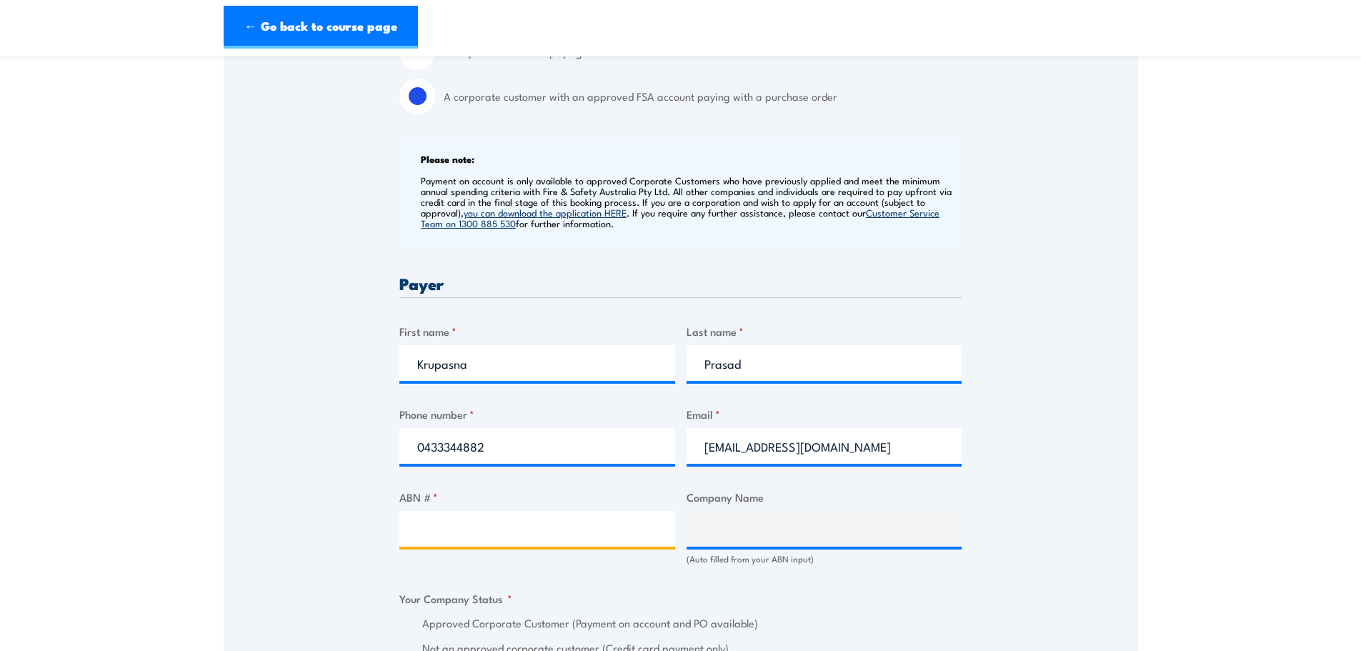
click at [436, 528] on input "ABN # *" at bounding box center [537, 529] width 276 height 36
click at [446, 529] on input "ABN # *" at bounding box center [537, 529] width 276 height 36
paste input "63 008 438 239"
type input "63 008 438 239"
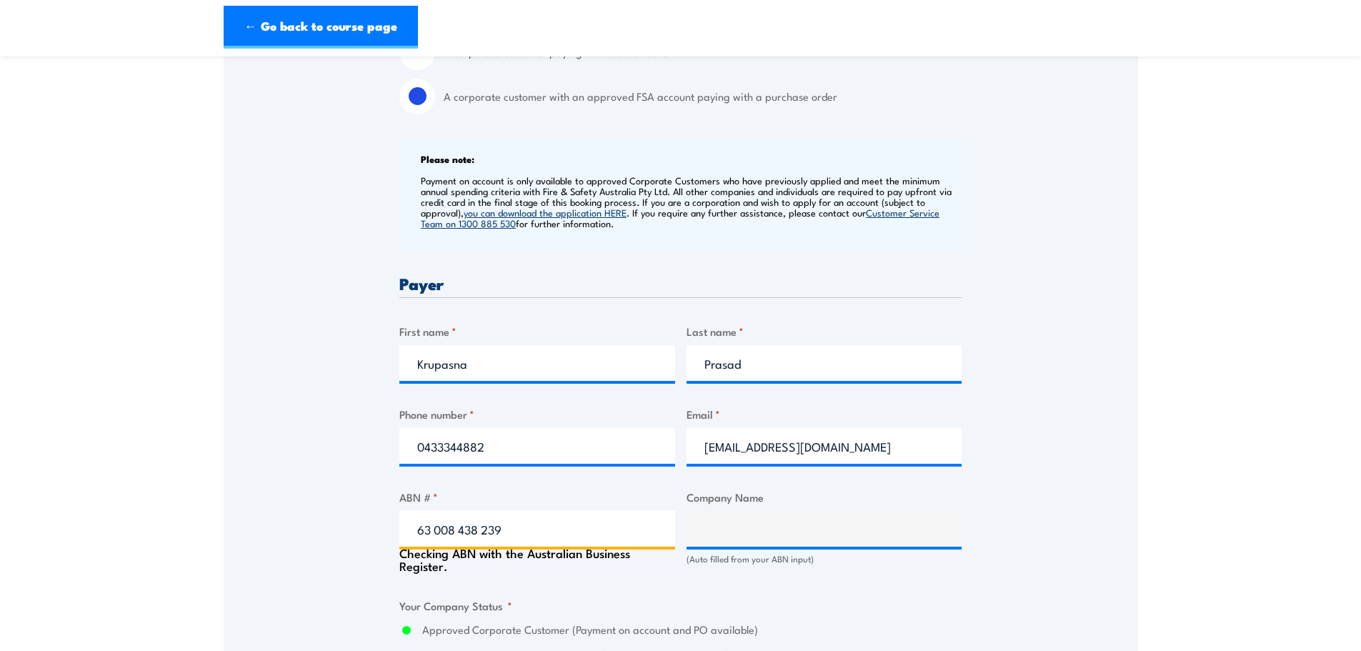
type input "CEVA LOGISTICS ([GEOGRAPHIC_DATA]) PTY. LTD."
radio input "true"
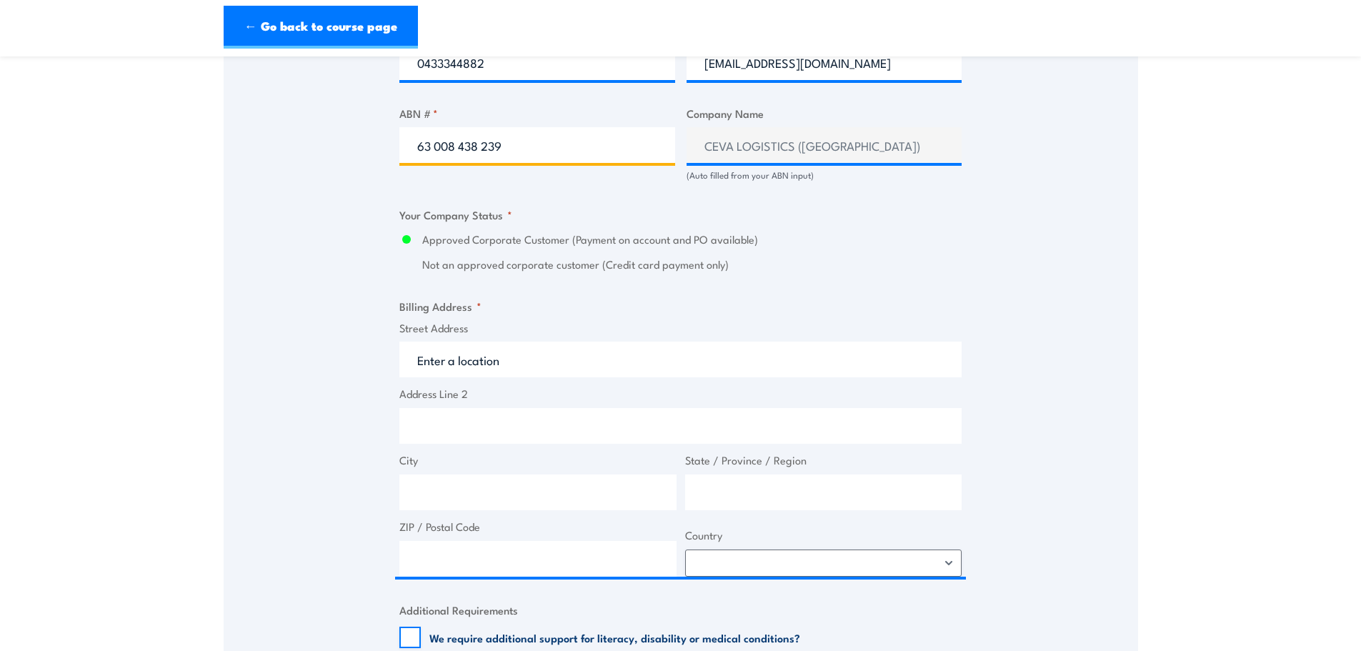
scroll to position [929, 0]
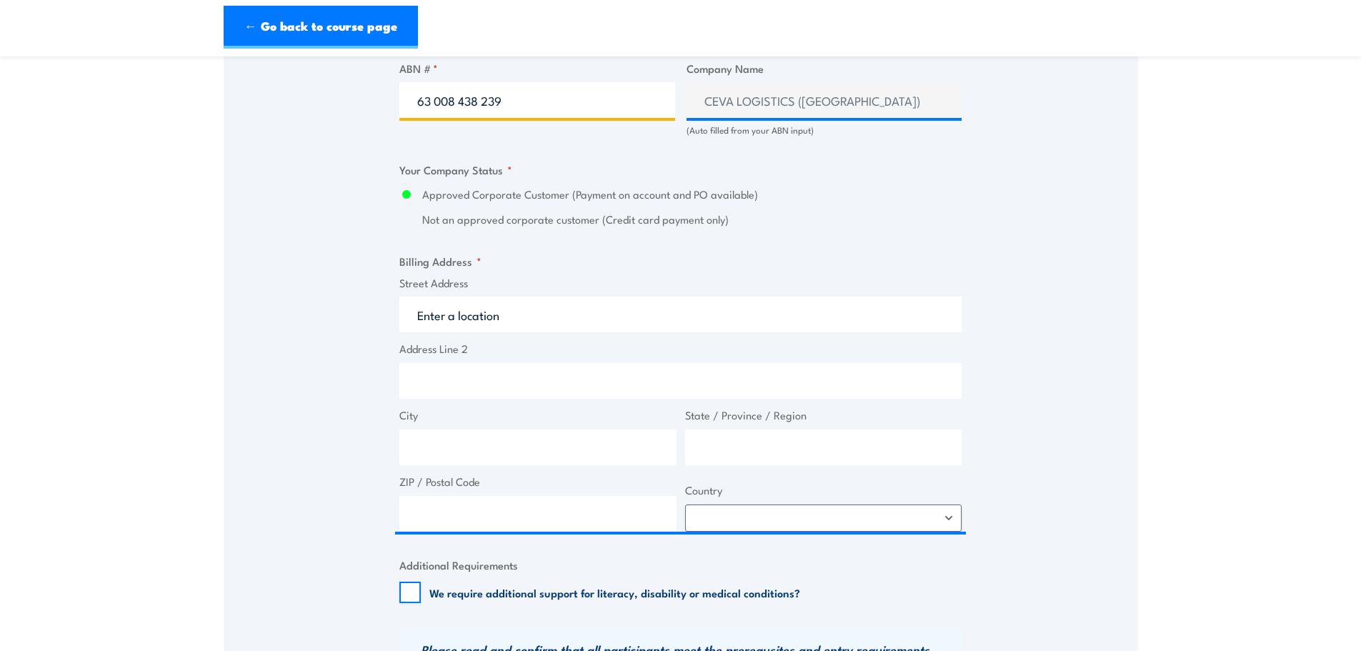
type input "63 008 438 239"
click at [441, 389] on input "Address Line 2" at bounding box center [680, 381] width 562 height 36
click at [424, 320] on input "Street Address" at bounding box center [680, 315] width 562 height 36
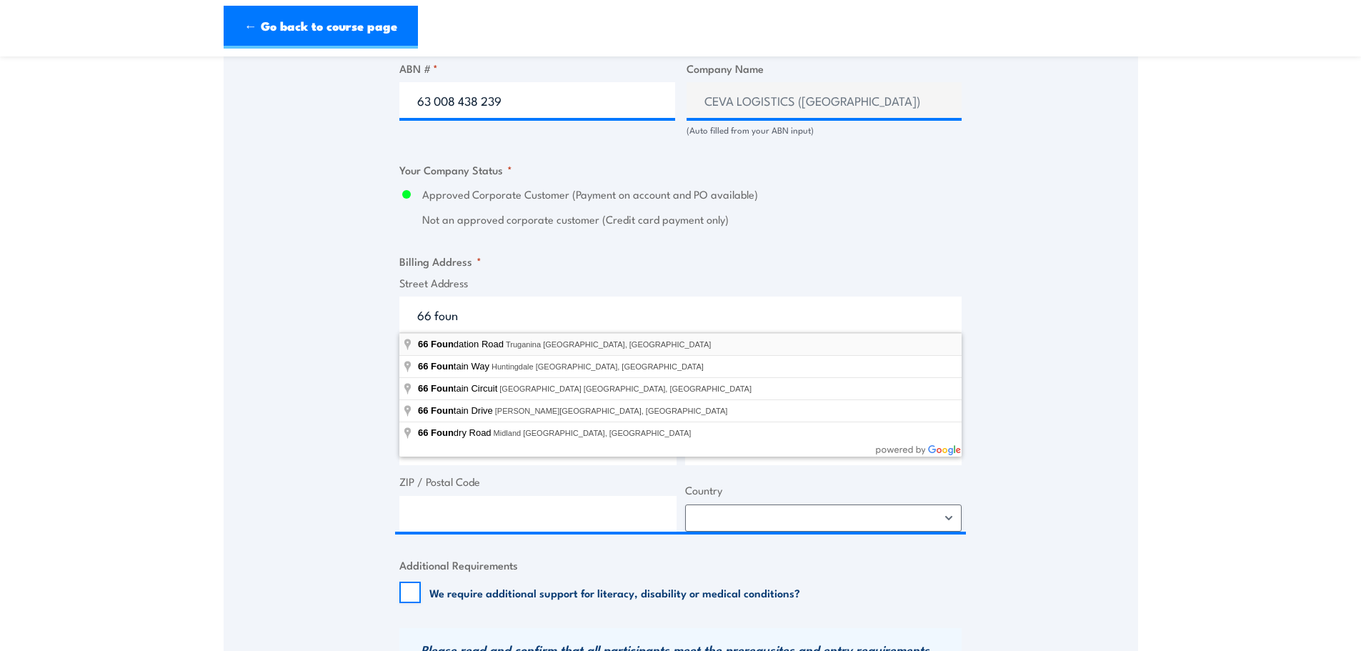
type input "[STREET_ADDRESS]"
type input "66 Foundation Rd"
type input "Truganina"
type input "Victoria"
type input "3029"
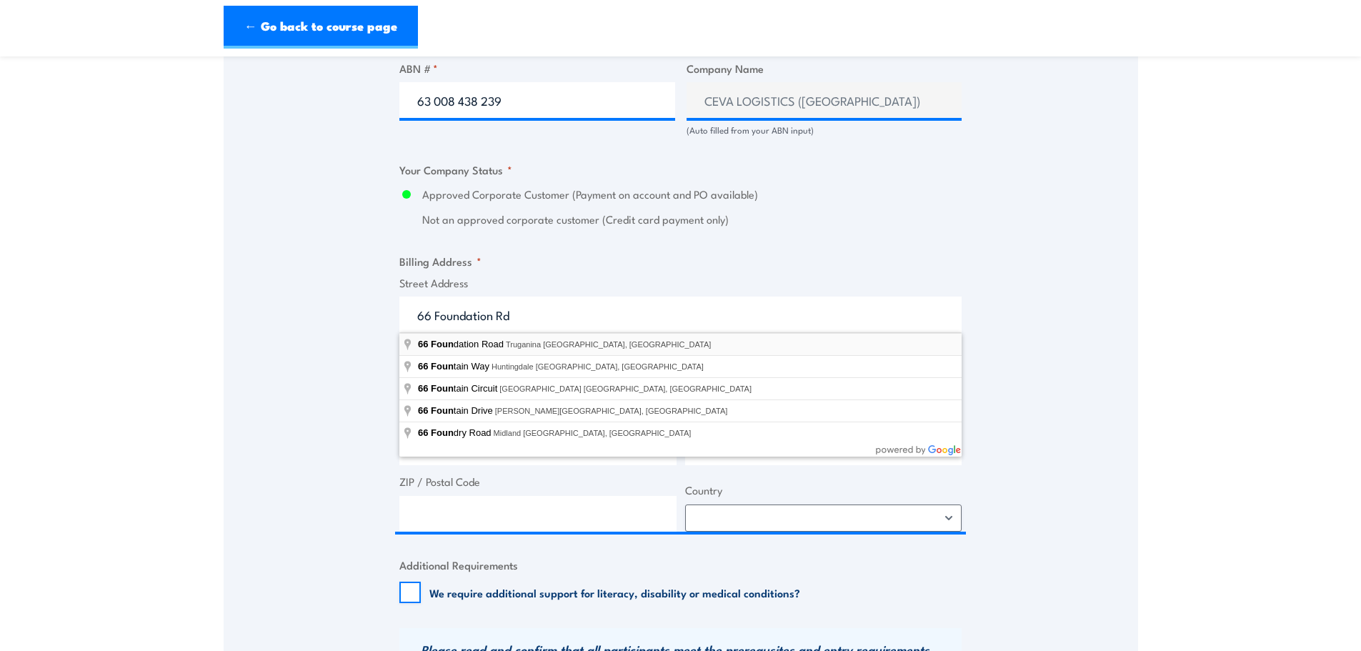
select select "[GEOGRAPHIC_DATA]"
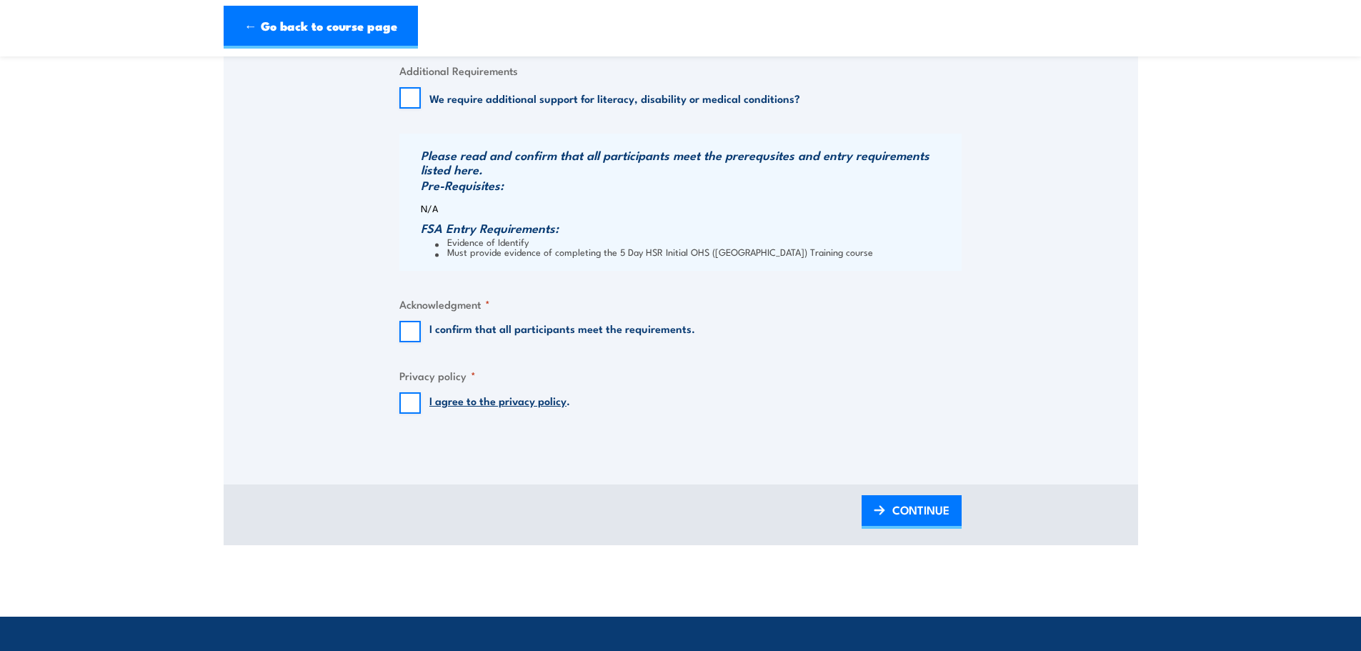
scroll to position [1429, 0]
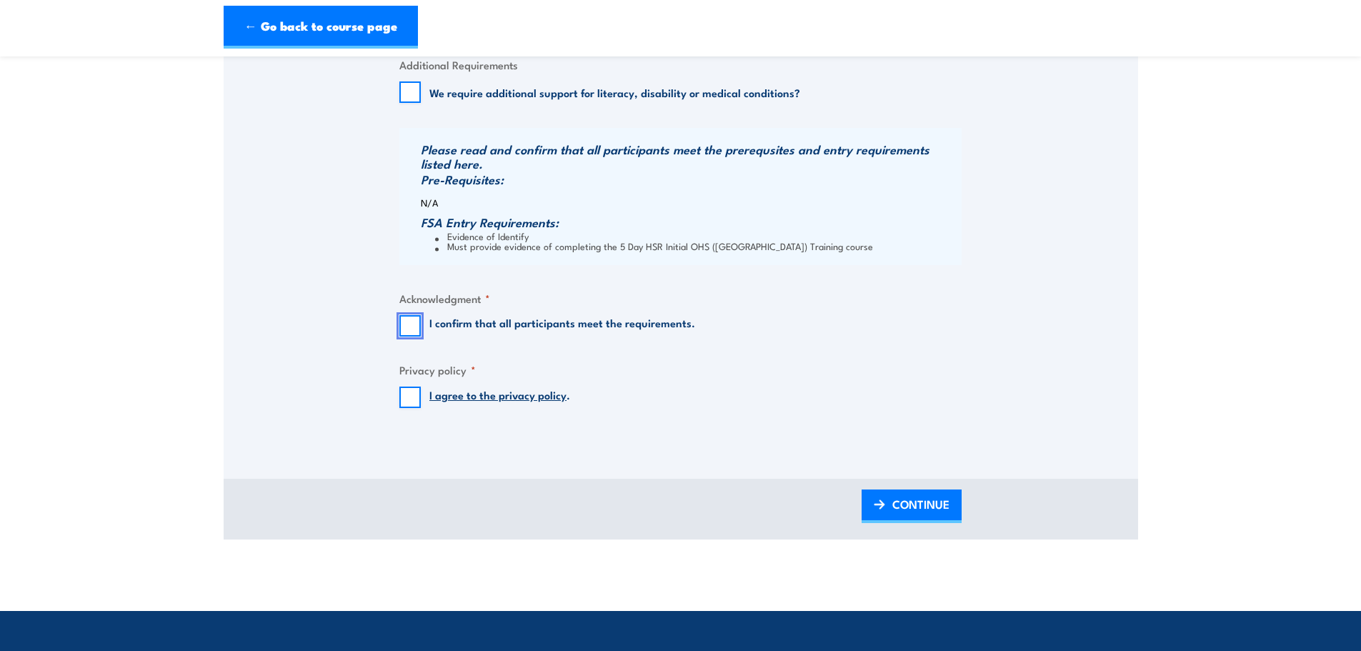
click at [414, 324] on input "I confirm that all participants meet the requirements." at bounding box center [409, 325] width 21 height 21
checkbox input "true"
drag, startPoint x: 414, startPoint y: 402, endPoint x: 445, endPoint y: 409, distance: 30.9
click at [414, 400] on input "I agree to the privacy policy ." at bounding box center [409, 397] width 21 height 21
checkbox input "true"
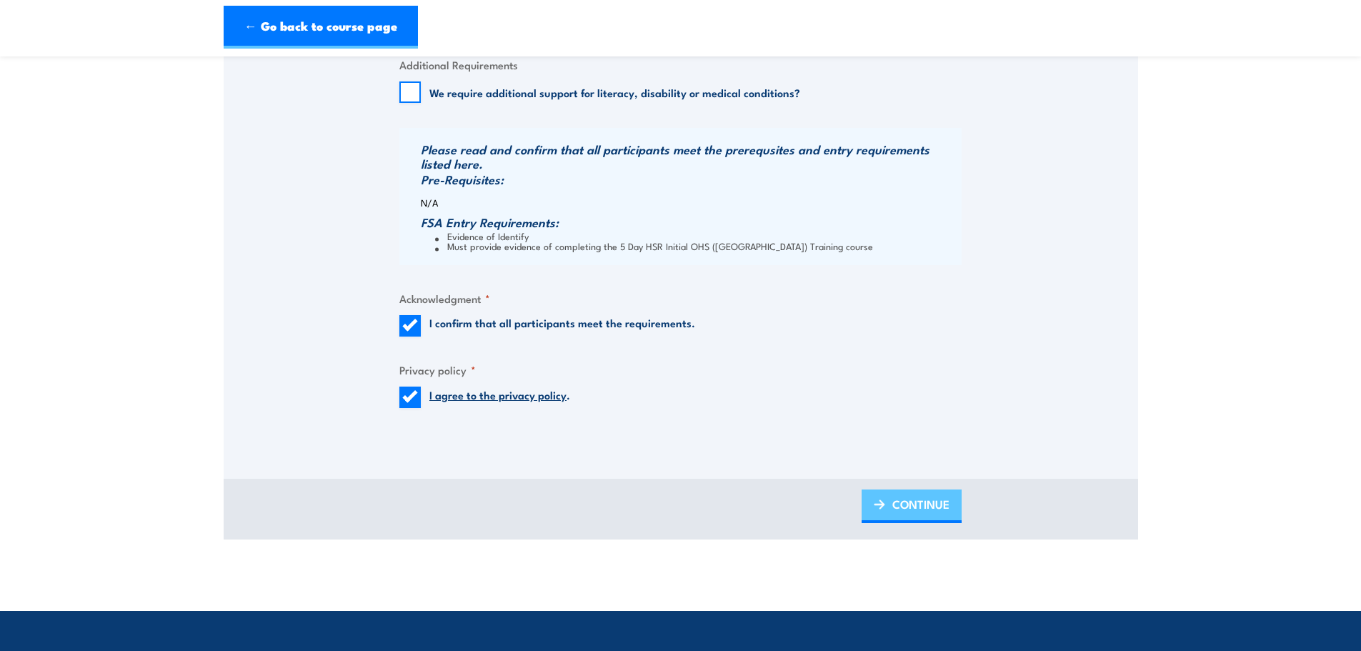
click at [913, 515] on span "CONTINUE" at bounding box center [921, 504] width 57 height 38
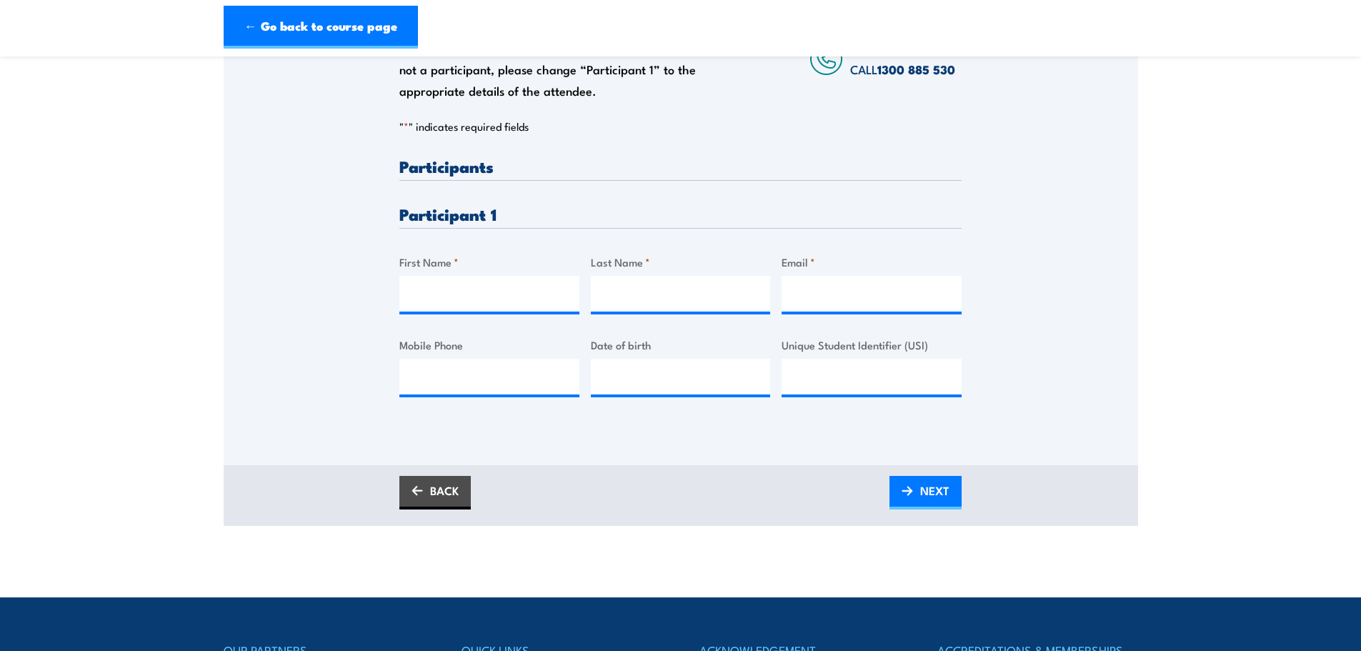
scroll to position [322, 0]
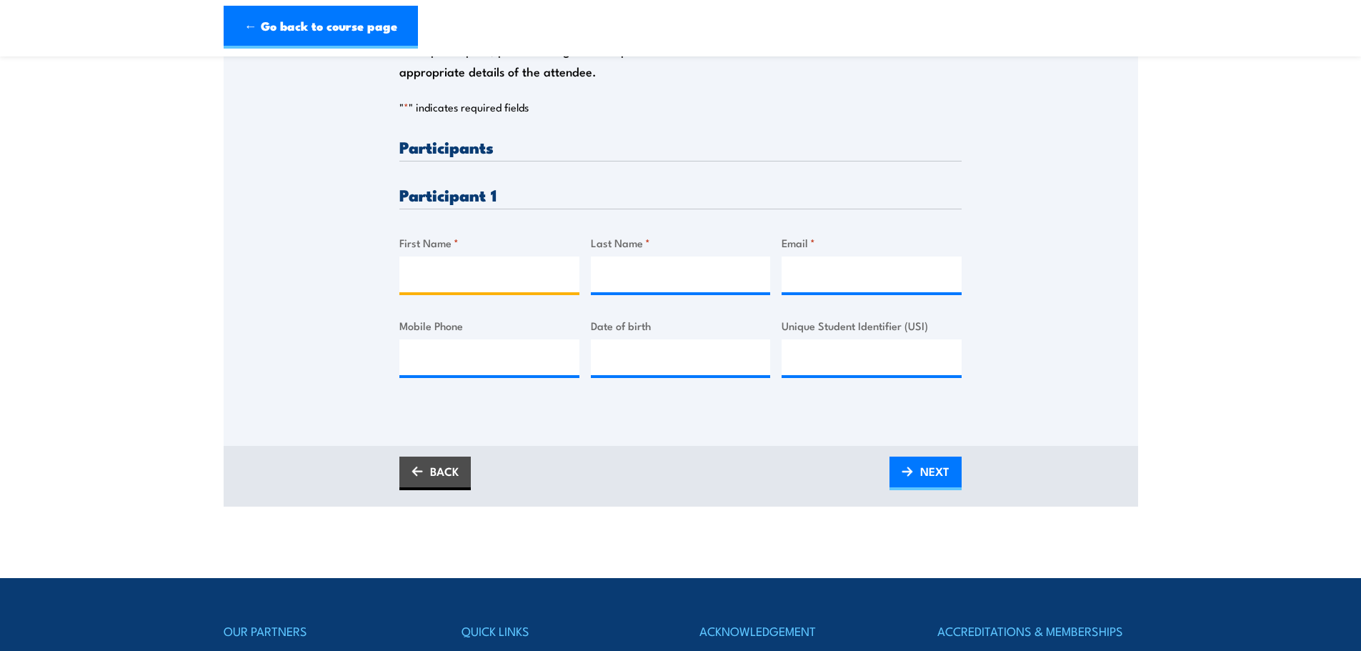
click at [455, 282] on input "First Name *" at bounding box center [489, 275] width 180 height 36
type input "[PERSON_NAME]"
type input "Kiro"
paste input "63 008 438 239"
type input "63 008 438 239"
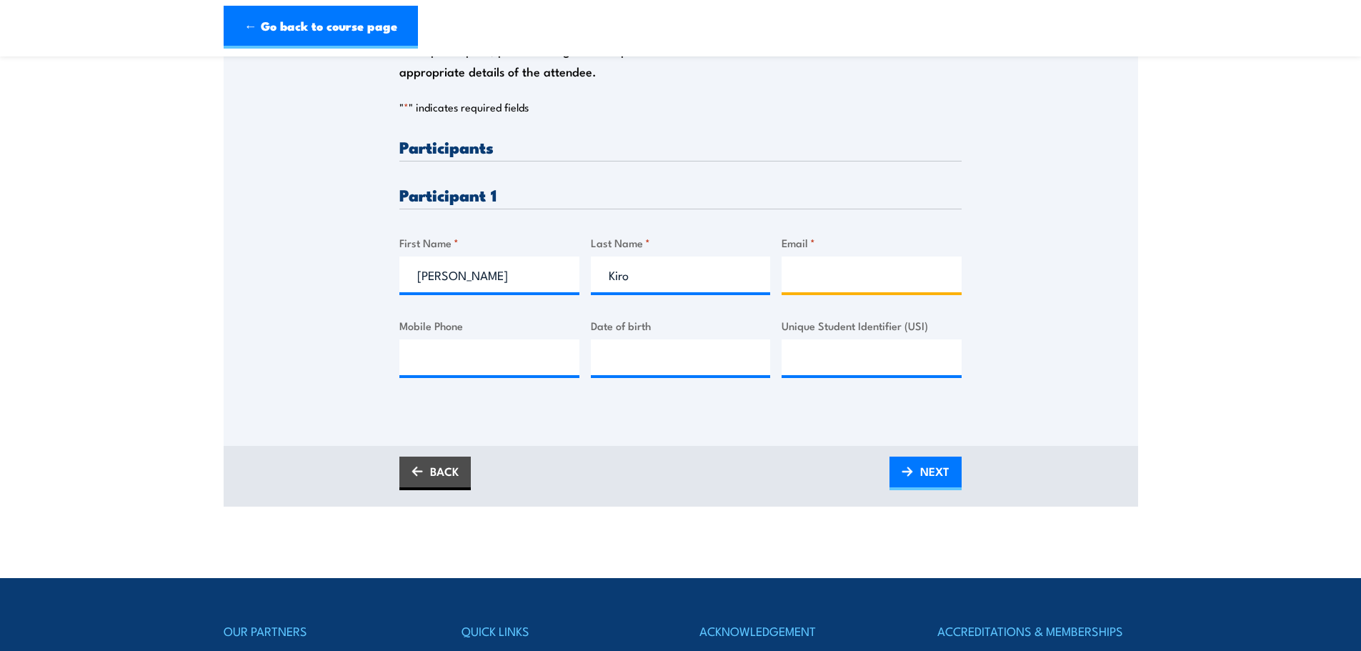
click at [816, 279] on input "Email *" at bounding box center [872, 275] width 180 height 36
paste input "[EMAIL_ADDRESS][DOMAIN_NAME]"
type input "[EMAIL_ADDRESS][DOMAIN_NAME]"
click at [470, 353] on input "Mobile Phone" at bounding box center [489, 357] width 180 height 36
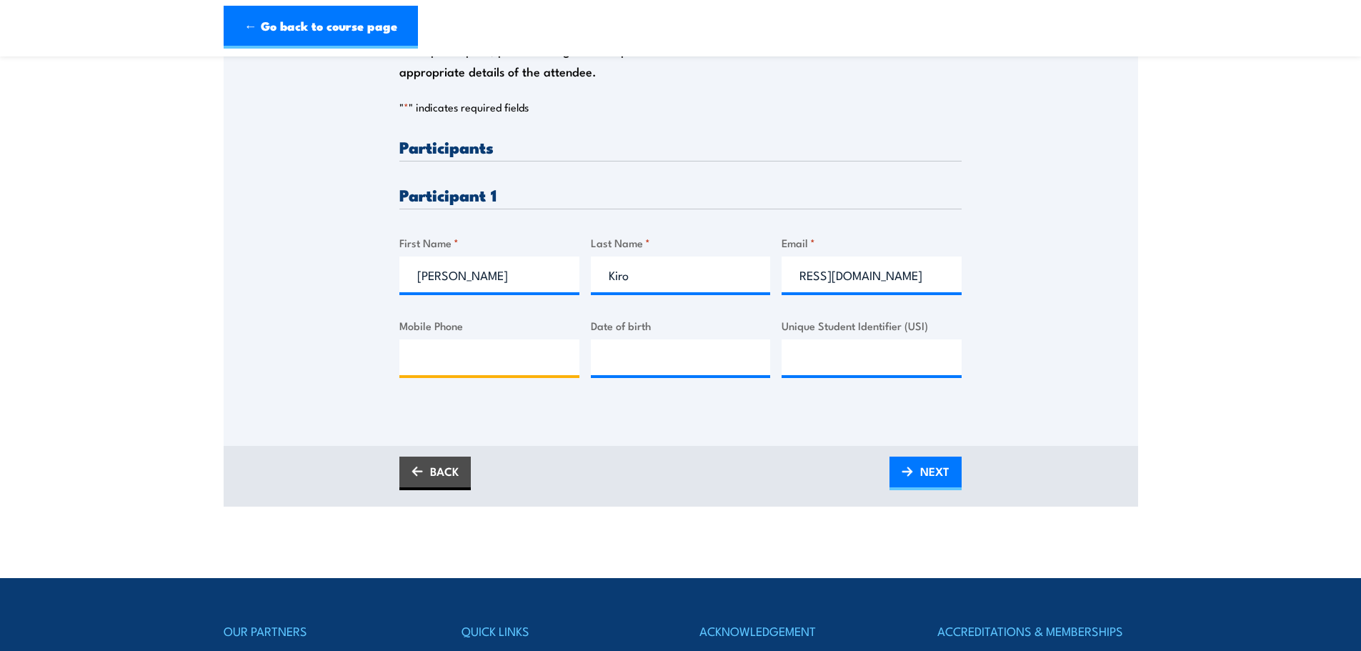
scroll to position [0, 0]
type input "0433344882"
drag, startPoint x: 927, startPoint y: 470, endPoint x: 801, endPoint y: 529, distance: 139.1
click at [927, 470] on span "NEXT" at bounding box center [934, 471] width 29 height 38
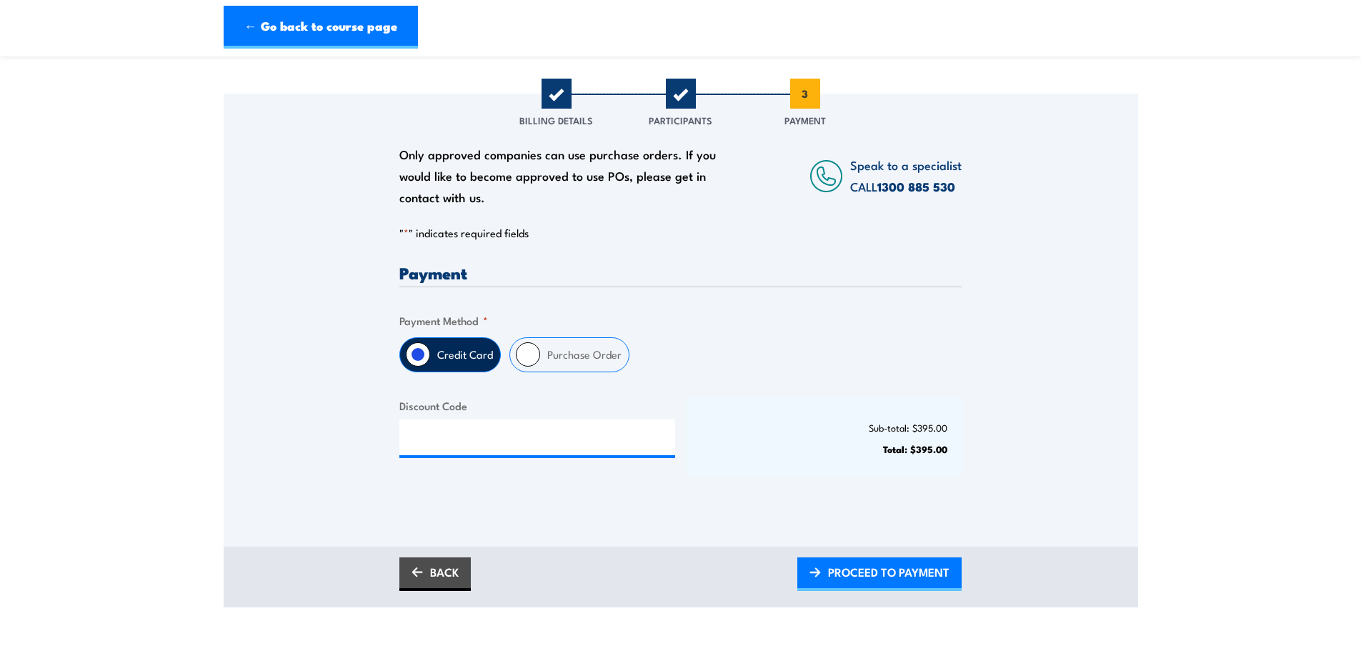
scroll to position [197, 0]
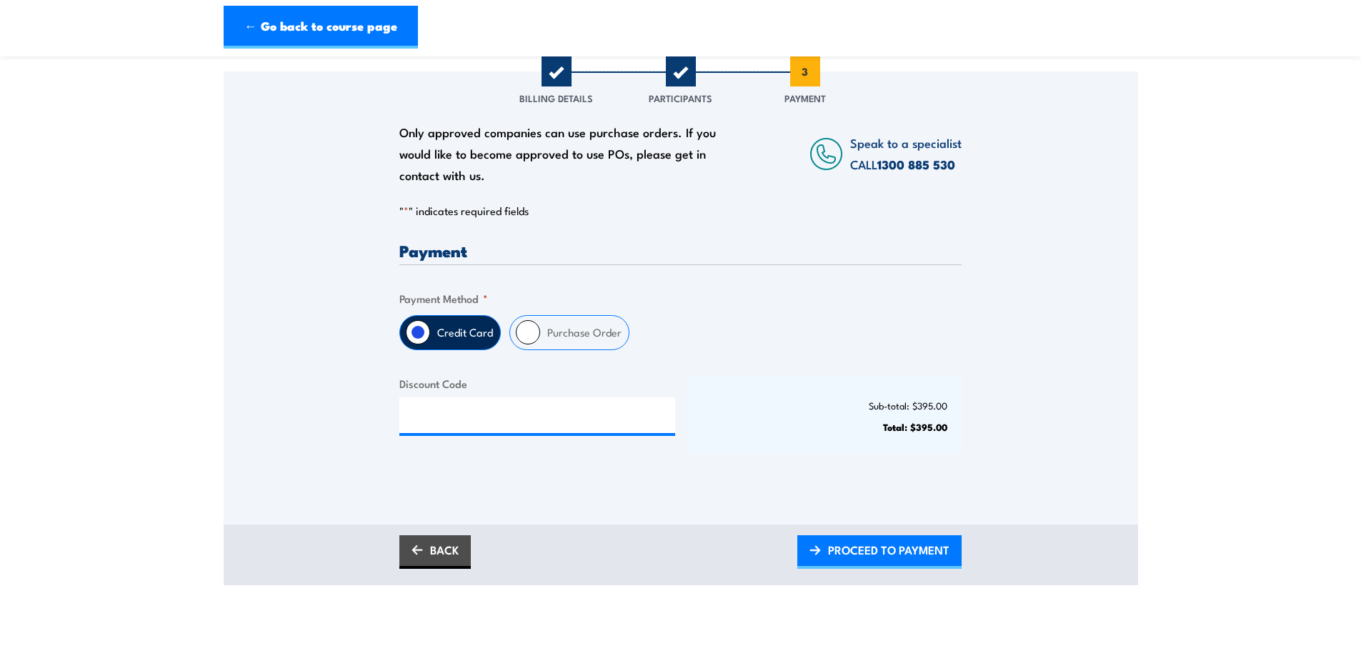
drag, startPoint x: 523, startPoint y: 332, endPoint x: 600, endPoint y: 457, distance: 147.6
click at [524, 332] on input "Purchase Order" at bounding box center [528, 332] width 24 height 24
radio input "true"
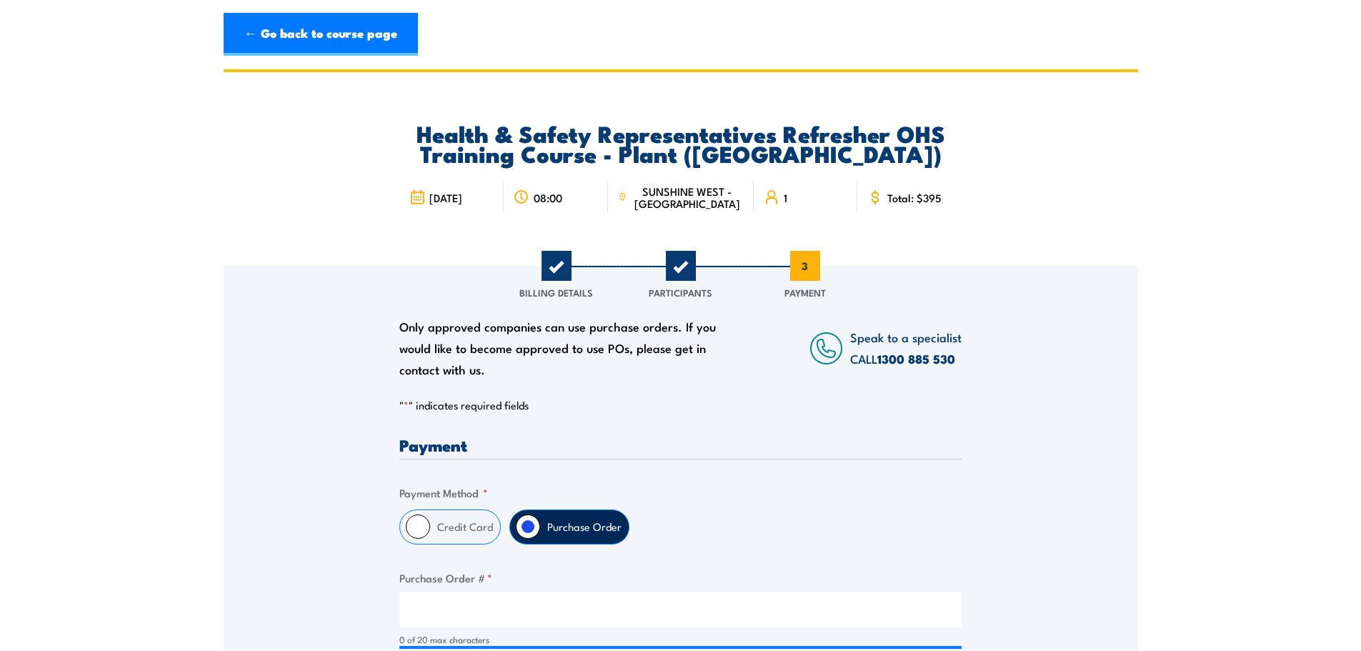
scroll to position [0, 0]
